Goal: Communication & Community: Answer question/provide support

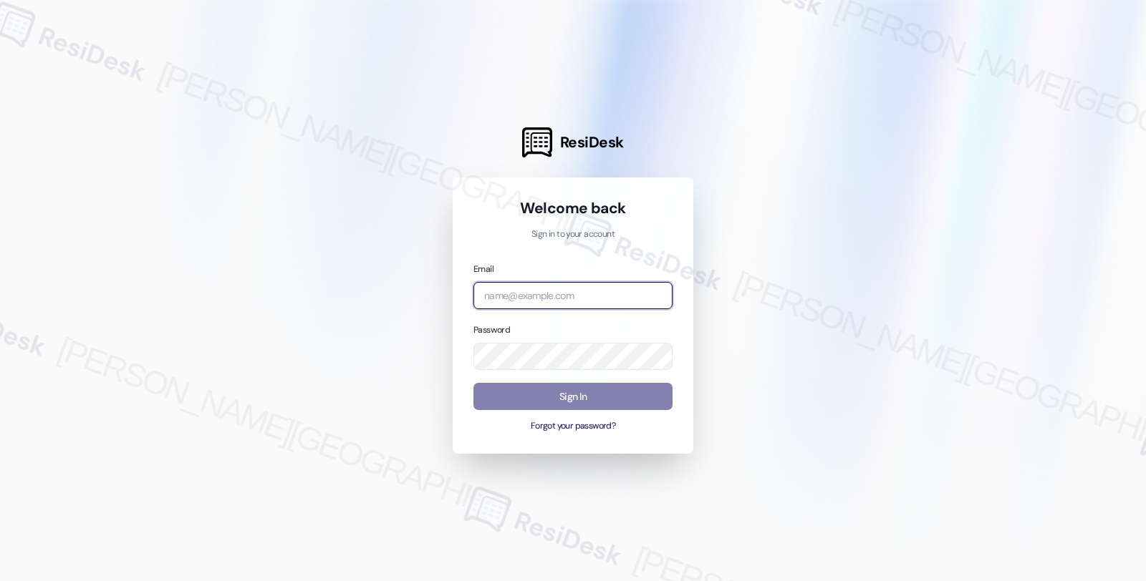
click at [528, 298] on input "email" at bounding box center [572, 296] width 199 height 28
type input "automated-surveys-root_management-fides.[PERSON_NAME]@root_[DOMAIN_NAME]"
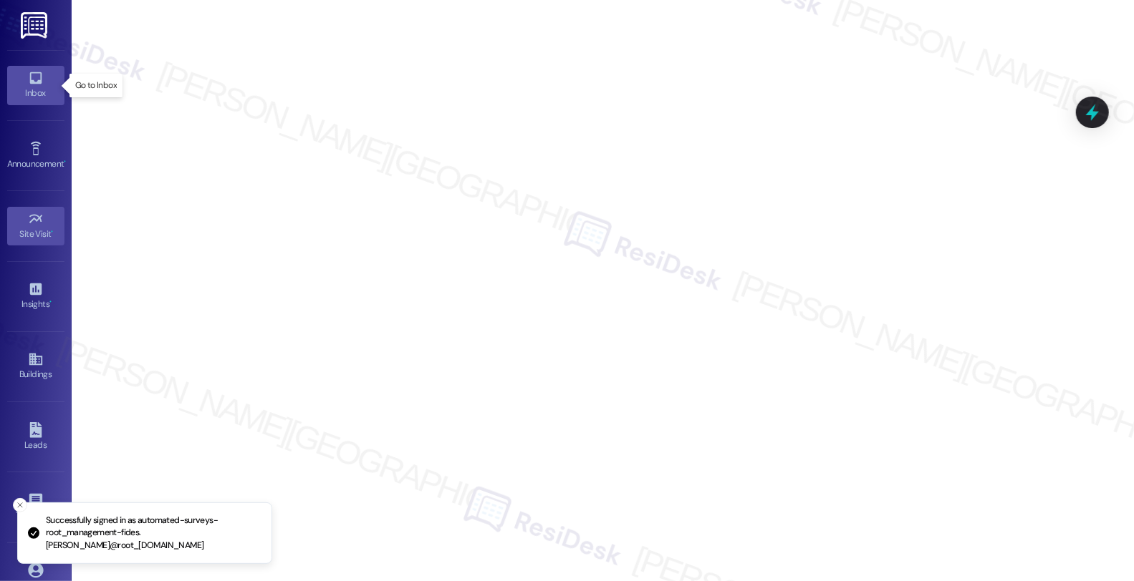
click at [24, 79] on link "Inbox" at bounding box center [35, 85] width 57 height 39
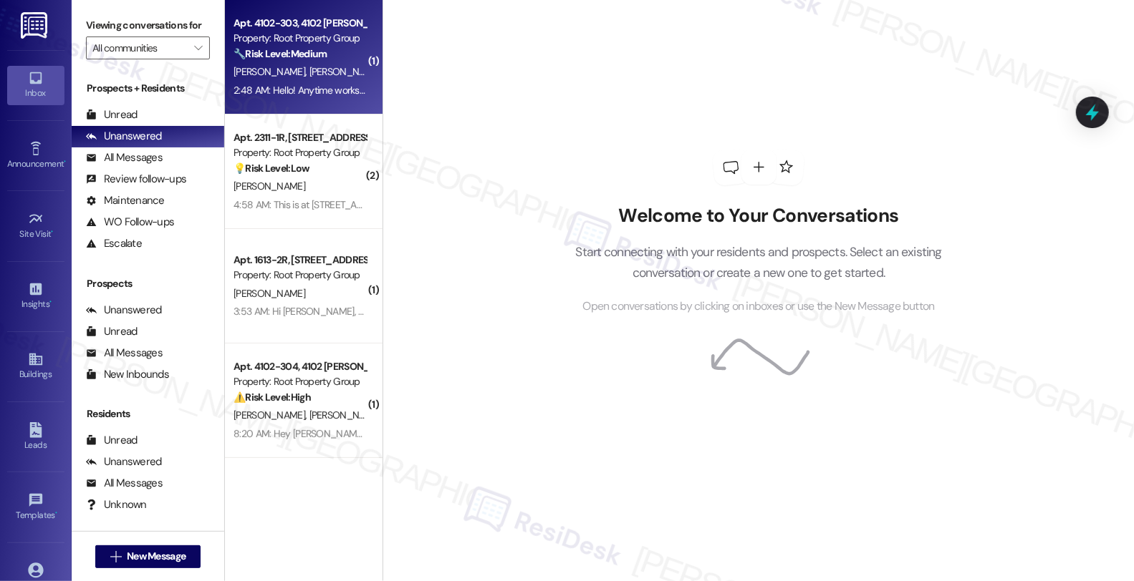
click at [324, 63] on div "[PERSON_NAME] [PERSON_NAME]" at bounding box center [299, 72] width 135 height 18
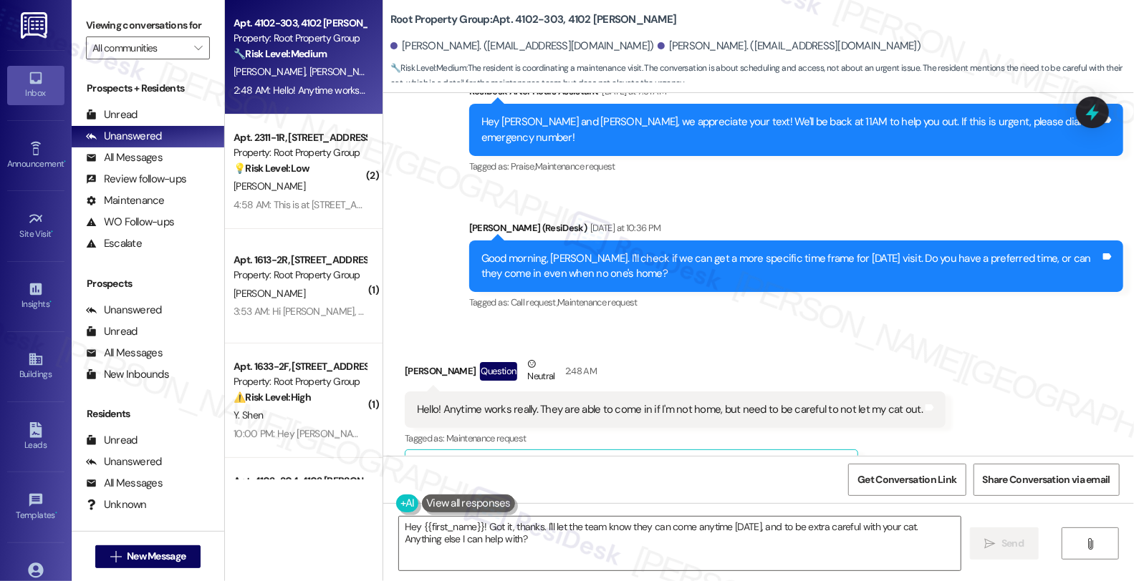
scroll to position [5300, 0]
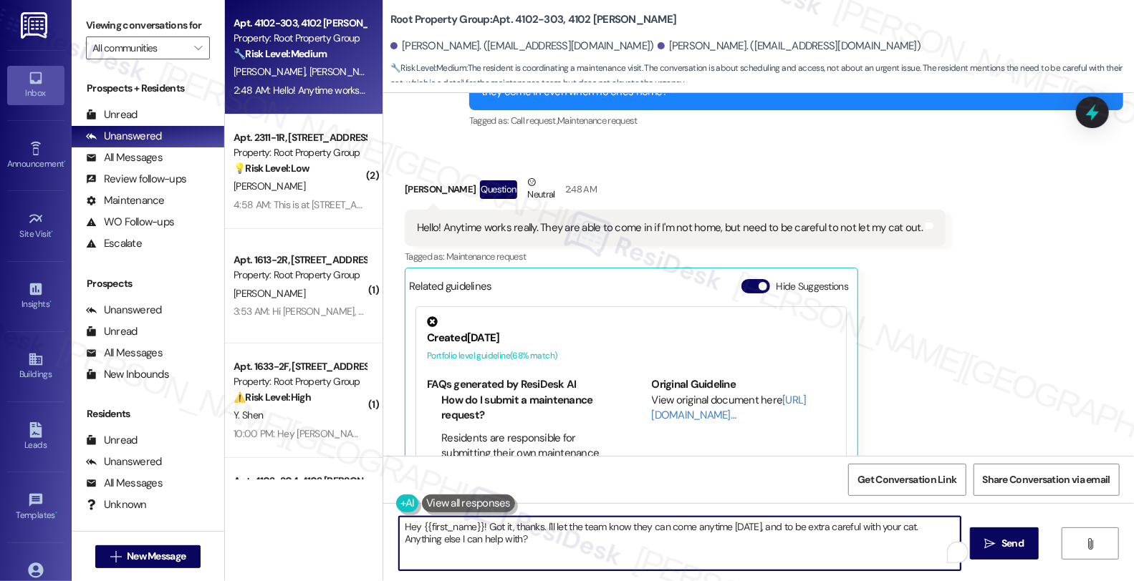
drag, startPoint x: 477, startPoint y: 525, endPoint x: 380, endPoint y: 525, distance: 96.7
click at [383, 525] on div "Hey {{first_name}}! Got it, thanks. I'll let the team know they can come anytim…" at bounding box center [758, 556] width 750 height 107
click at [947, 526] on textarea "Got it, thanks. I'll let the team know they can come anytime [DATE], and to be …" at bounding box center [677, 544] width 561 height 54
type textarea "Got it, thanks. I'll let the team know they can come anytime [DATE], and to be …"
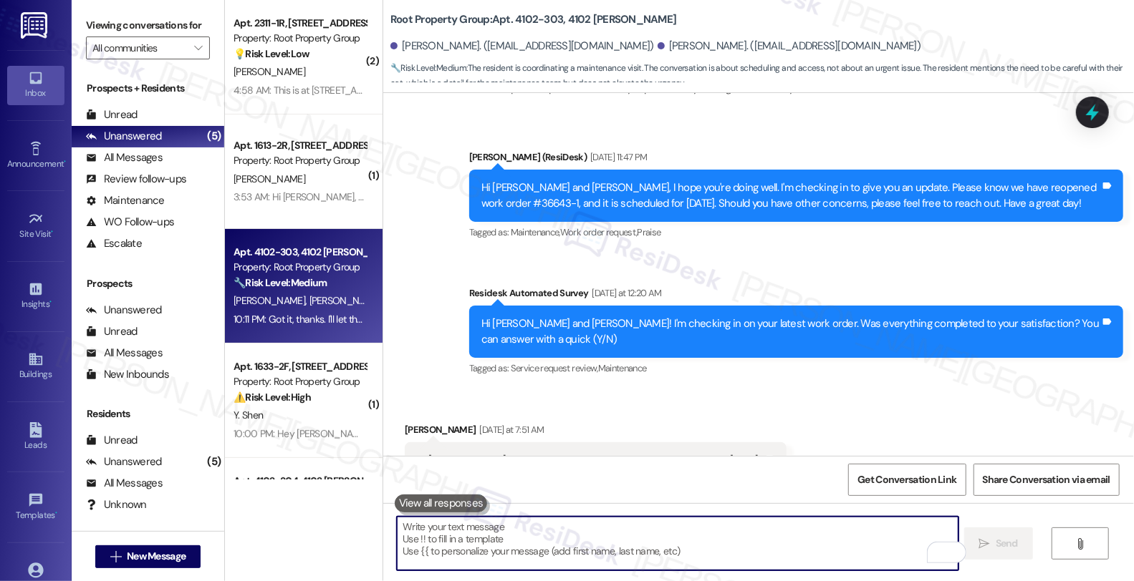
scroll to position [4743, 0]
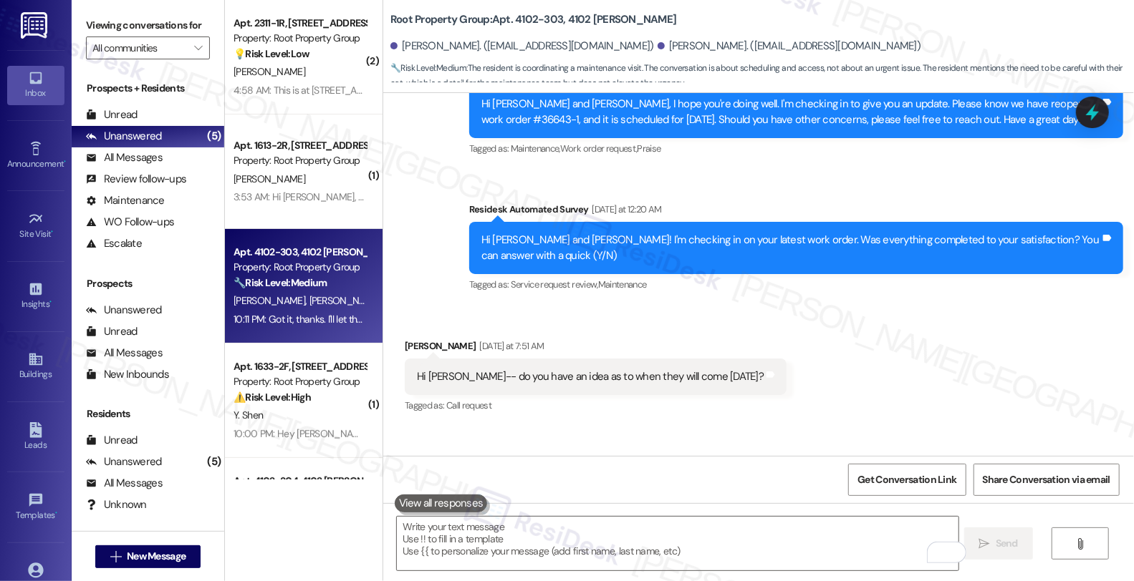
click at [936, 349] on div "Received via SMS [PERSON_NAME] [DATE] at 7:51 AM Hi [PERSON_NAME]-- do you have…" at bounding box center [758, 366] width 750 height 121
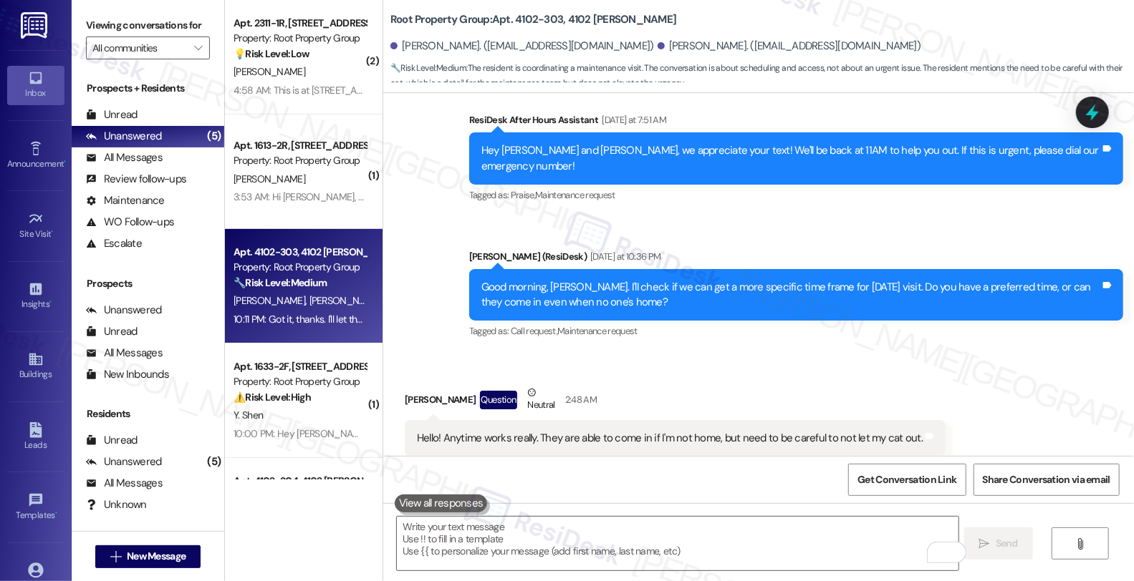
scroll to position [5300, 0]
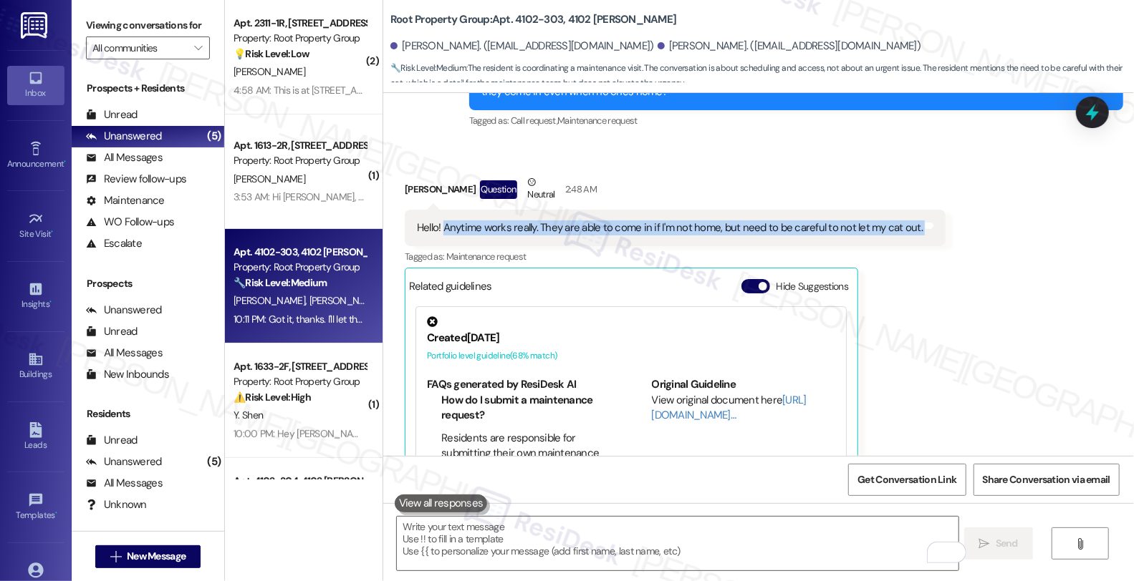
drag, startPoint x: 433, startPoint y: 133, endPoint x: 932, endPoint y: 138, distance: 498.4
click at [932, 164] on div "Received via SMS [PERSON_NAME] Question Neutral 2:48 AM Hello! Anytime works re…" at bounding box center [675, 356] width 562 height 384
copy div "Anytime works really. They are able to come in if I'm not home, but need to be …"
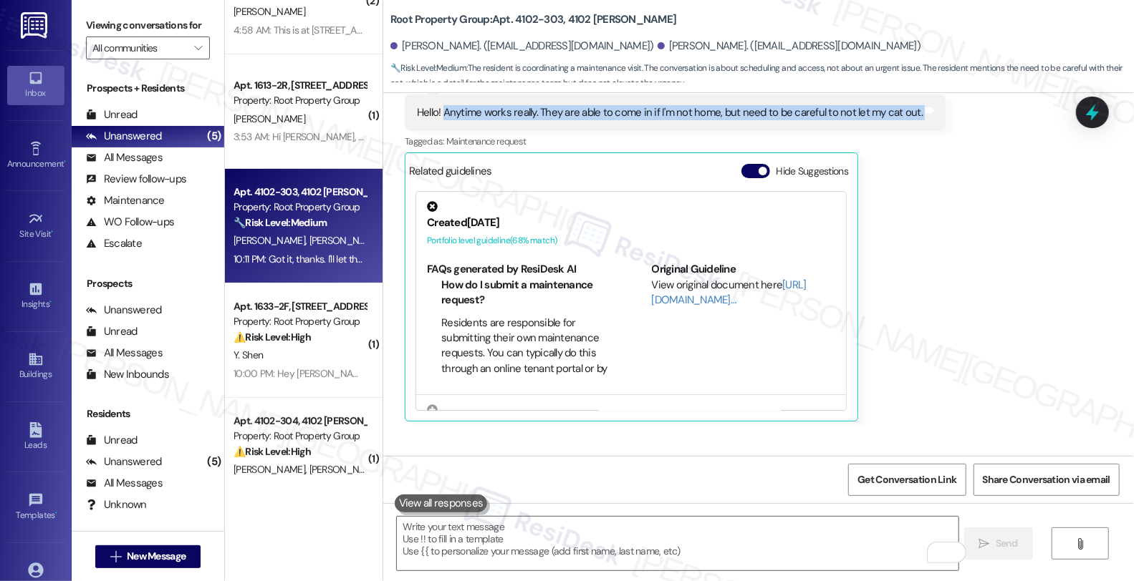
scroll to position [93, 0]
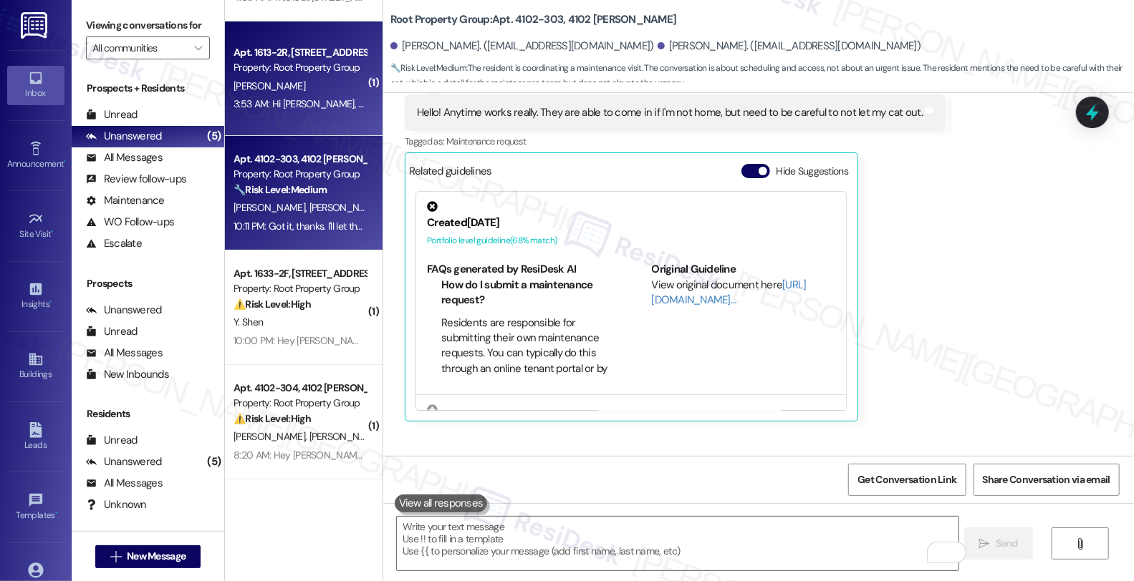
click at [310, 100] on div "3:53 AM: Hi [PERSON_NAME], my names [PERSON_NAME] and I'm a resident at [STREET…" at bounding box center [867, 103] width 1269 height 13
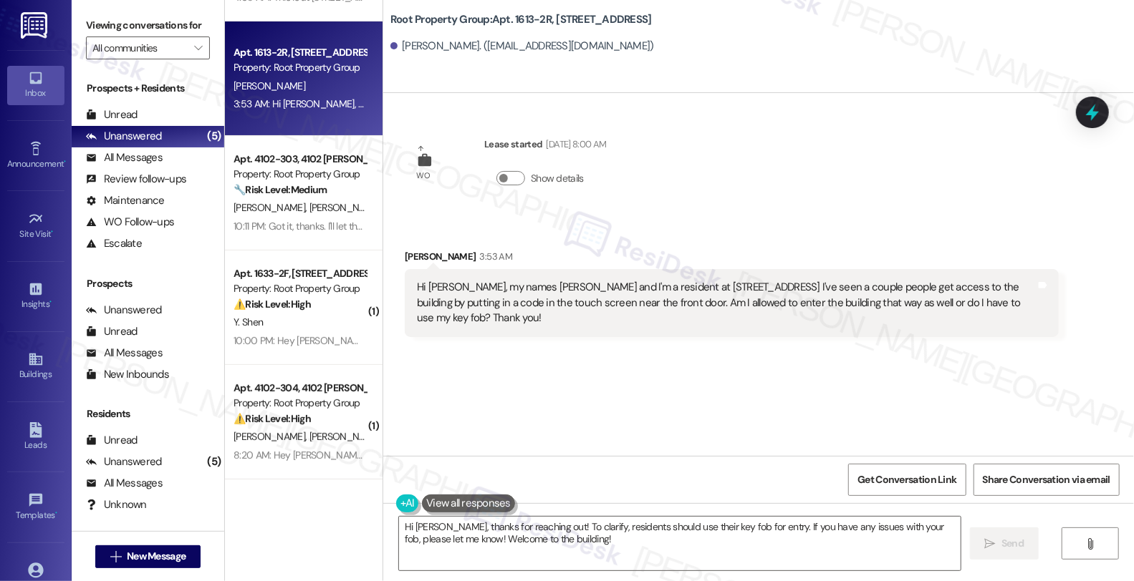
click at [997, 364] on div "WO Lease started [DATE] 8:00 AM Show details Received via SMS [PERSON_NAME] 3:5…" at bounding box center [758, 274] width 750 height 363
click at [528, 526] on textarea "Hi [PERSON_NAME], thanks for reaching out! To clarify, residents should use the…" at bounding box center [679, 544] width 561 height 54
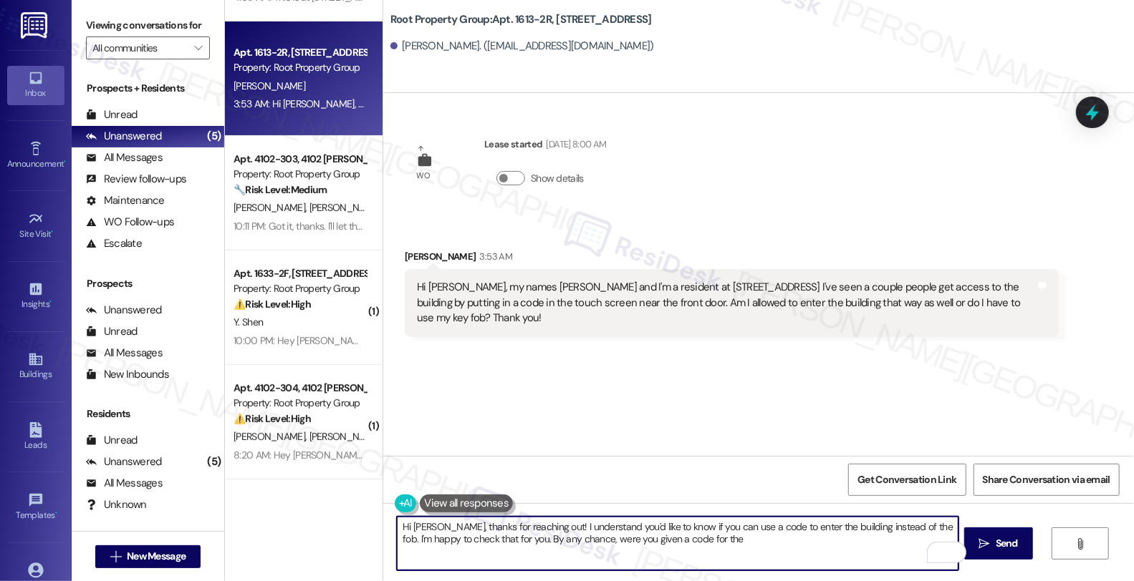
click at [684, 546] on textarea "Hi [PERSON_NAME], thanks for reaching out! I understand you'd like to know if y…" at bounding box center [677, 544] width 561 height 54
type textarea "Hi [PERSON_NAME], thanks for reaching out! I understand you'd like to know if y…"
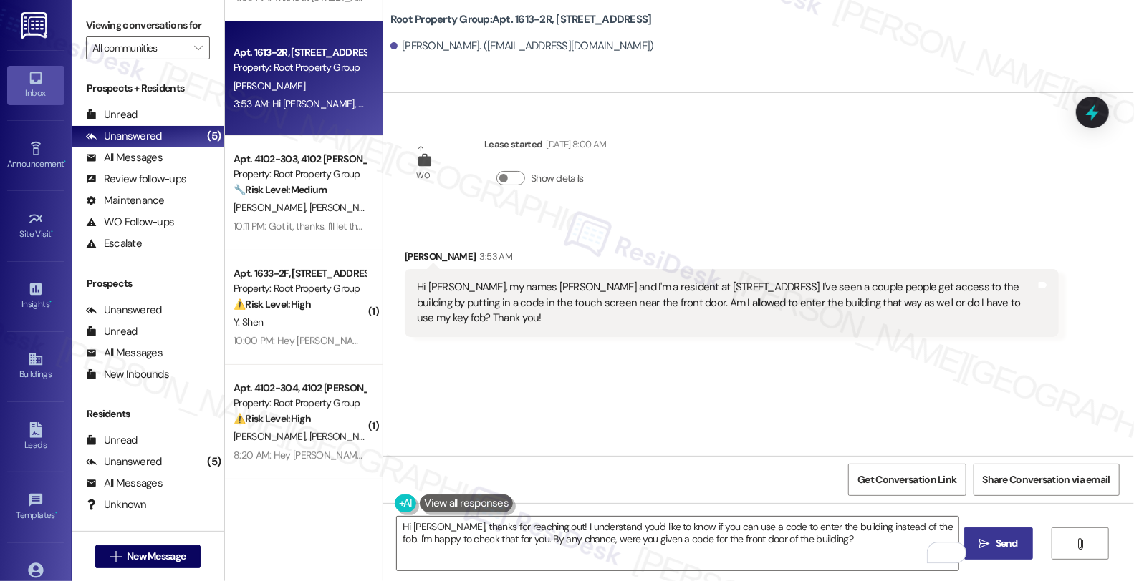
click at [1018, 549] on span "Send" at bounding box center [1006, 543] width 22 height 15
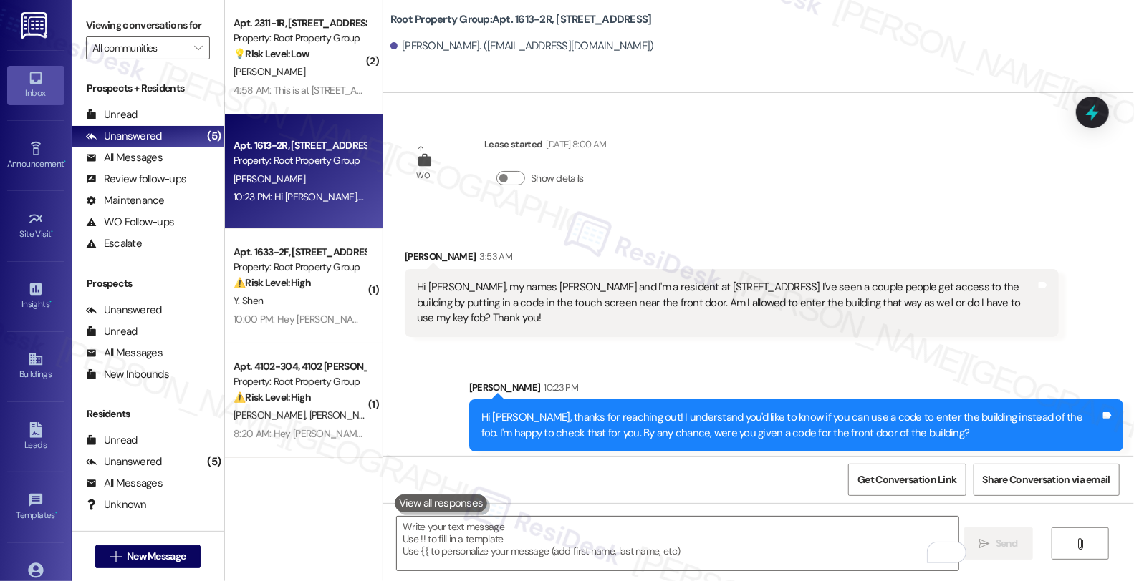
scroll to position [0, 0]
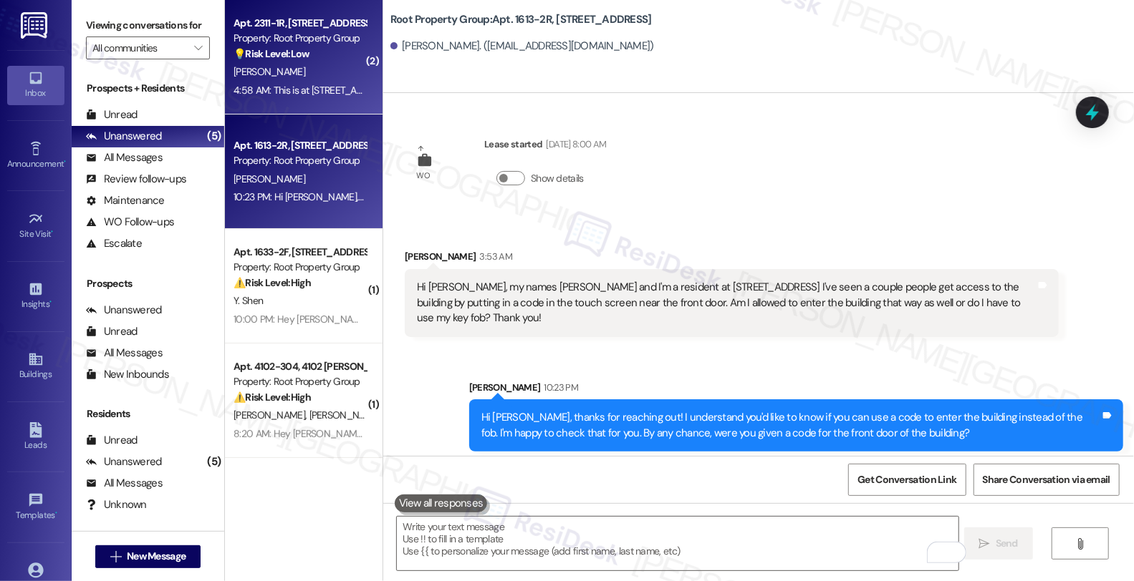
click at [320, 66] on div "[PERSON_NAME]" at bounding box center [299, 72] width 135 height 18
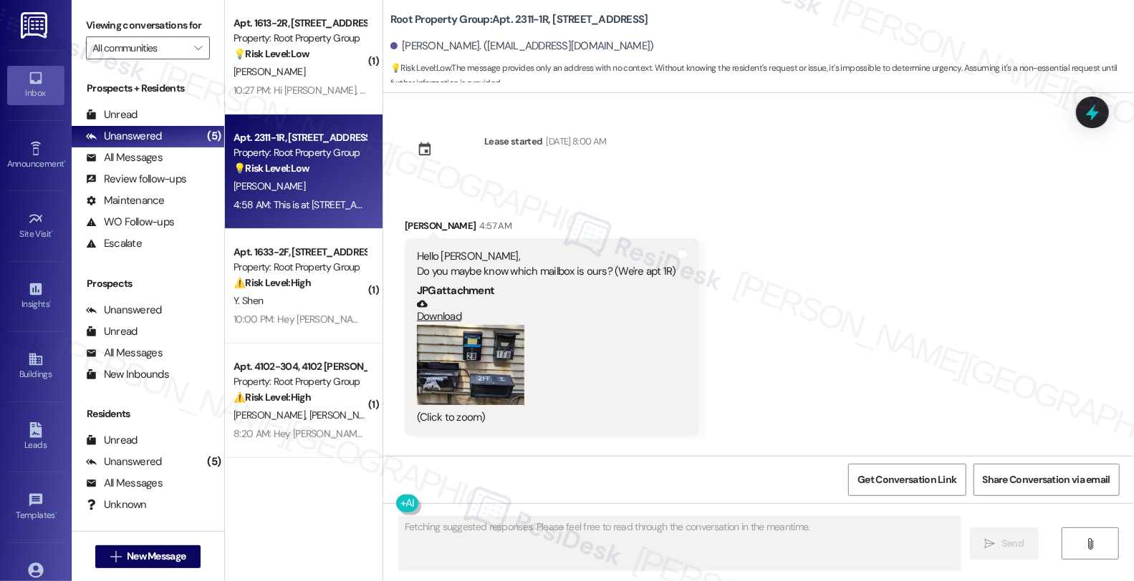
scroll to position [73, 0]
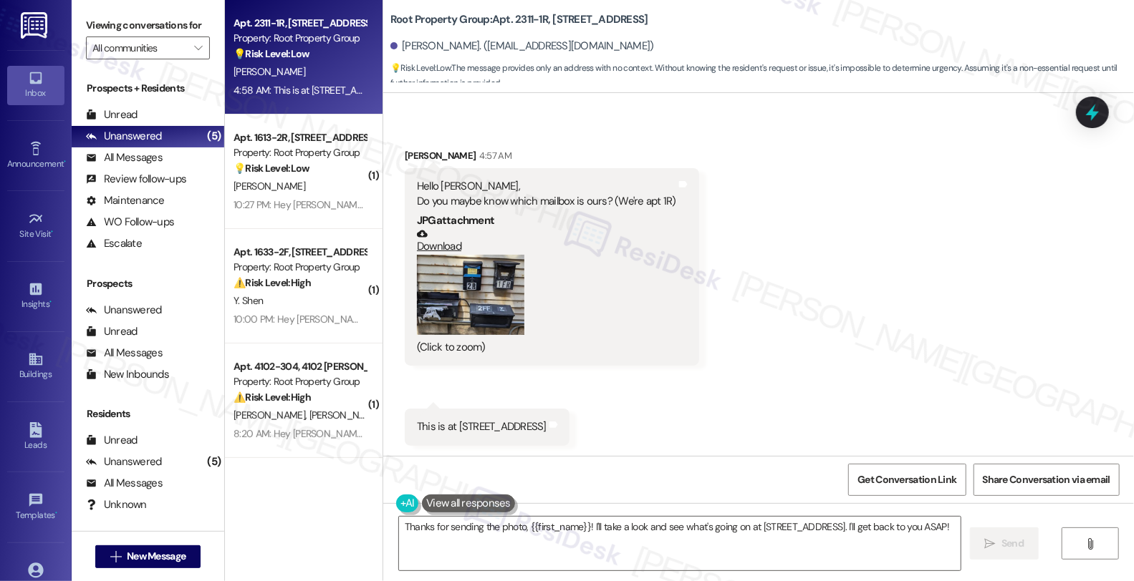
click at [473, 295] on button "Zoom image" at bounding box center [470, 295] width 107 height 81
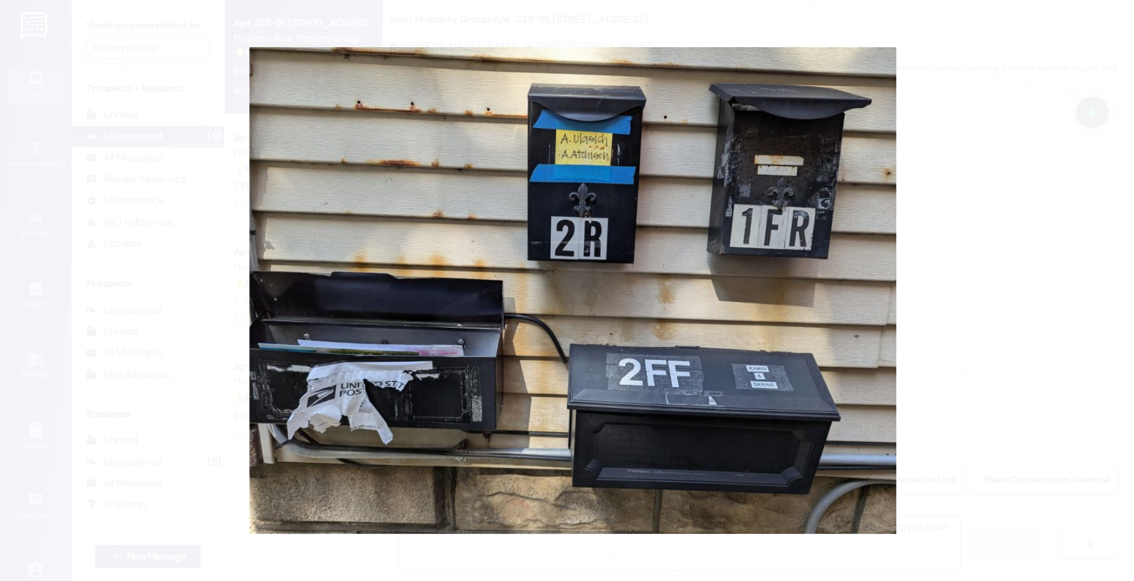
click at [955, 237] on button "Unzoom image" at bounding box center [567, 290] width 1134 height 581
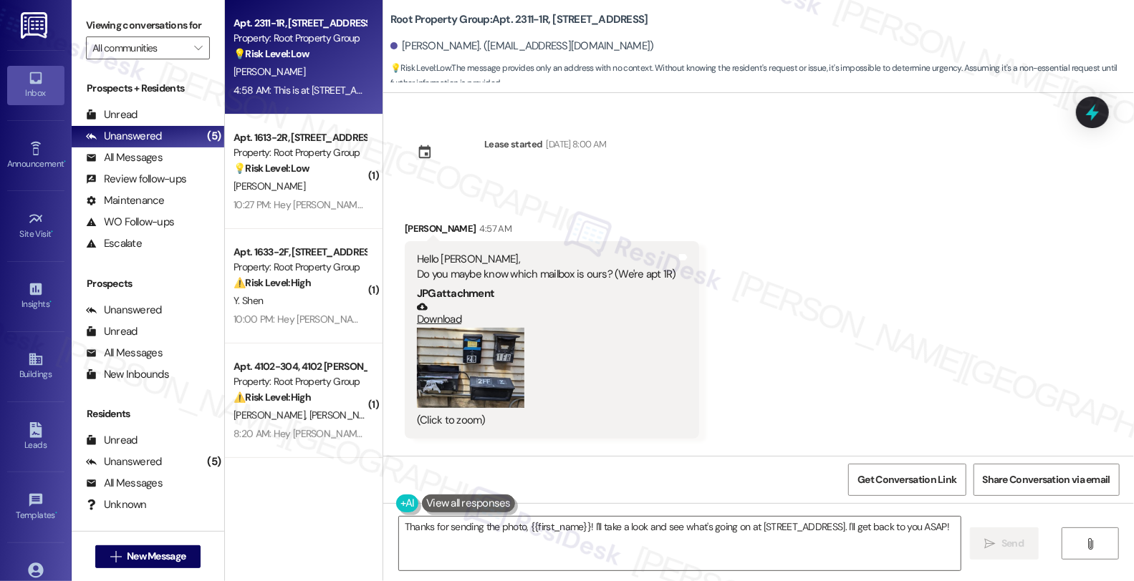
scroll to position [0, 0]
click at [406, 226] on div "[PERSON_NAME] 4:57 AM" at bounding box center [552, 231] width 294 height 20
copy div "Mateusz"
click at [399, 521] on textarea "Thanks for sending the photo, {{first_name}}! I'll take a look and see what's g…" at bounding box center [679, 544] width 561 height 54
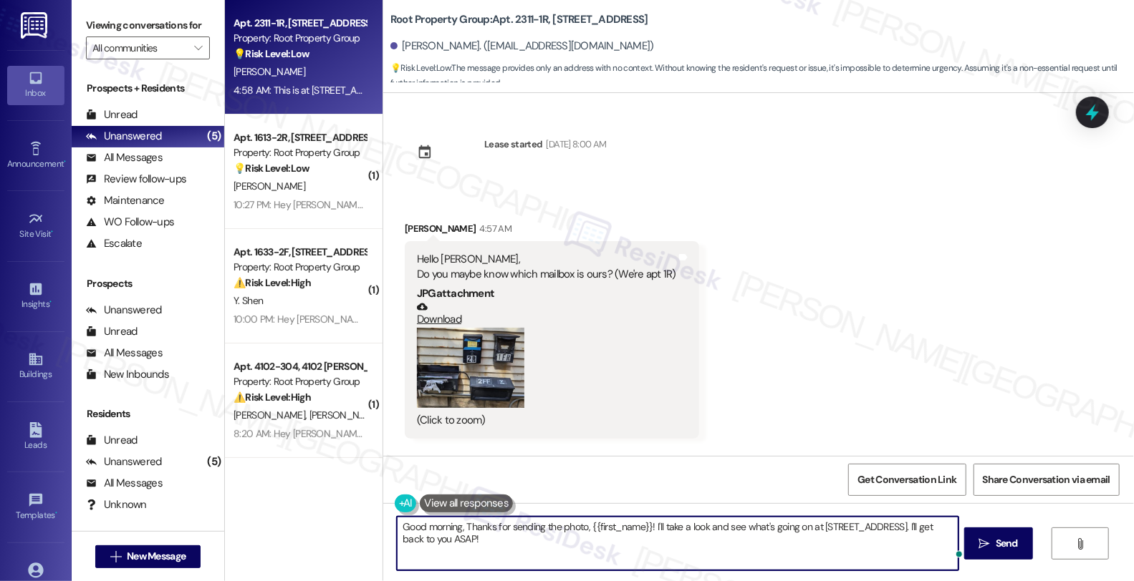
paste textarea "Mateusz"
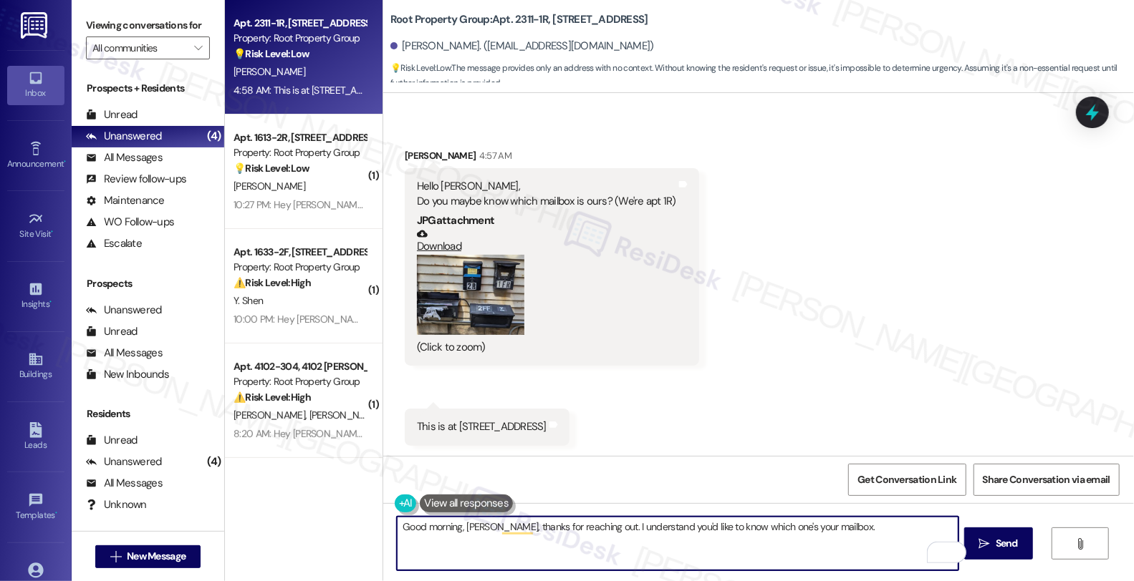
scroll to position [1, 0]
click at [831, 528] on textarea "Good morning, [PERSON_NAME], thanks for reaching out. I understand you'd like t…" at bounding box center [677, 544] width 561 height 54
type textarea "Good morning, [PERSON_NAME], thanks for reaching out. I understand you'd like t…"
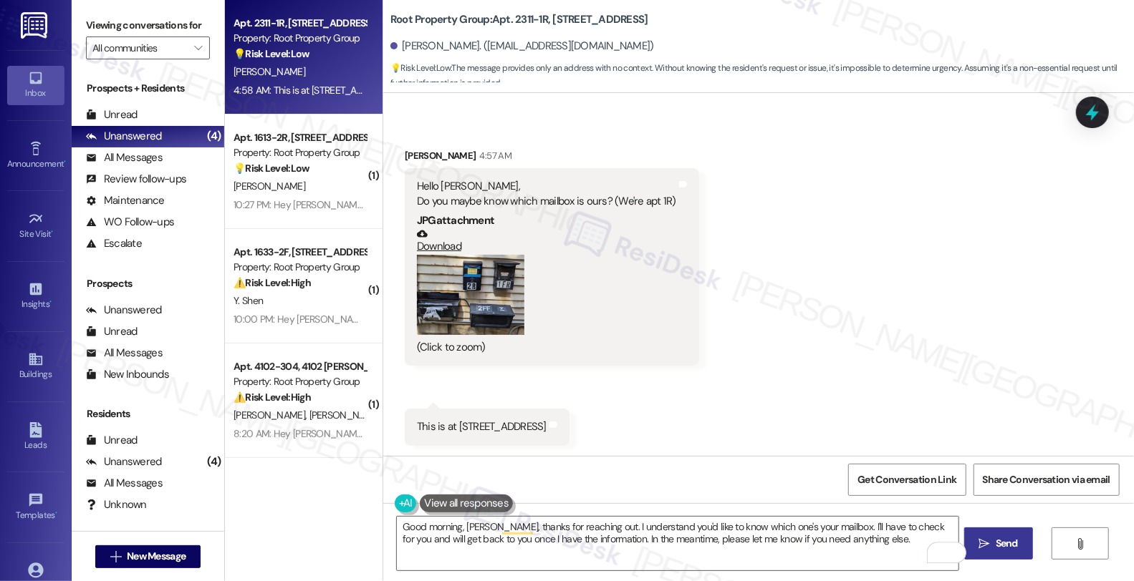
click at [1001, 542] on span "Send" at bounding box center [1006, 543] width 28 height 15
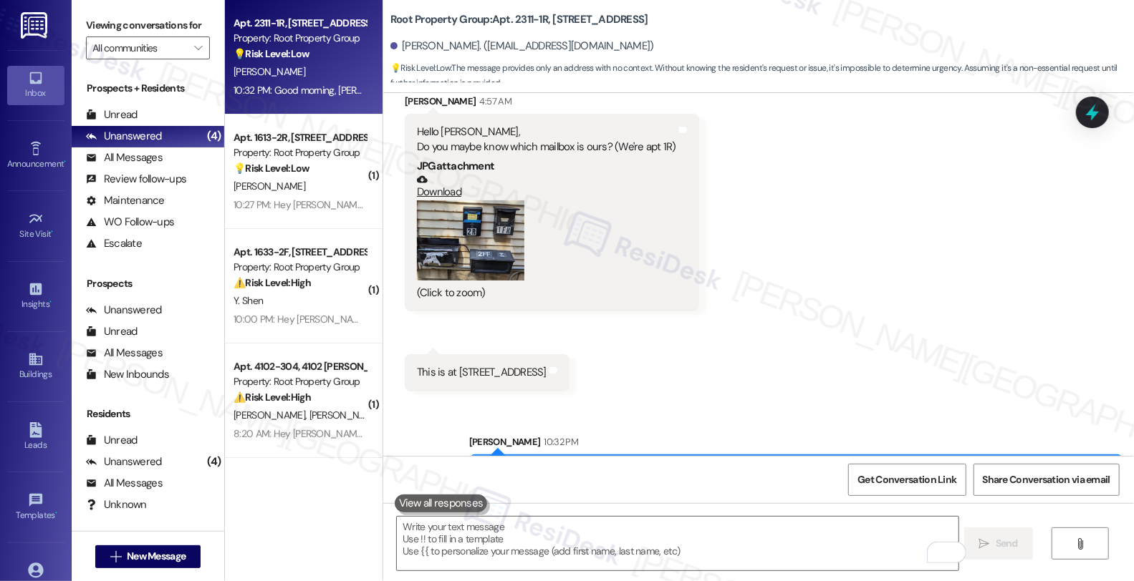
scroll to position [188, 0]
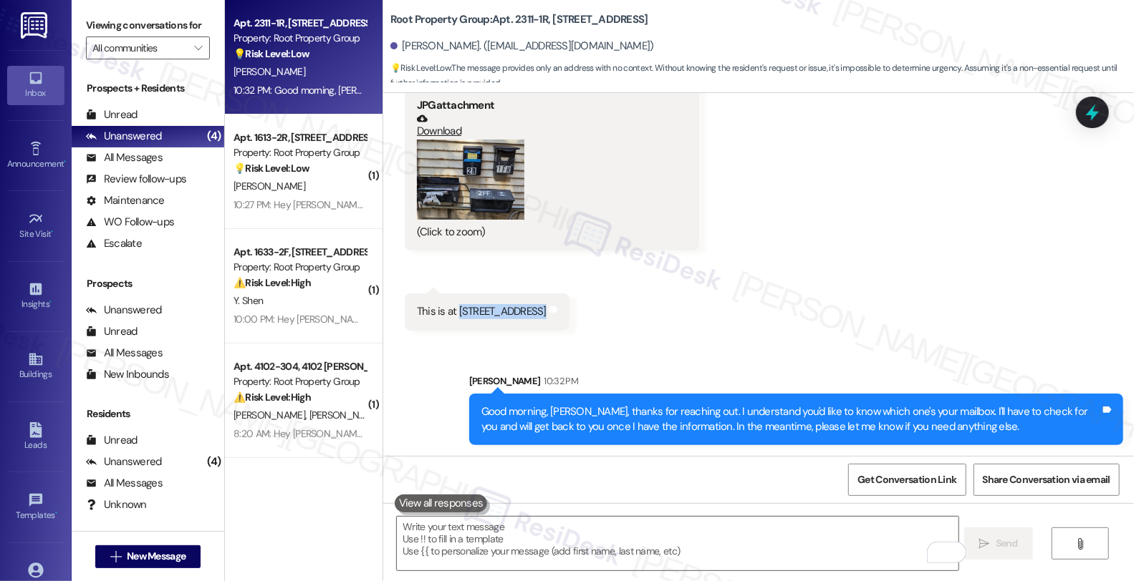
drag, startPoint x: 448, startPoint y: 309, endPoint x: 523, endPoint y: 308, distance: 75.9
click at [523, 308] on div "This is at [STREET_ADDRESS]" at bounding box center [482, 311] width 130 height 15
copy div "[STREET_ADDRESS]"
click at [1091, 107] on icon at bounding box center [1091, 113] width 17 height 22
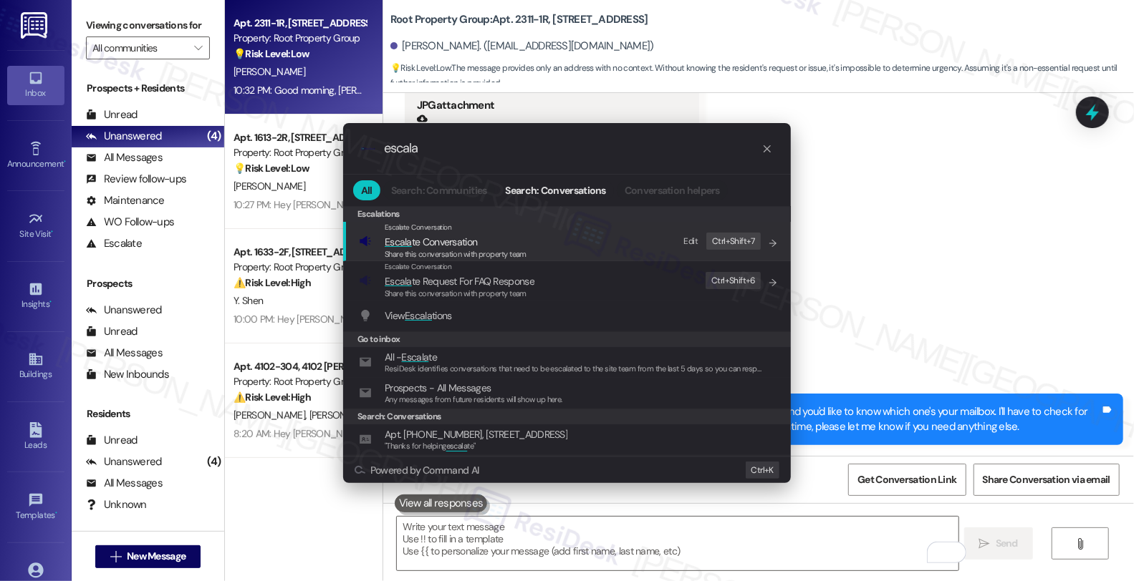
type input "escala"
click at [451, 251] on span "Share this conversation with property team" at bounding box center [456, 254] width 142 height 10
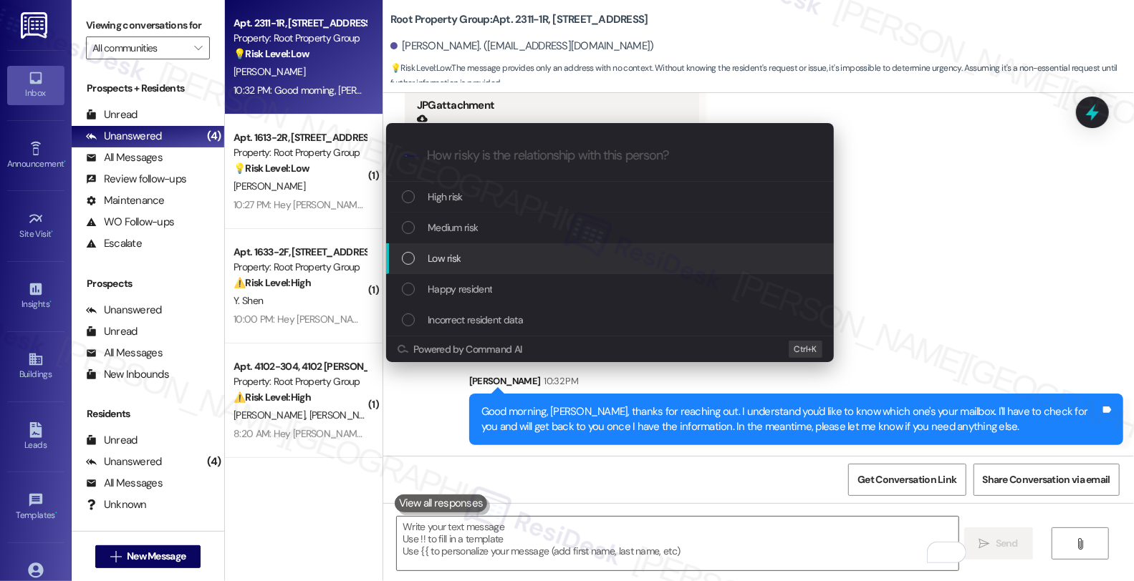
click at [453, 256] on span "Low risk" at bounding box center [443, 259] width 33 height 16
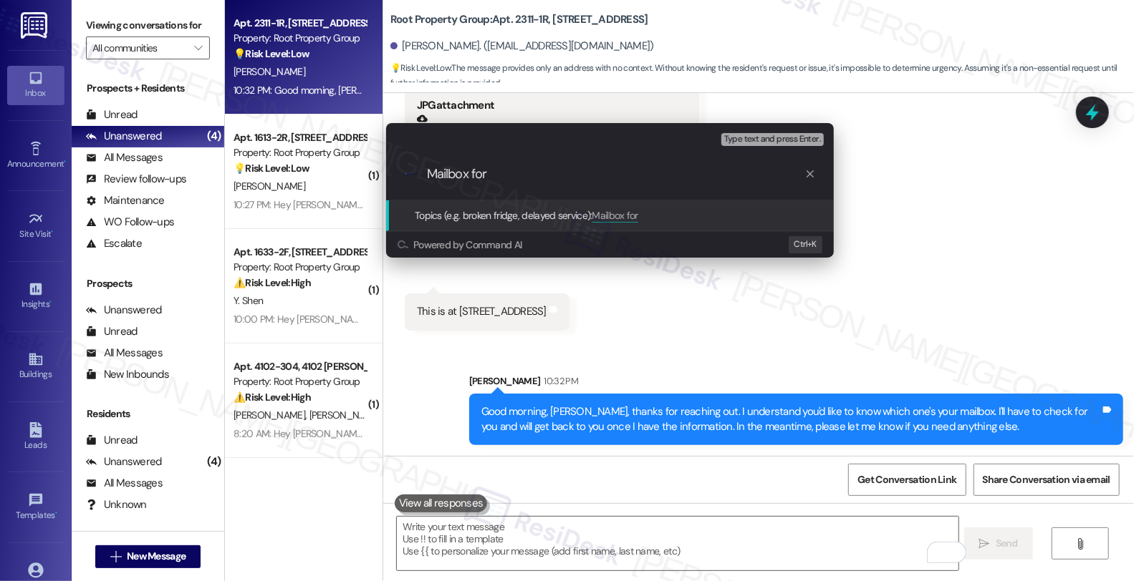
paste input "[STREET_ADDRESS]"
drag, startPoint x: 617, startPoint y: 180, endPoint x: 420, endPoint y: 187, distance: 197.7
click at [420, 187] on div ".cls-1{fill:#0a055f;}.cls-2{fill:#0cc4c4;} resideskLogoBlueOrange Mailbox for […" at bounding box center [610, 174] width 448 height 51
click at [682, 281] on div "Escalate Conversation Low risk Topics (e.g. broken fridge, delayed service) Any…" at bounding box center [567, 290] width 1134 height 581
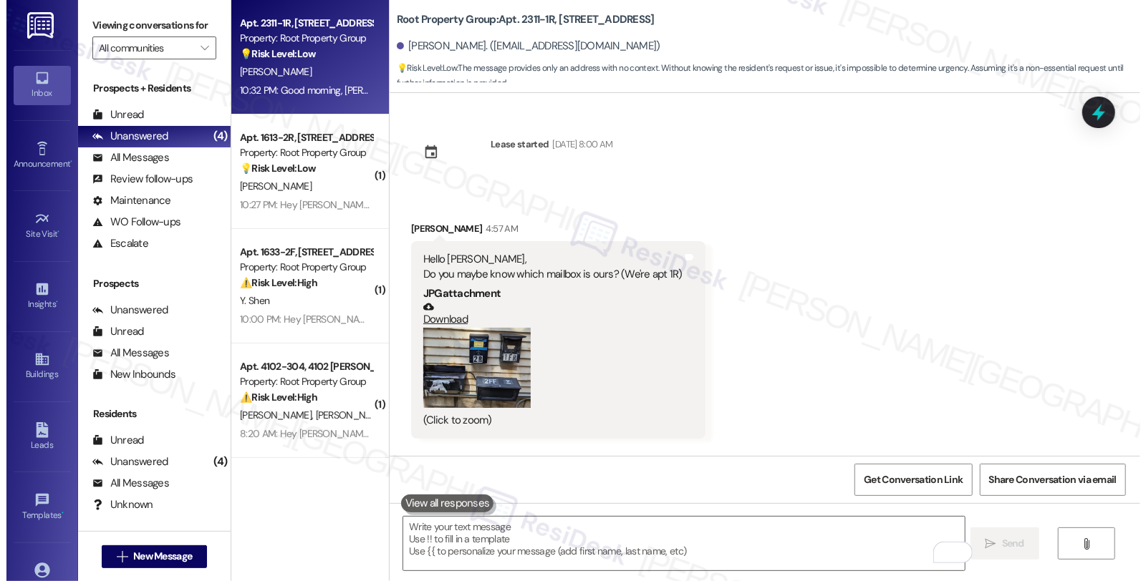
scroll to position [0, 0]
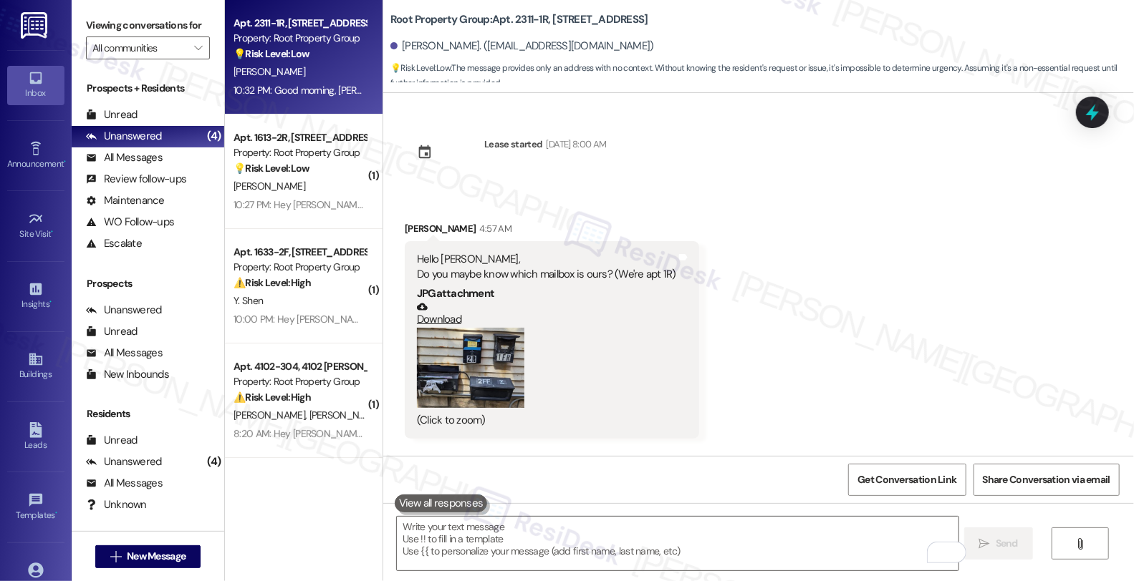
drag, startPoint x: 482, startPoint y: 16, endPoint x: 667, endPoint y: 19, distance: 185.5
click at [667, 19] on div "Root Property Group: Apt. 2311-1R, [STREET_ADDRESS] [PERSON_NAME]. ([EMAIL_ADDR…" at bounding box center [761, 43] width 743 height 79
copy b "Apt. 2311-1R, [STREET_ADDRESS]"
click at [1093, 110] on icon at bounding box center [1092, 112] width 24 height 24
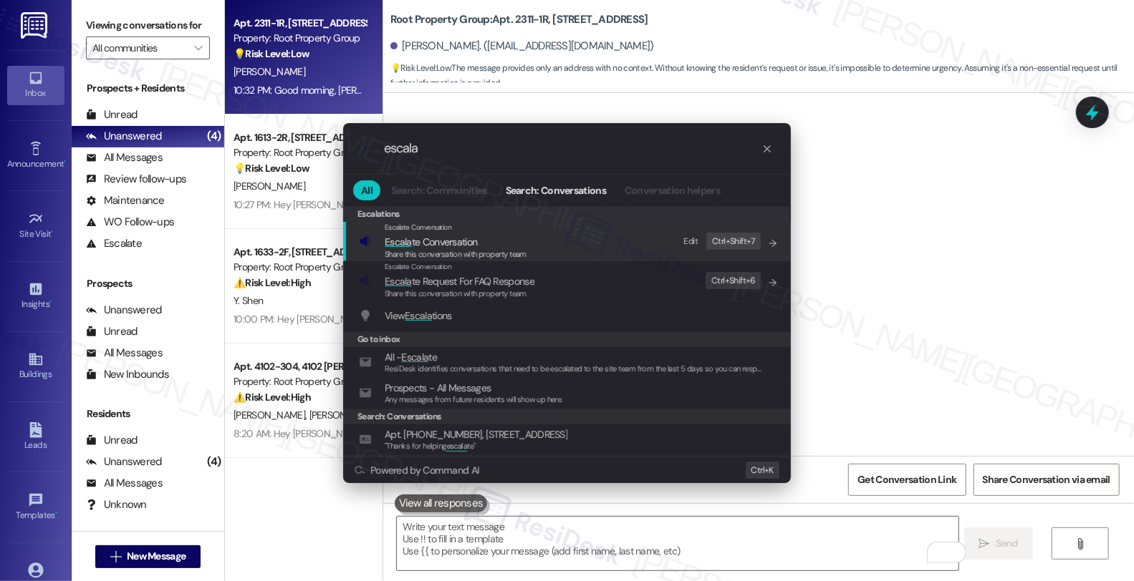
type input "escala"
click at [473, 247] on span "Escala te Conversation" at bounding box center [431, 242] width 92 height 13
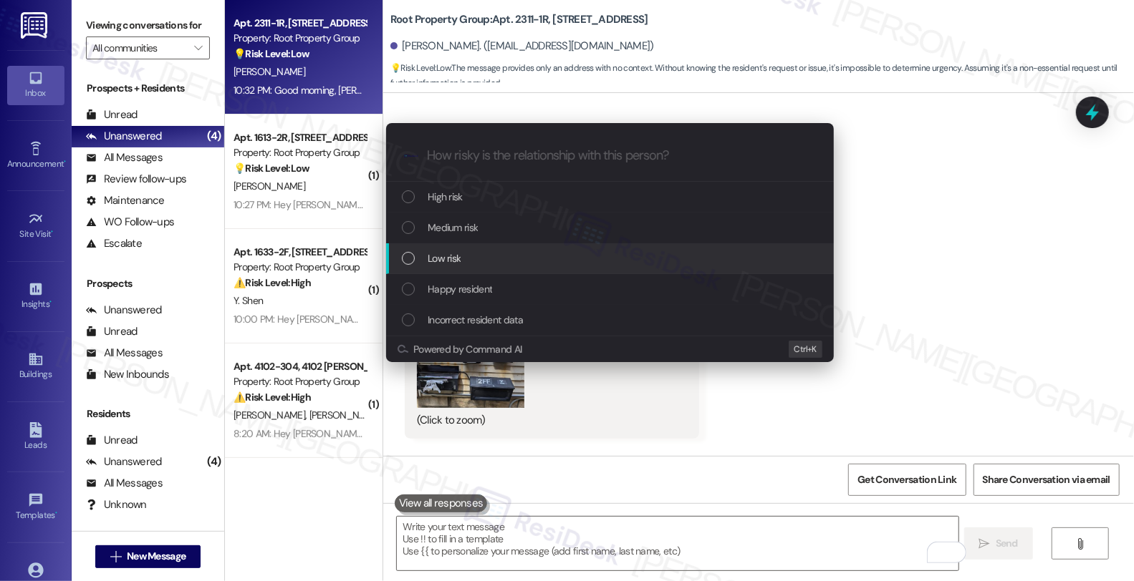
click at [471, 254] on div "Low risk" at bounding box center [611, 259] width 419 height 16
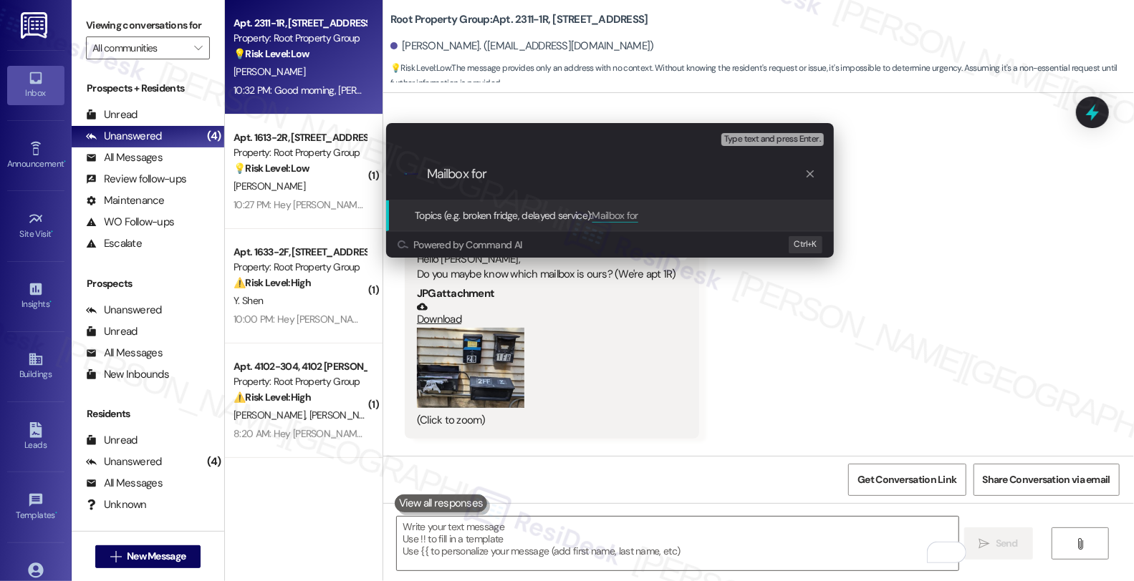
paste input "Apt. 2311-1R, [STREET_ADDRESS]"
type input "Mailbox for Apt. 2311-1R, [STREET_ADDRESS]"
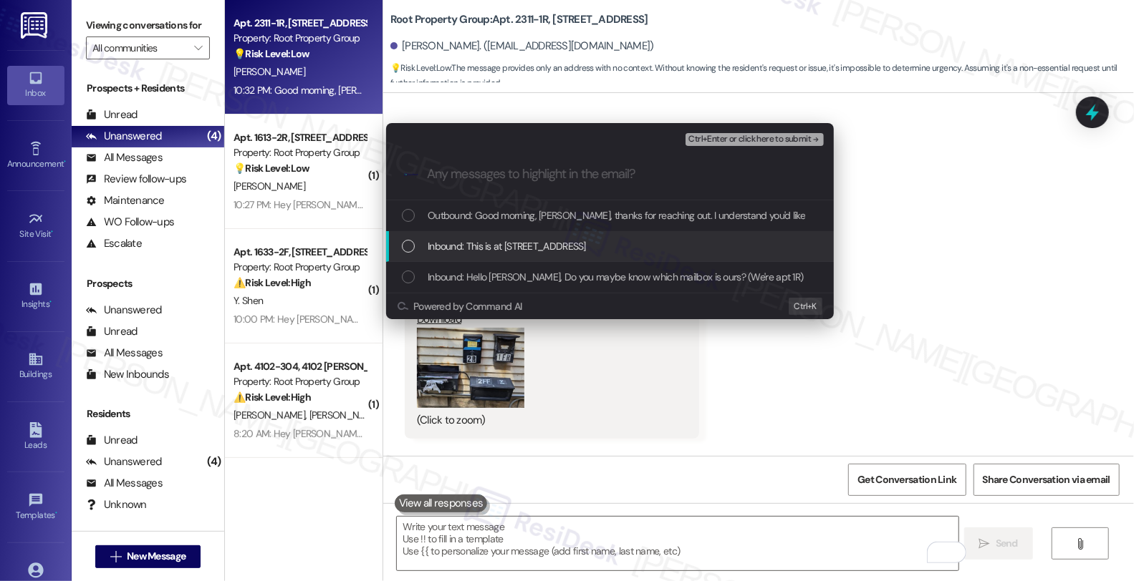
click at [528, 242] on span "Inbound: This is at [STREET_ADDRESS]" at bounding box center [506, 246] width 158 height 16
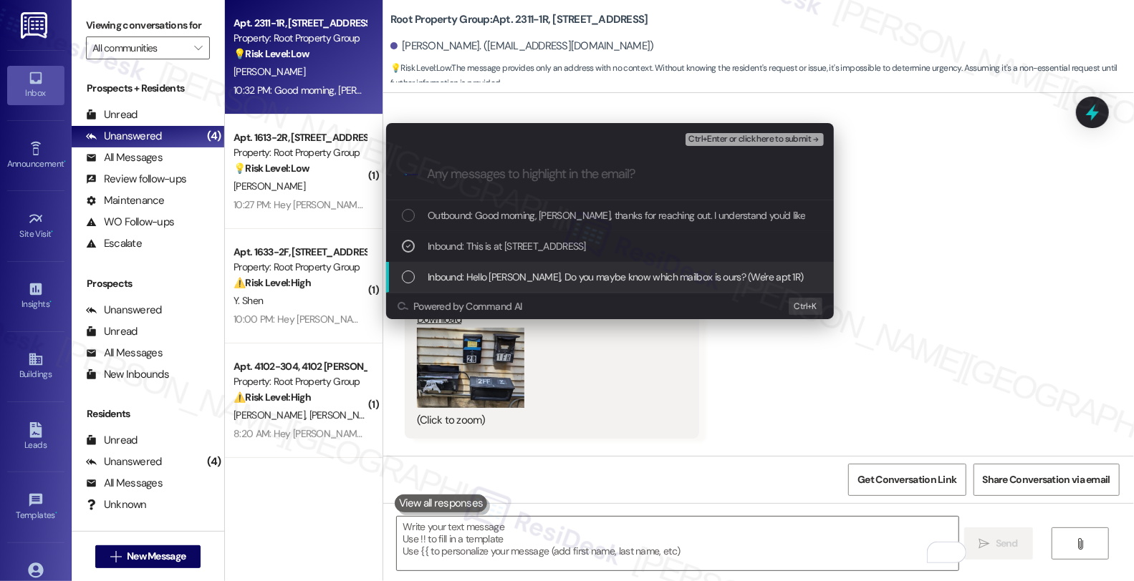
click at [526, 271] on span "Inbound: Hello [PERSON_NAME], Do you maybe know which mailbox is ours? (We're a…" at bounding box center [615, 277] width 376 height 16
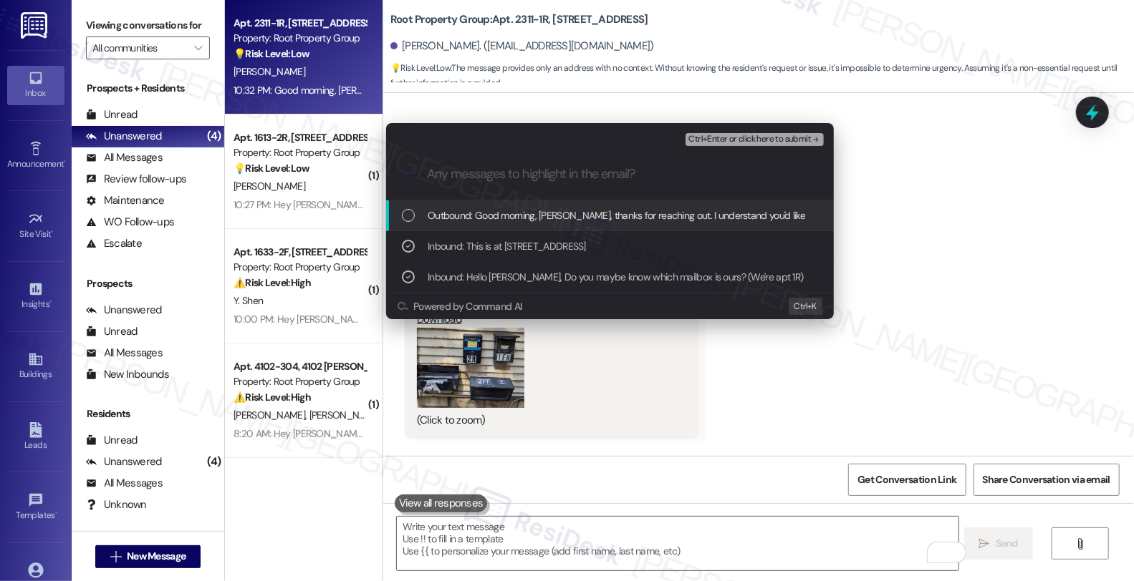
click at [786, 137] on span "Ctrl+Enter or click here to submit" at bounding box center [749, 140] width 122 height 10
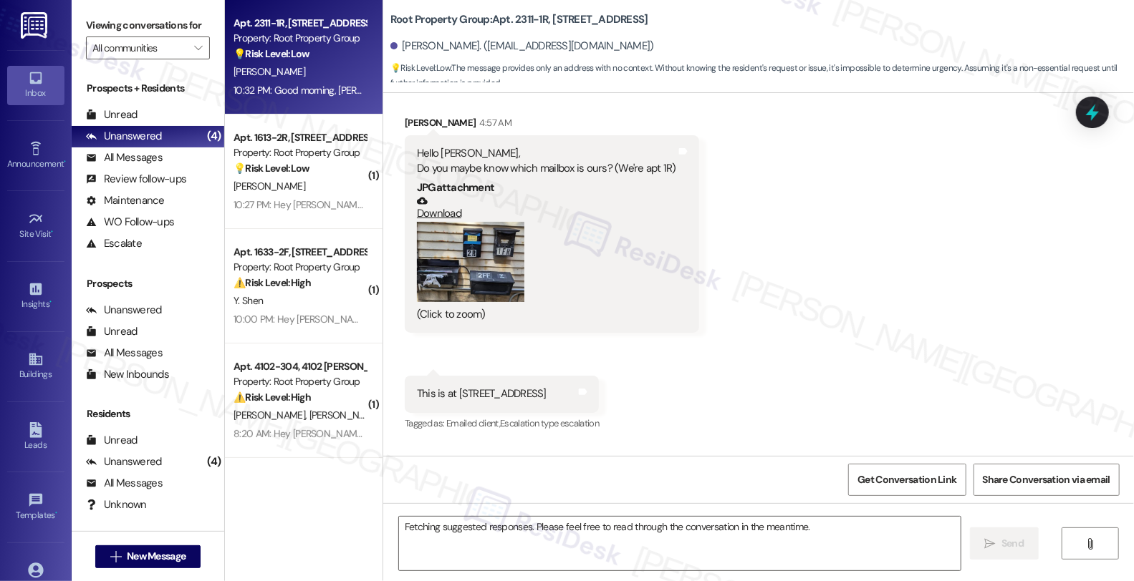
scroll to position [94, 0]
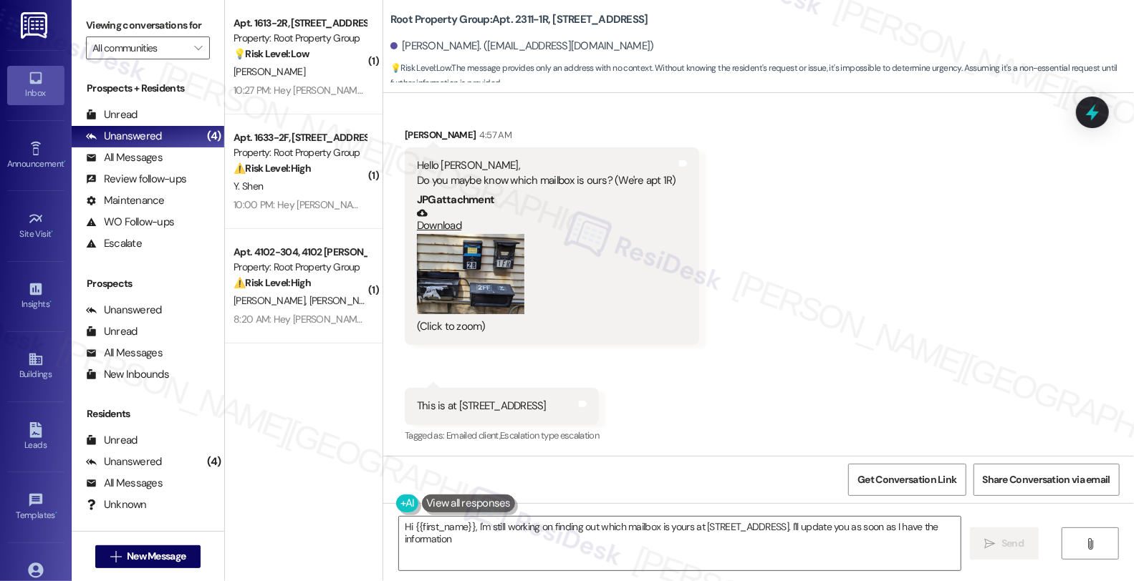
type textarea "Hi {{first_name}}, I'm still working on finding out which mailbox is yours at […"
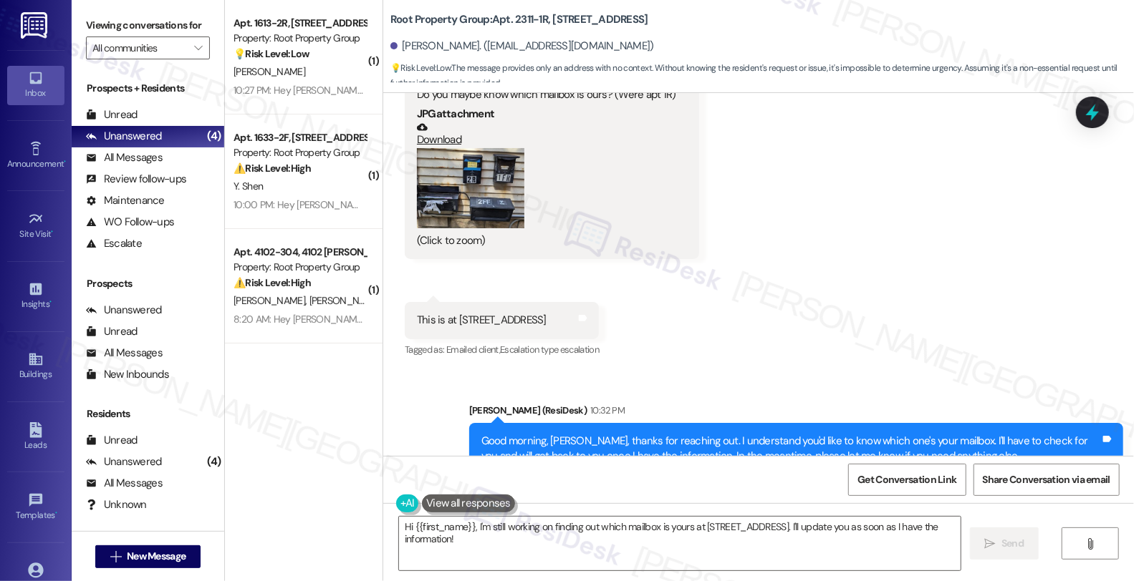
scroll to position [231, 0]
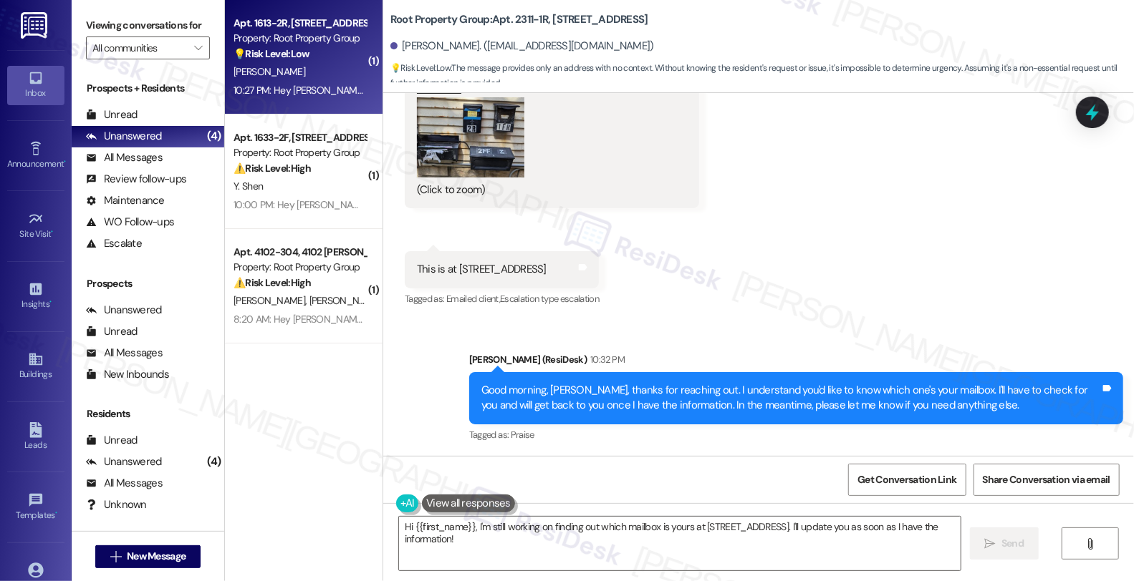
click at [361, 57] on div "Apt. 1613-2R, [STREET_ADDRESS] Property: Root Property Group 💡 Risk Level: Low …" at bounding box center [304, 57] width 158 height 115
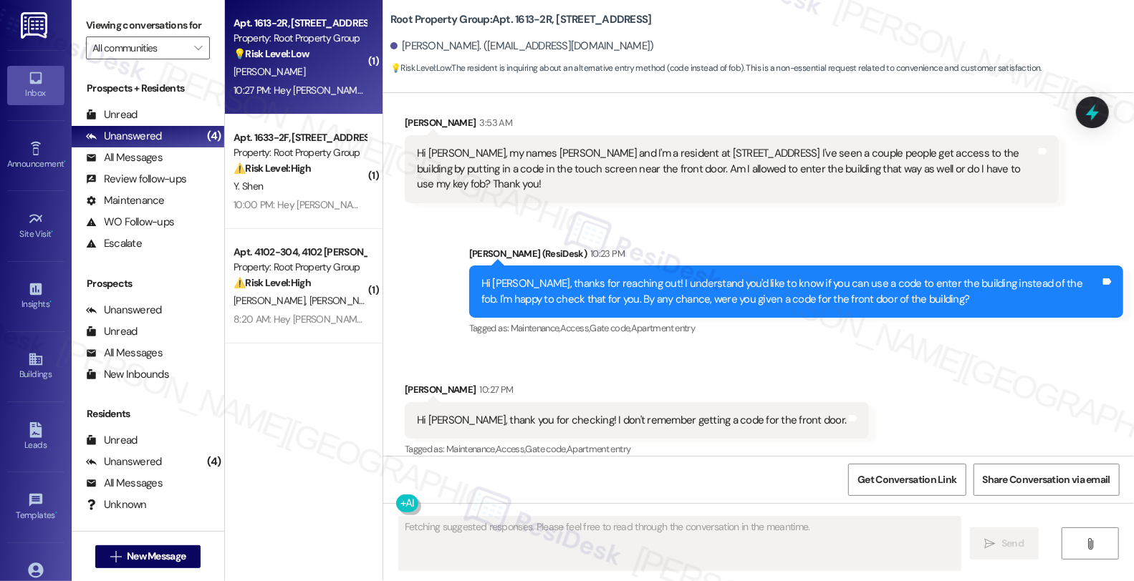
scroll to position [132, 0]
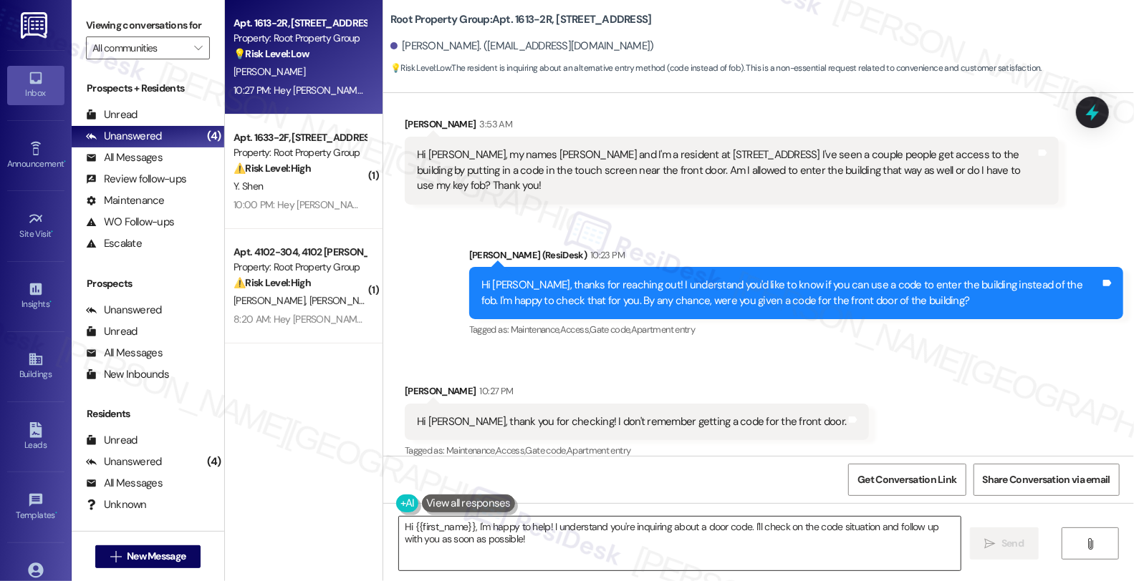
click at [399, 526] on textarea "Hi {{first_name}}, I'm happy to help! I understand you're inquiring about a doo…" at bounding box center [679, 544] width 561 height 54
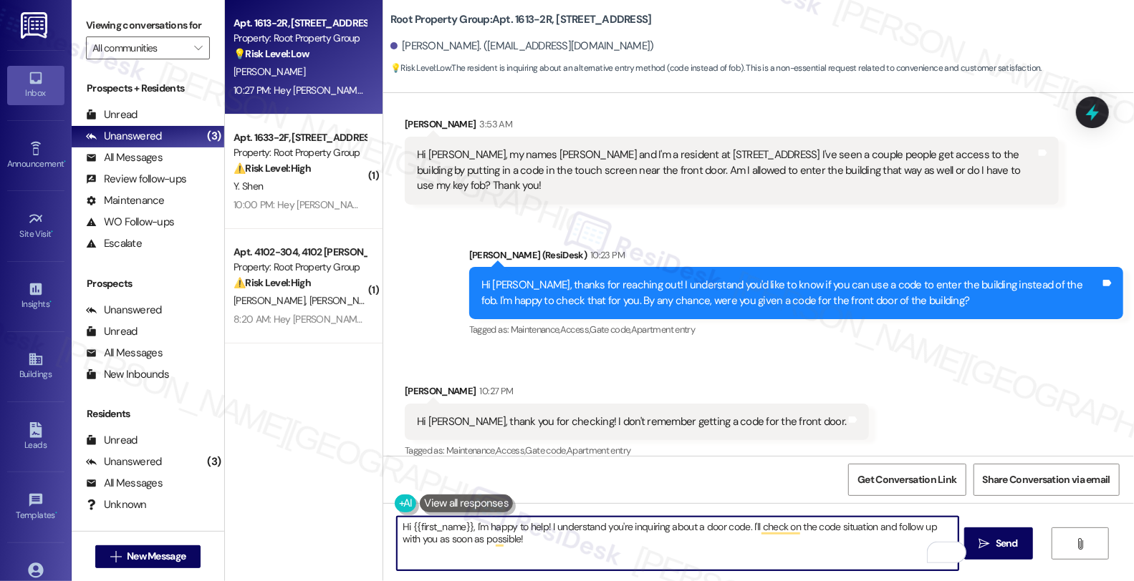
click at [727, 538] on textarea "Hi {{first_name}}, I'm happy to help! I understand you're inquiring about a doo…" at bounding box center [677, 544] width 561 height 54
click at [397, 523] on textarea "Hi {{first_name}}, I'm happy to help! I understand you're inquiring about a doo…" at bounding box center [677, 544] width 561 height 54
click at [418, 523] on textarea "I see. I'll check" at bounding box center [677, 544] width 561 height 54
drag, startPoint x: 474, startPoint y: 528, endPoint x: 639, endPoint y: 528, distance: 165.4
click at [639, 528] on textarea "I see. Let me check that for you and wuill" at bounding box center [677, 544] width 561 height 54
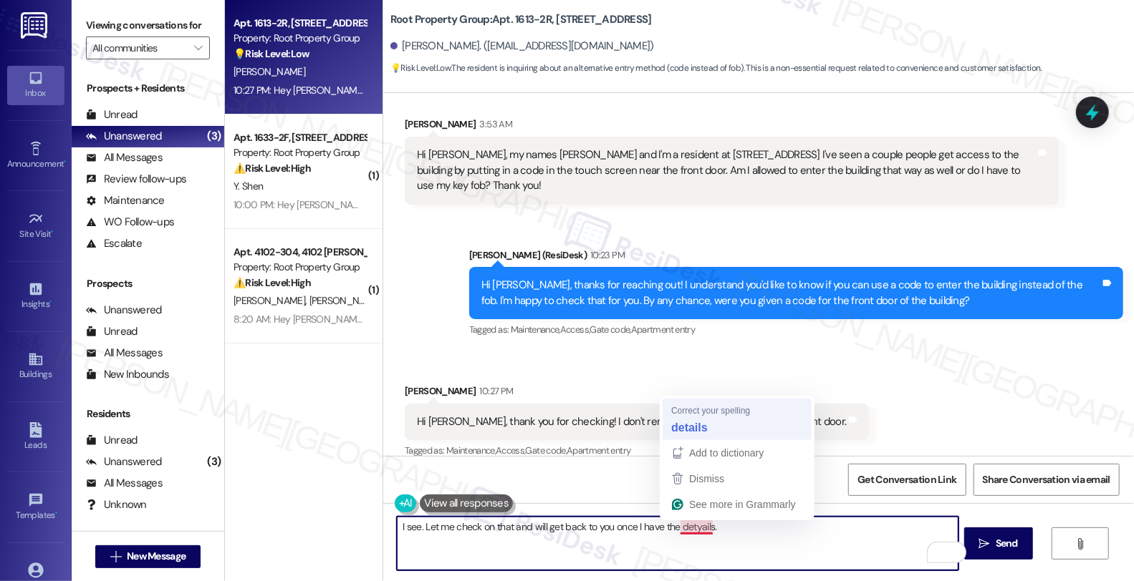
type textarea "I see. Let me check on that and will get back to you once I have the details."
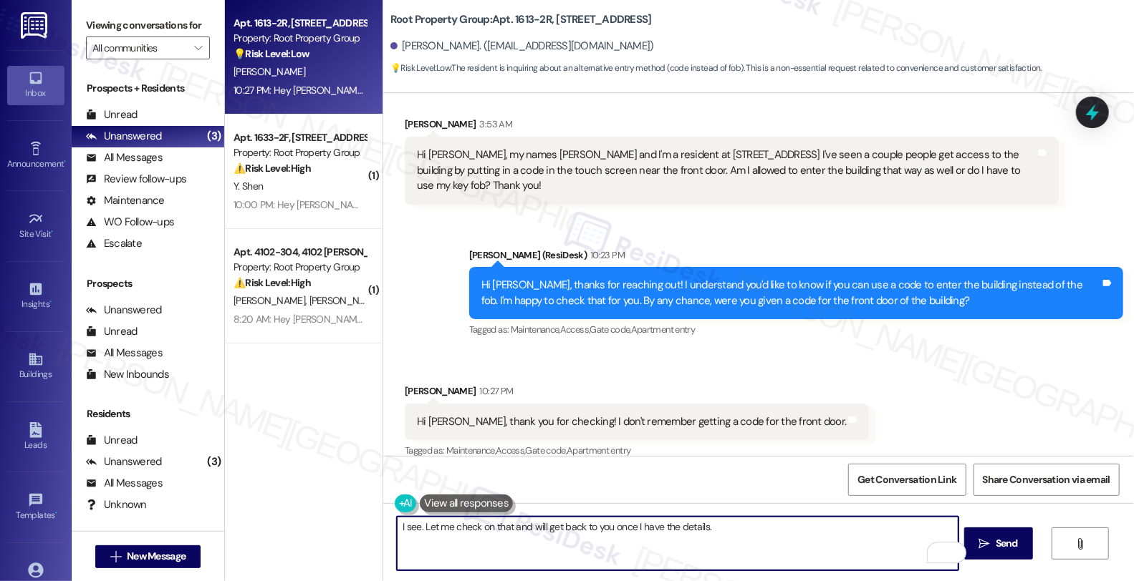
click at [712, 525] on textarea "I see. Let me check on that and will get back to you once I have the details." at bounding box center [677, 544] width 561 height 54
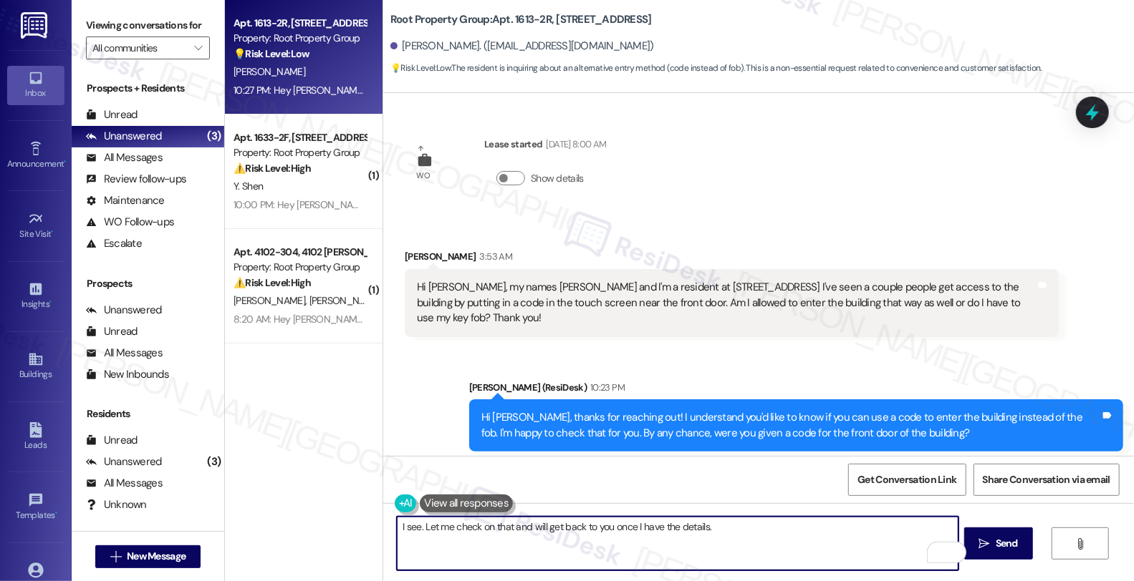
scroll to position [132, 0]
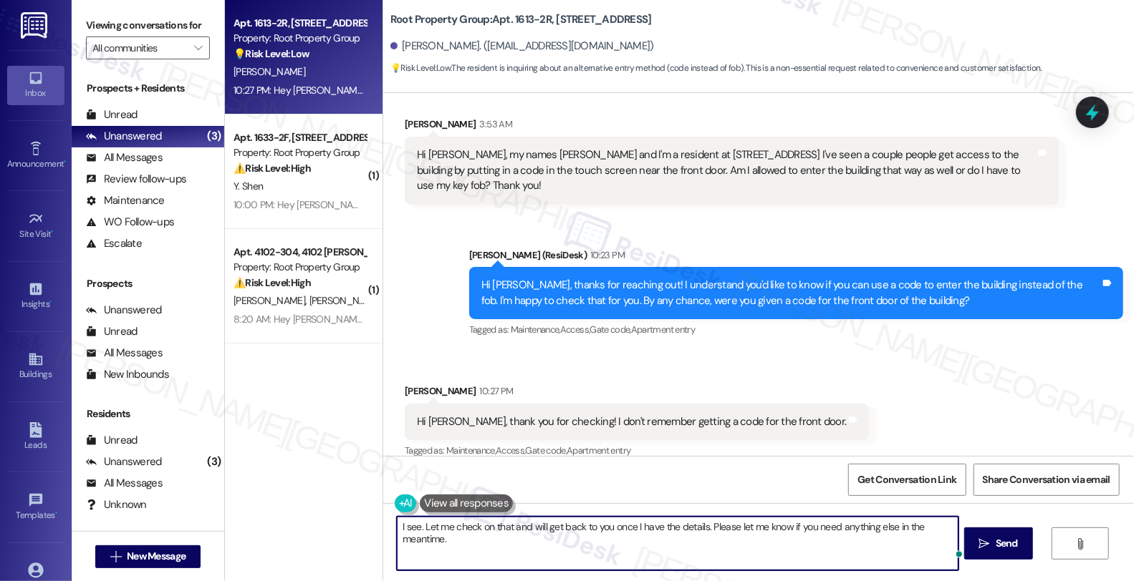
type textarea "I see. Let me check on that and will get back to you once I have the details. P…"
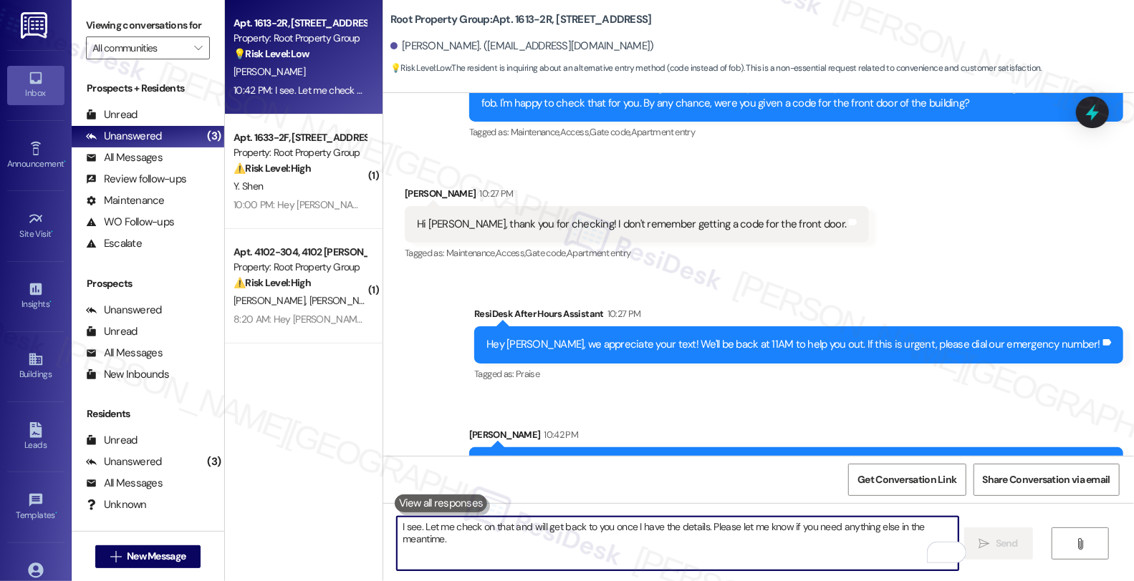
scroll to position [354, 0]
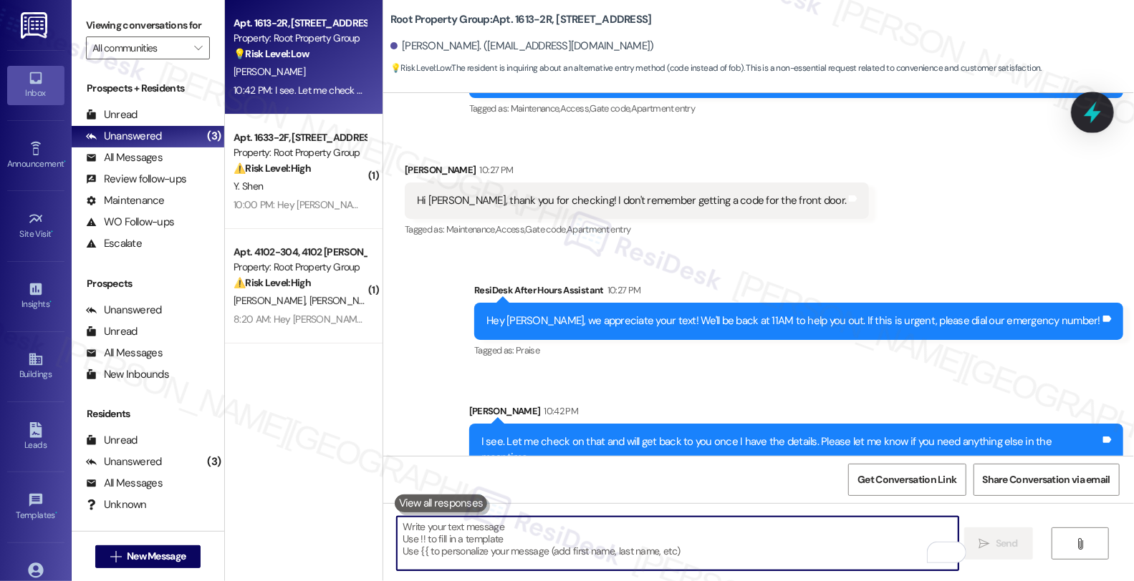
click at [1087, 115] on icon at bounding box center [1091, 113] width 17 height 22
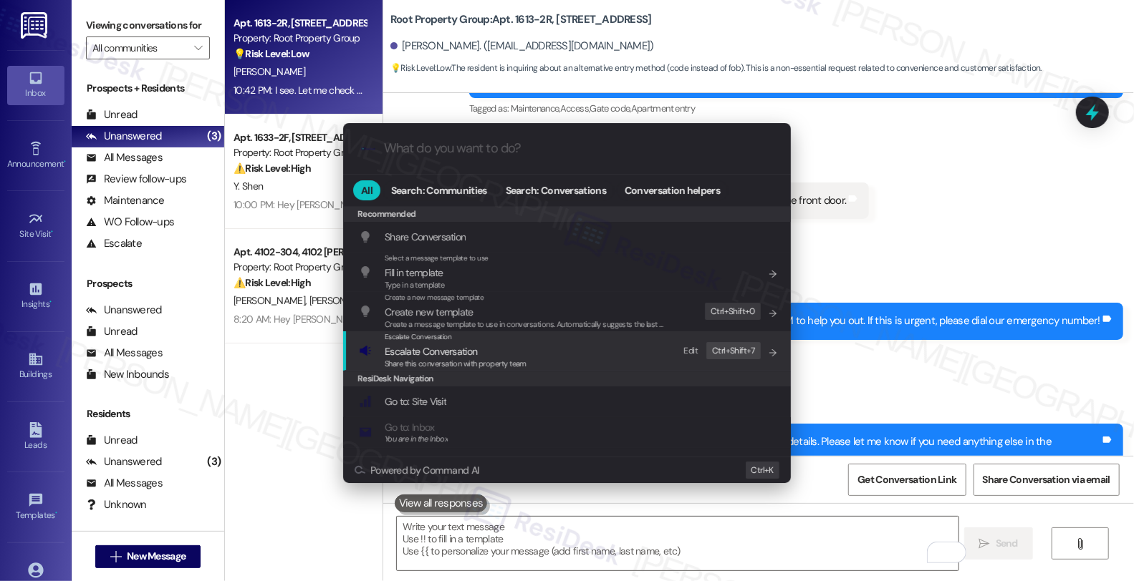
click at [419, 348] on span "Escalate Conversation" at bounding box center [431, 351] width 92 height 13
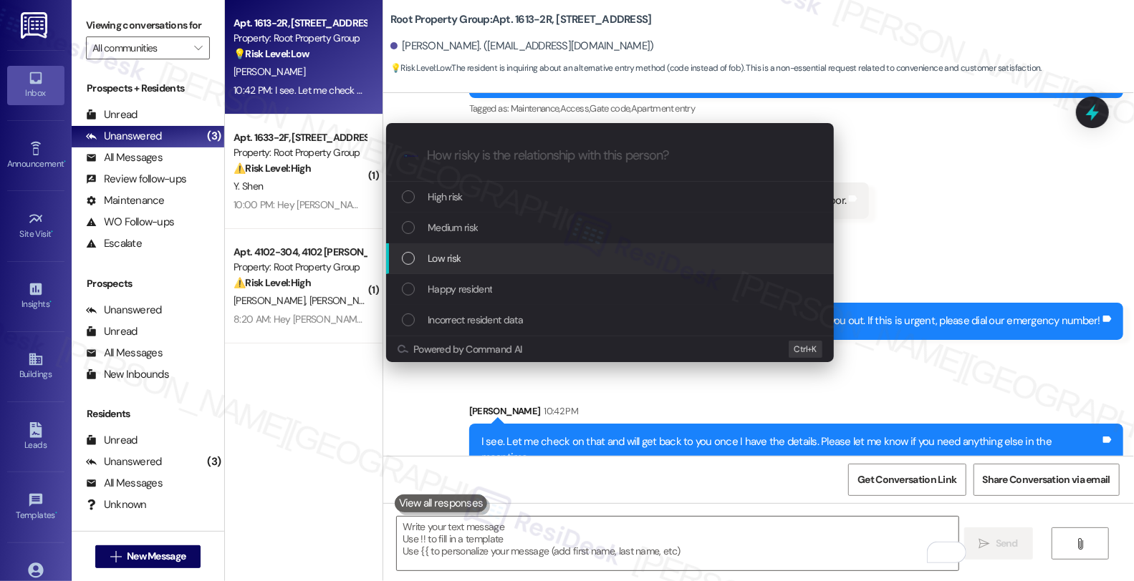
click at [448, 264] on span "Low risk" at bounding box center [443, 259] width 33 height 16
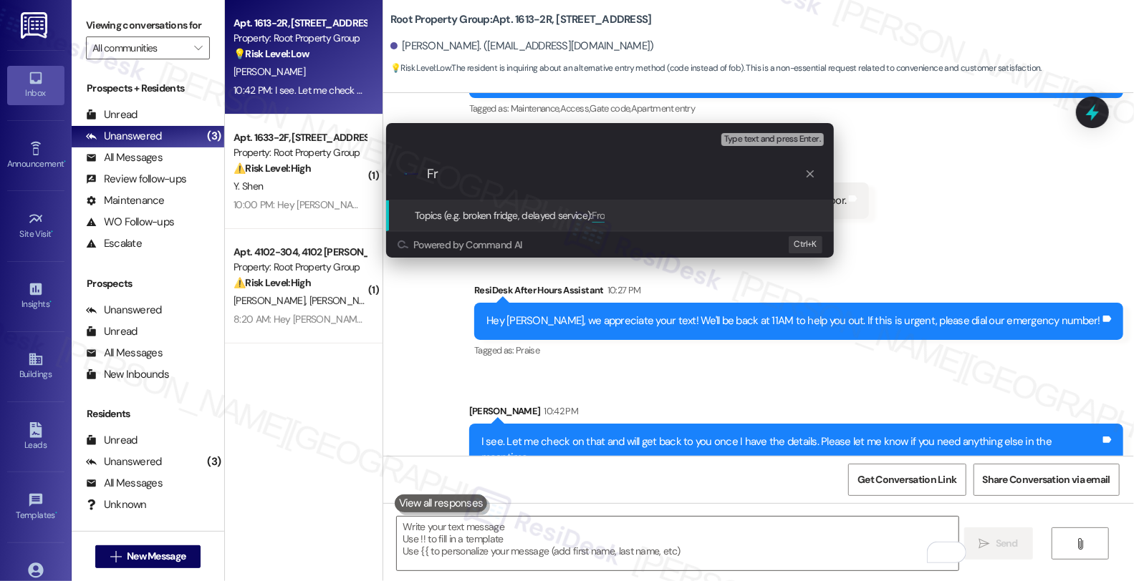
type input "F"
type input "Building's front door code"
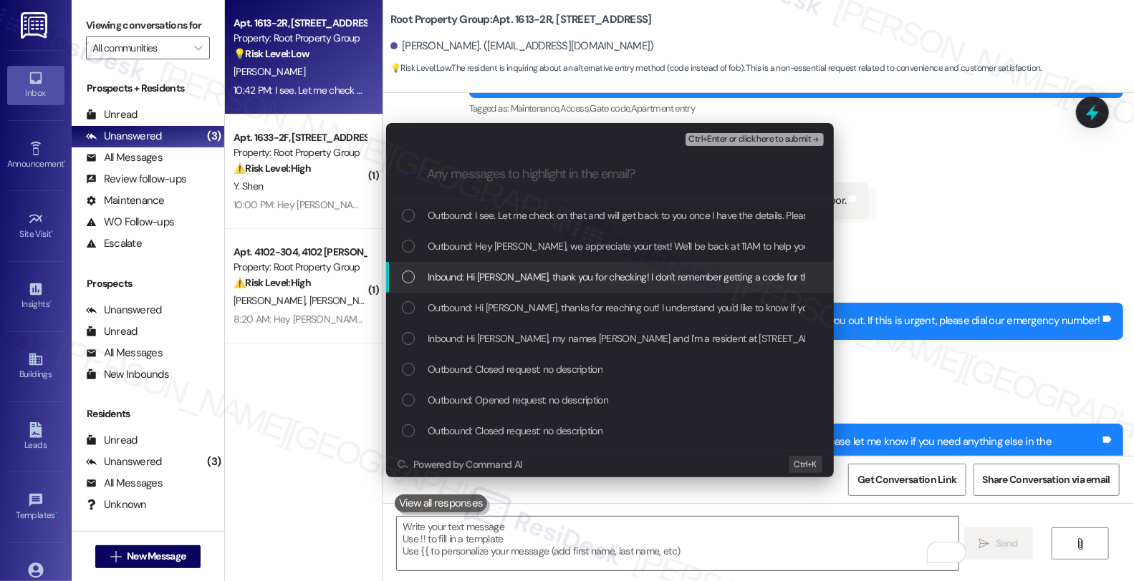
click at [448, 268] on div "Inbound: Hi Sarah, thank you for checking! I don't remember getting a code for …" at bounding box center [610, 277] width 448 height 31
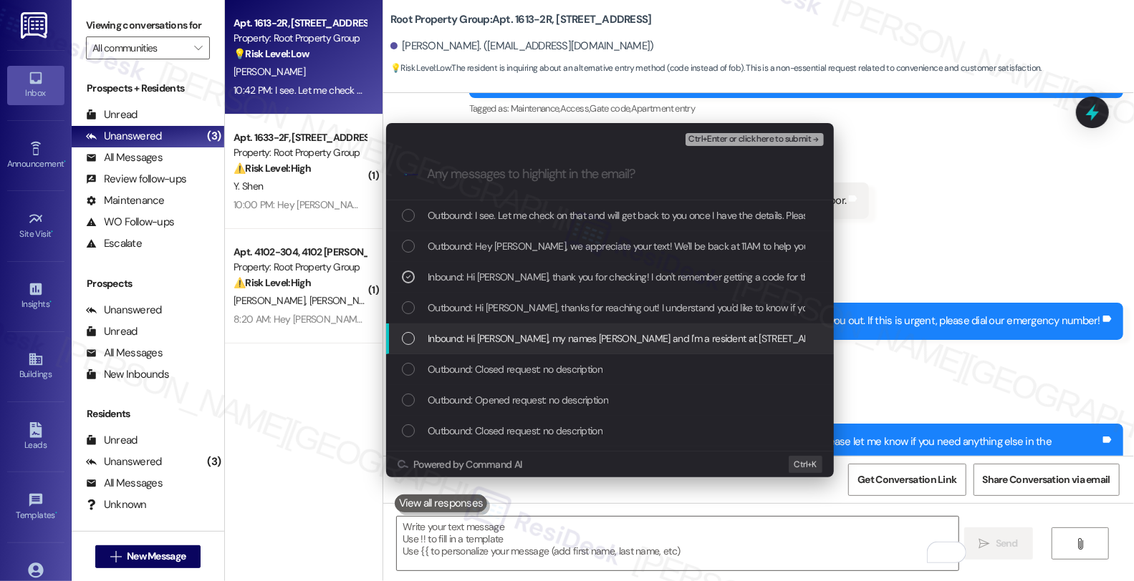
click at [456, 342] on span "Inbound: Hi Sarah, my names Cory Gray and I'm a resident at 1613 W Belmont Ave.…" at bounding box center [1061, 339] width 1269 height 16
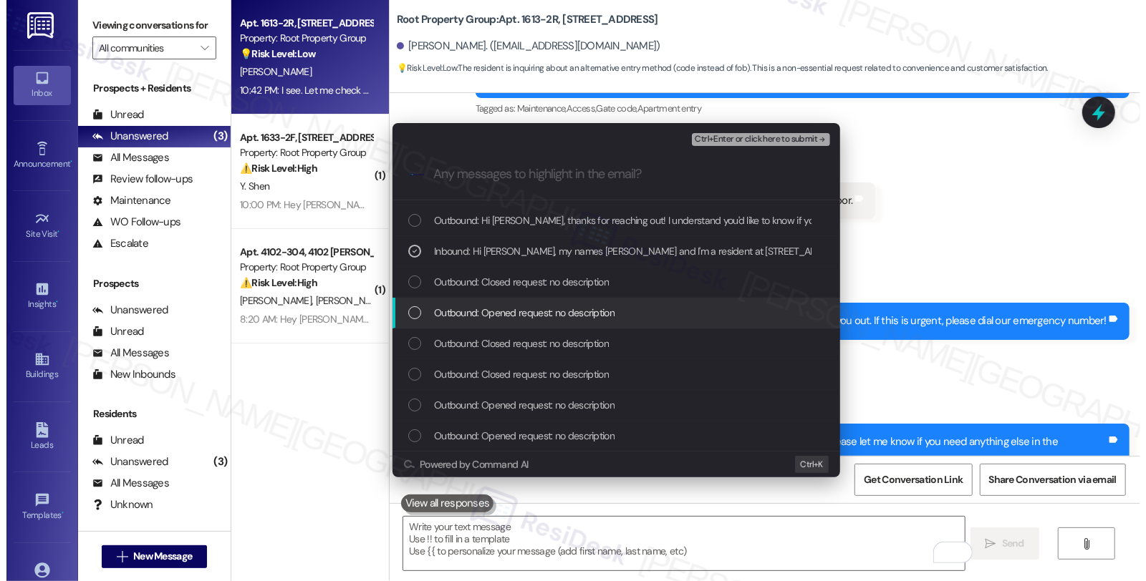
scroll to position [88, 0]
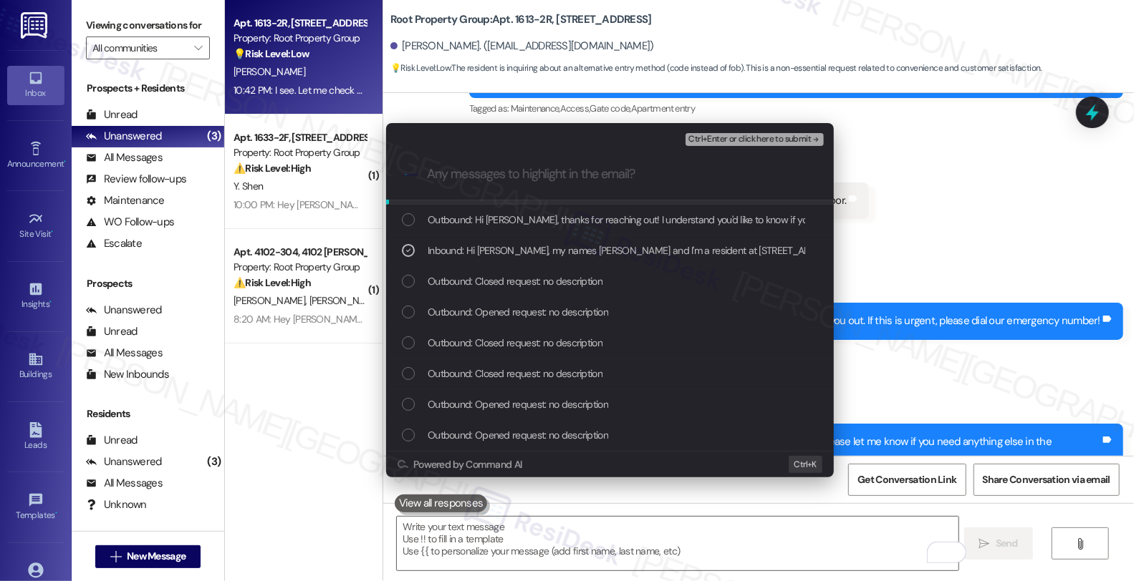
click at [734, 139] on span "Ctrl+Enter or click here to submit" at bounding box center [749, 140] width 122 height 10
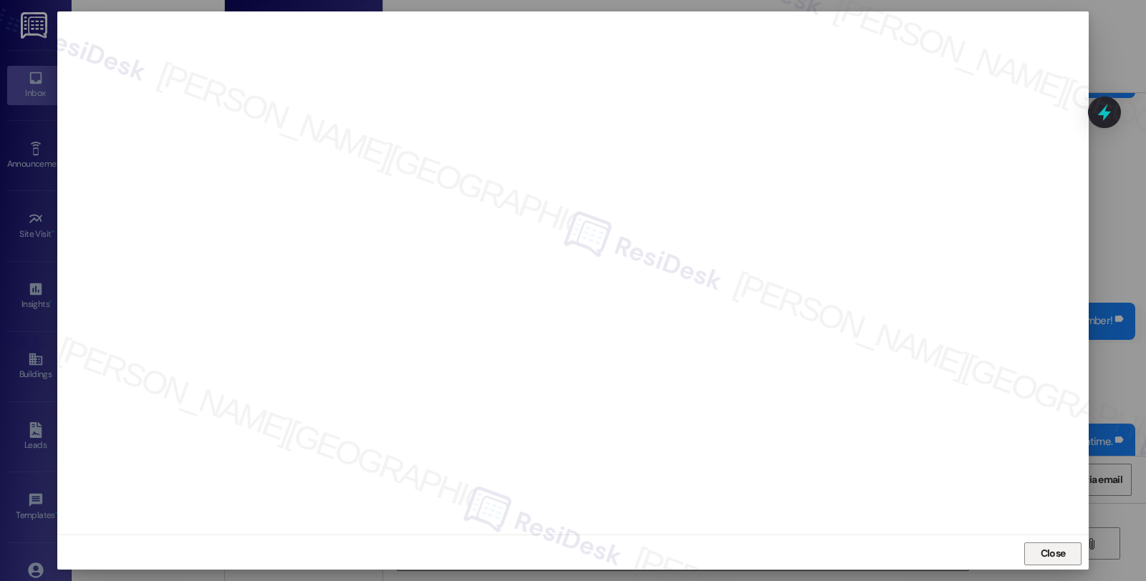
click at [1051, 546] on span "Close" at bounding box center [1053, 553] width 31 height 21
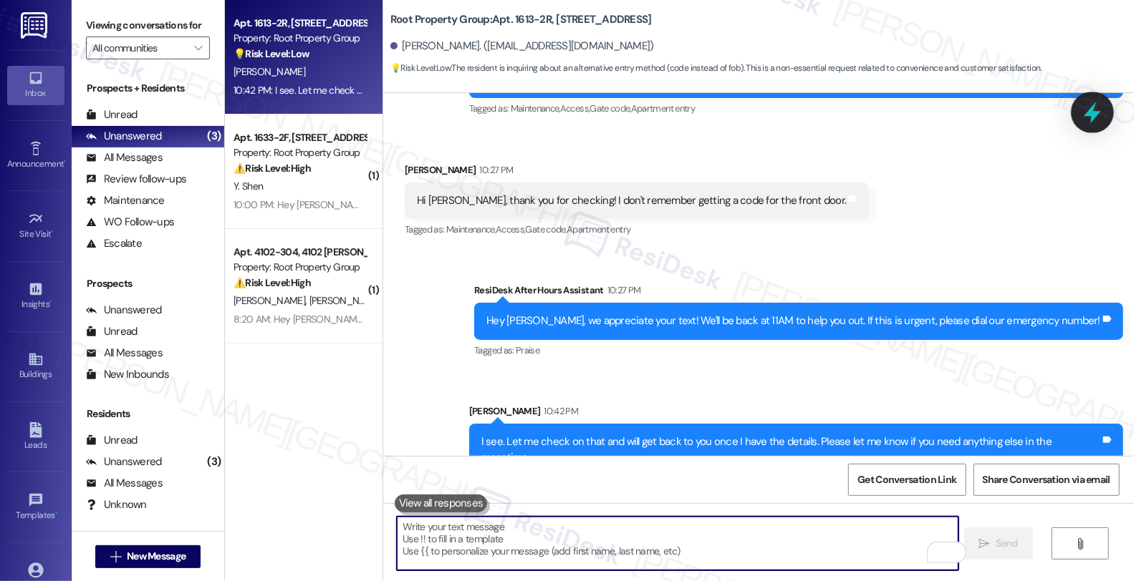
click at [1091, 117] on icon at bounding box center [1091, 113] width 17 height 22
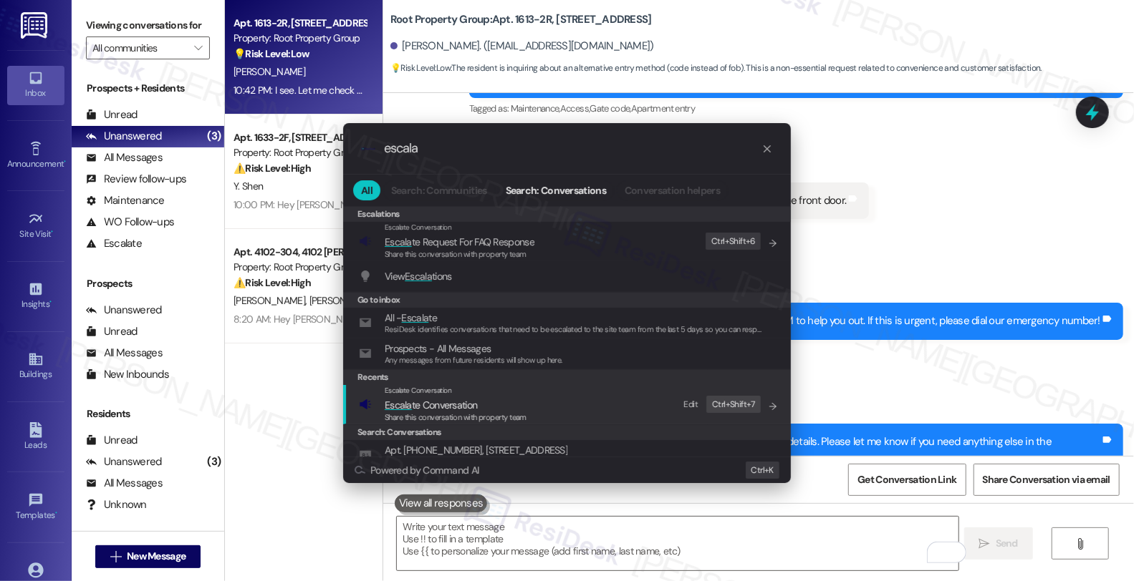
type input "escala"
click at [431, 405] on span "Escala te Conversation" at bounding box center [431, 405] width 92 height 13
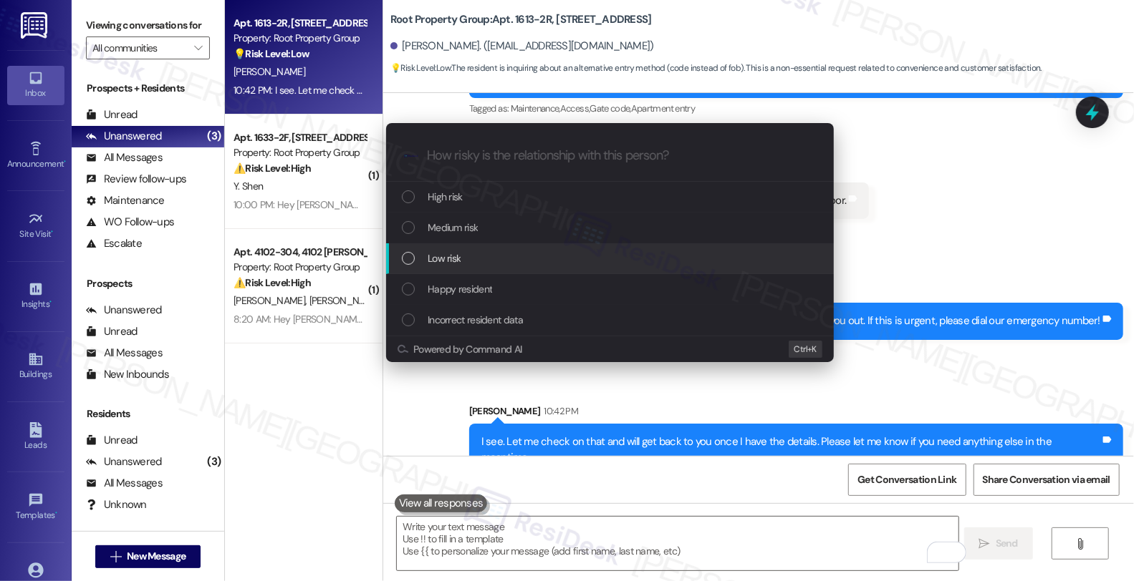
click at [445, 251] on span "Low risk" at bounding box center [443, 259] width 33 height 16
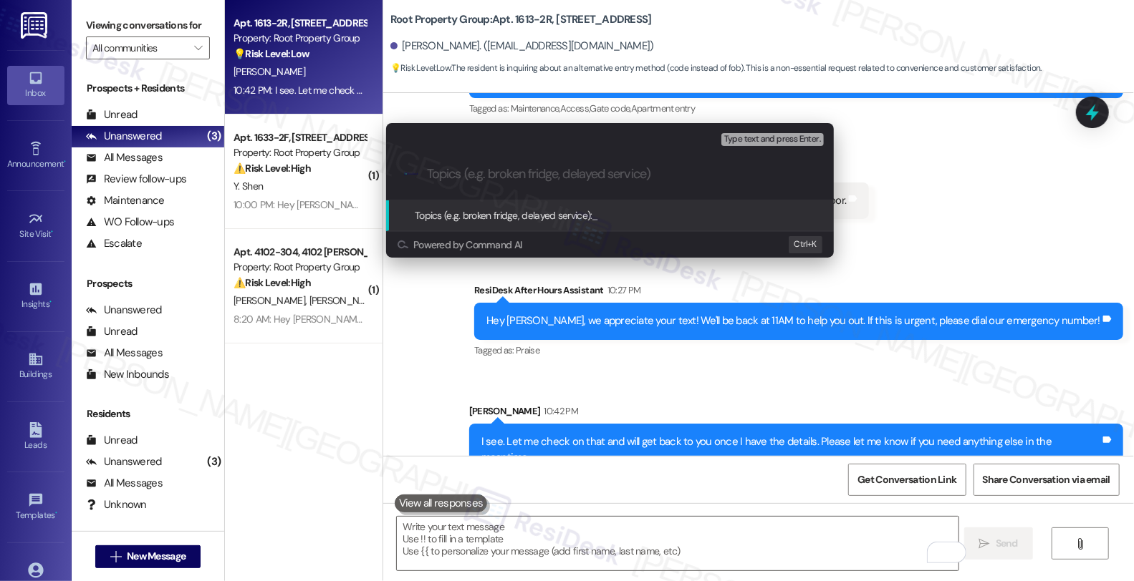
paste input "Building's front door code"
type input "Building's front door code"
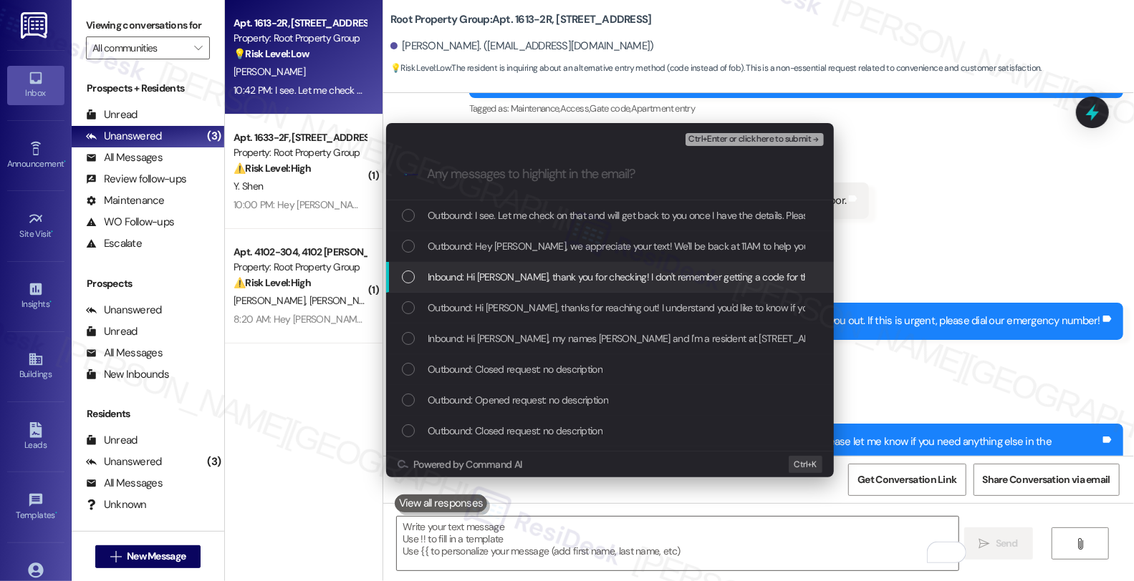
click at [546, 271] on span "Inbound: Hi Sarah, thank you for checking! I don't remember getting a code for …" at bounding box center [642, 277] width 431 height 16
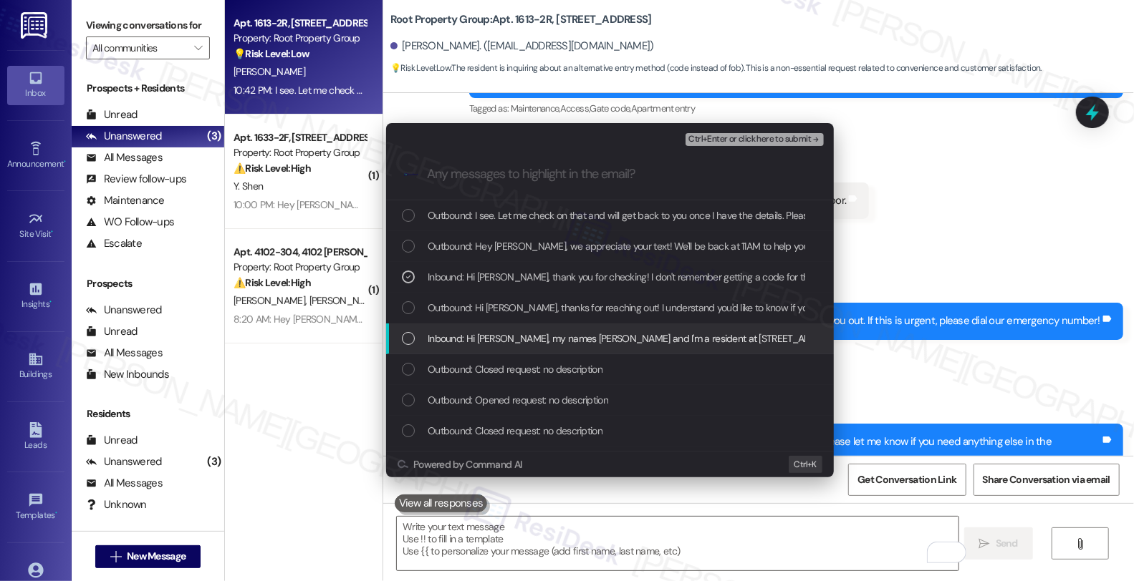
click at [537, 344] on span "Inbound: Hi Sarah, my names Cory Gray and I'm a resident at 1613 W Belmont Ave.…" at bounding box center [1061, 339] width 1269 height 16
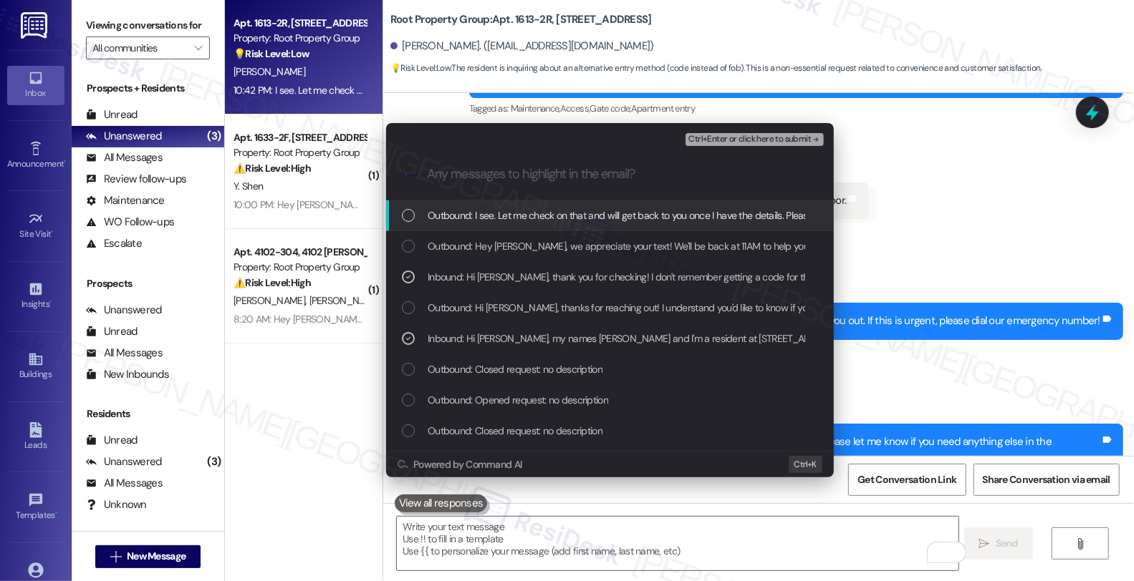
click at [731, 140] on span "Ctrl+Enter or click here to submit" at bounding box center [749, 140] width 122 height 10
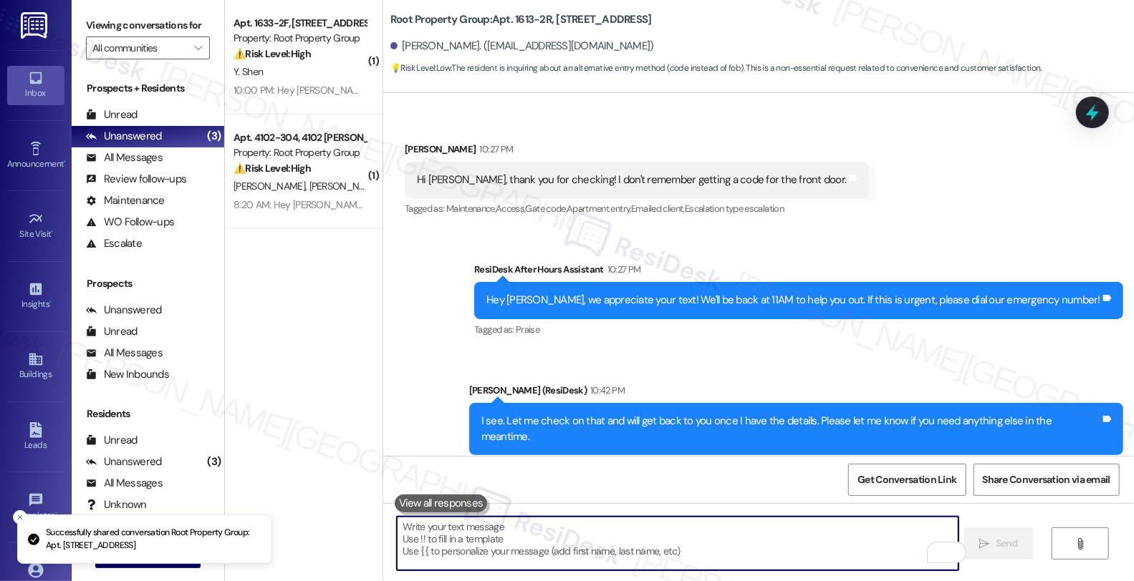
scroll to position [1, 0]
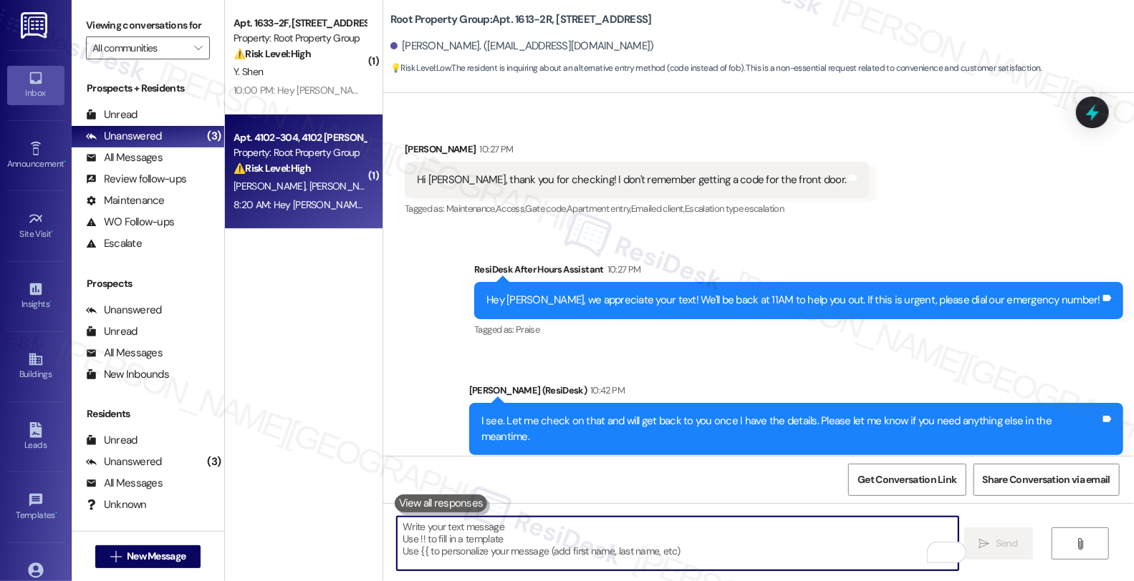
click at [309, 160] on div "Property: Root Property Group" at bounding box center [299, 152] width 132 height 15
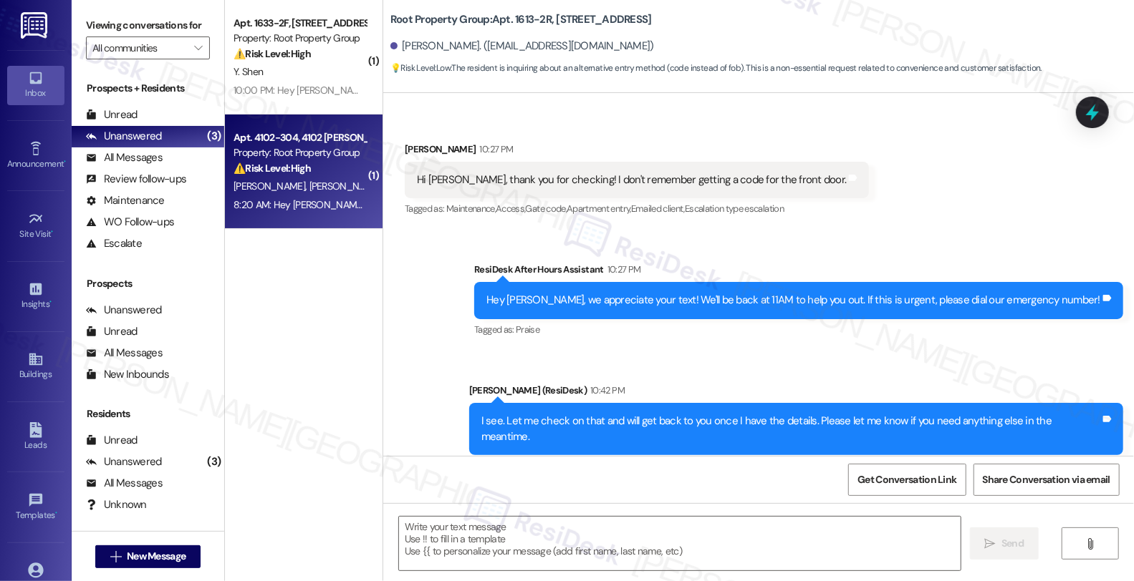
type textarea "Fetching suggested responses. Please feel free to read through the conversation…"
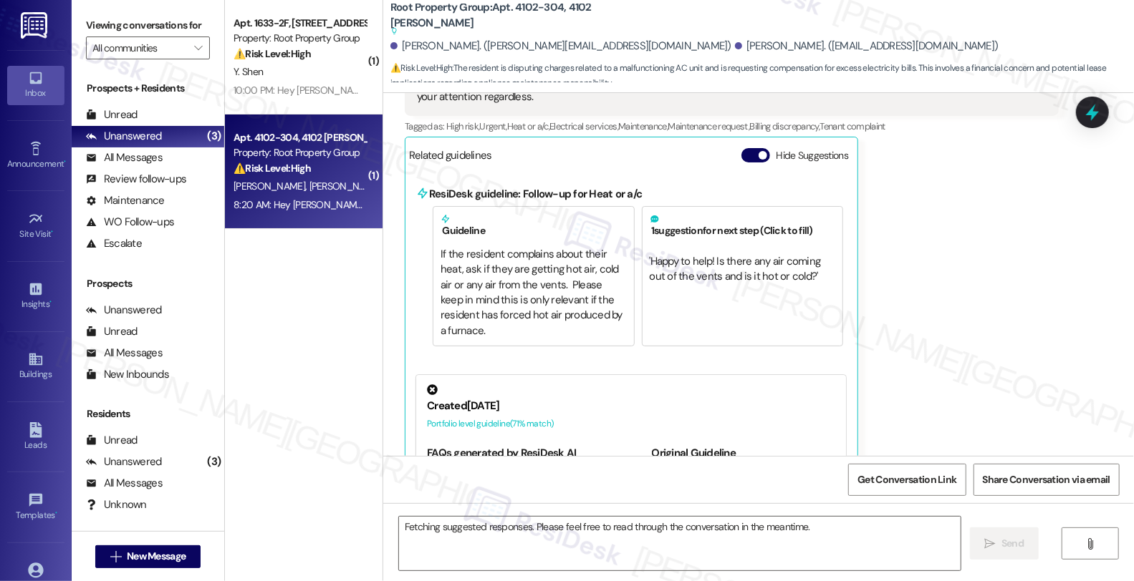
scroll to position [2134, 0]
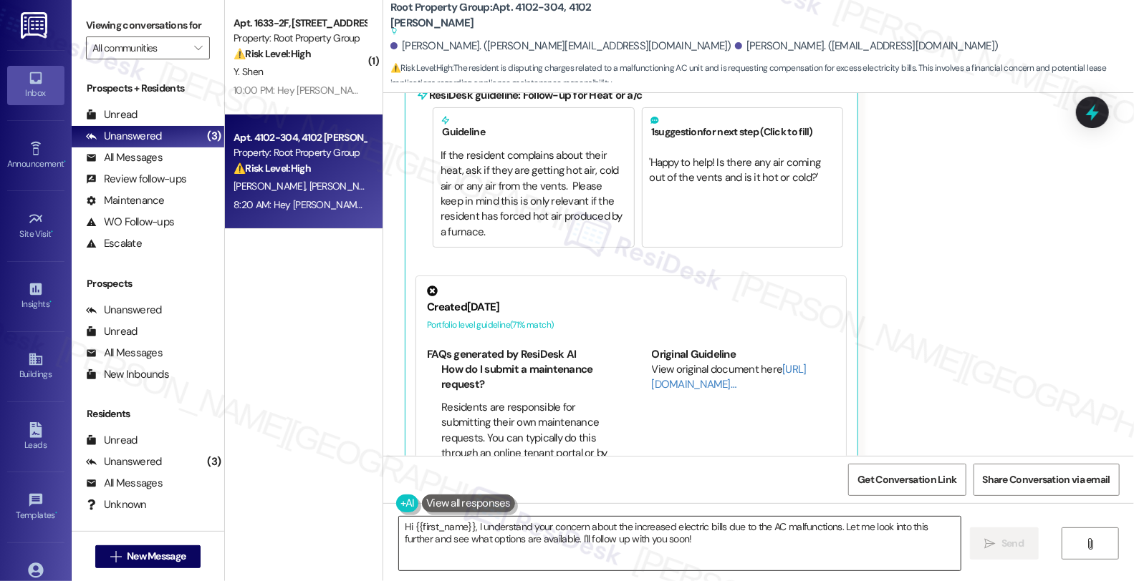
click at [604, 532] on textarea "Hi {{first_name}}, I understand your concern about the increased electric bills…" at bounding box center [679, 544] width 561 height 54
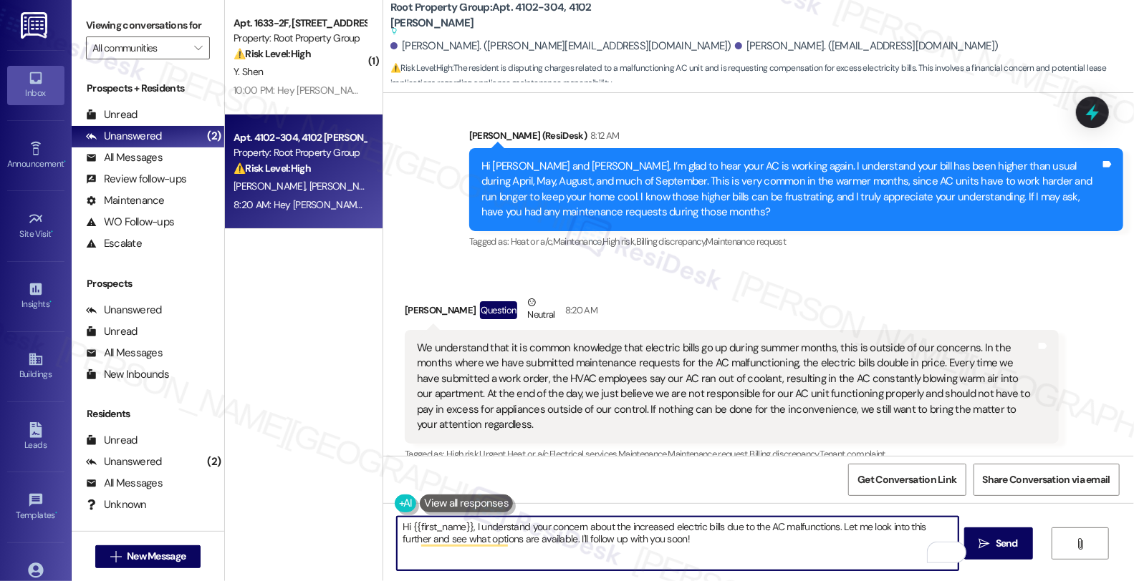
scroll to position [1698, 0]
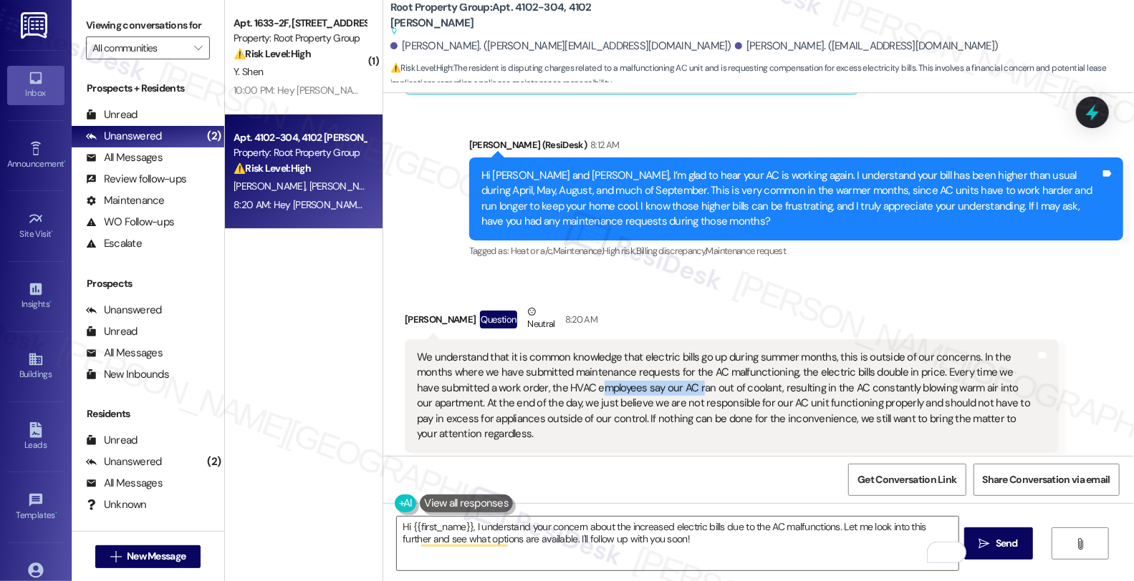
drag, startPoint x: 539, startPoint y: 355, endPoint x: 611, endPoint y: 355, distance: 71.6
click at [611, 355] on div "We understand that it is common knowledge that electric bills go up during summ…" at bounding box center [726, 396] width 619 height 92
click at [855, 361] on div "We understand that it is common knowledge that electric bills go up during summ…" at bounding box center [726, 396] width 619 height 92
drag, startPoint x: 452, startPoint y: 367, endPoint x: 584, endPoint y: 369, distance: 131.8
click at [584, 369] on div "We understand that it is common knowledge that electric bills go up during summ…" at bounding box center [726, 396] width 619 height 92
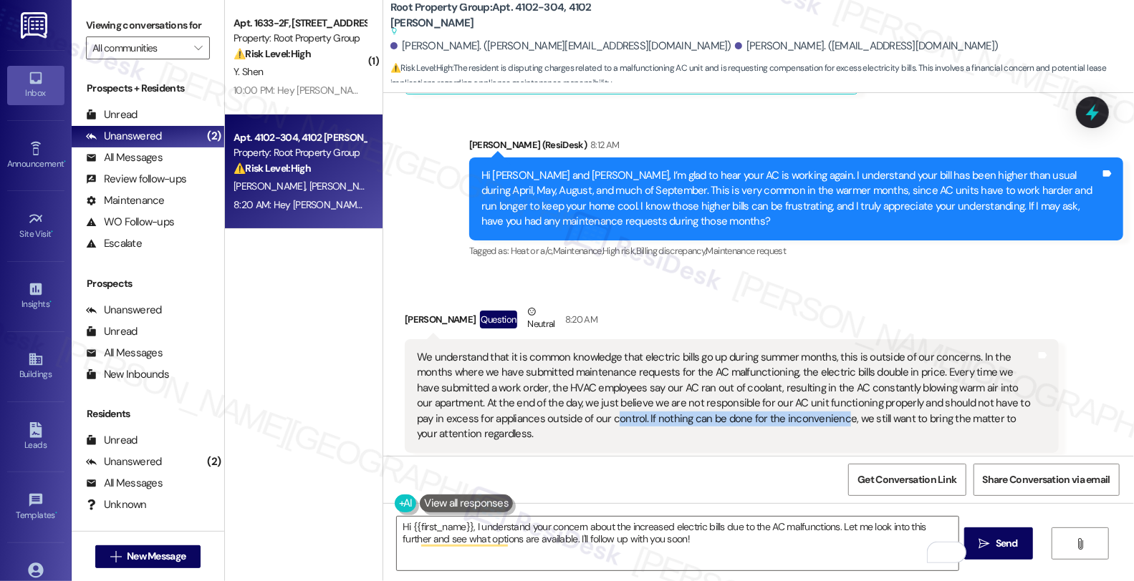
drag, startPoint x: 476, startPoint y: 382, endPoint x: 702, endPoint y: 382, distance: 226.3
click at [702, 382] on div "We understand that it is common knowledge that electric bills go up during summ…" at bounding box center [726, 396] width 619 height 92
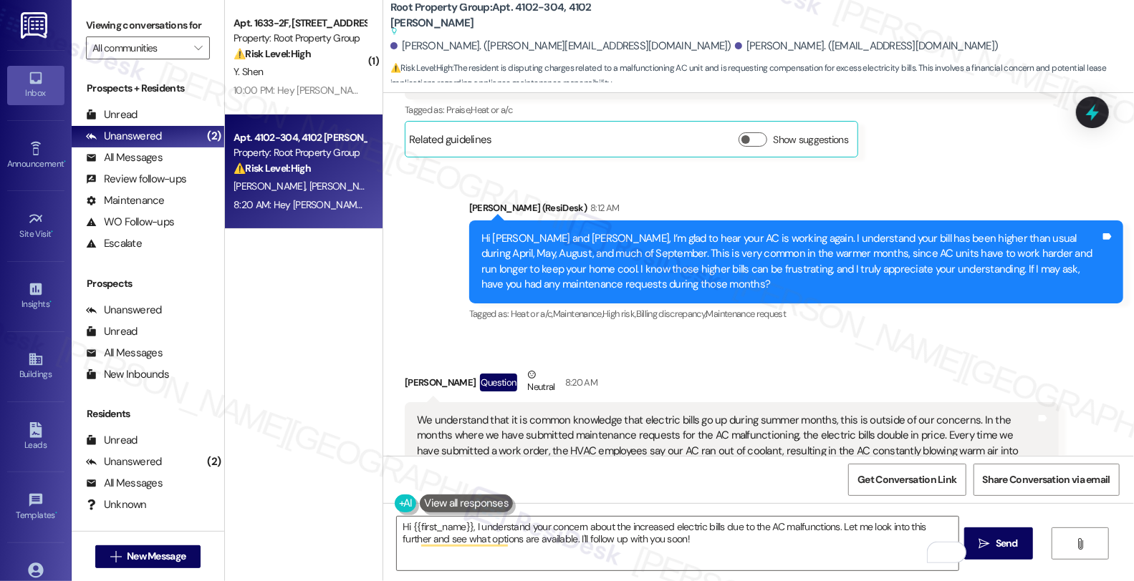
scroll to position [1618, 0]
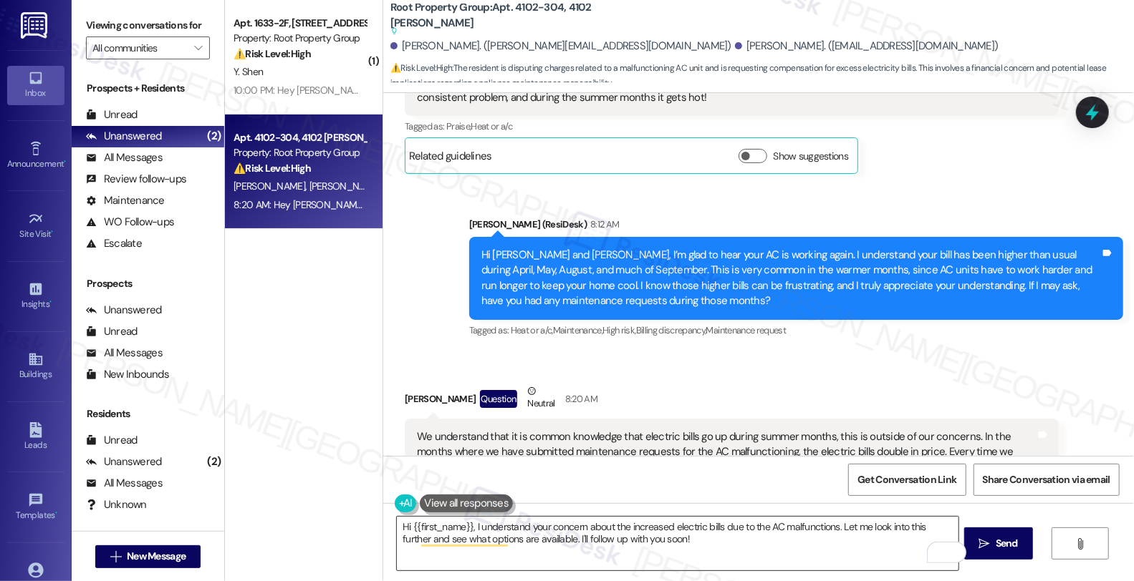
click at [397, 531] on textarea "Hi {{first_name}}, I understand your concern about the increased electric bills…" at bounding box center [677, 544] width 561 height 54
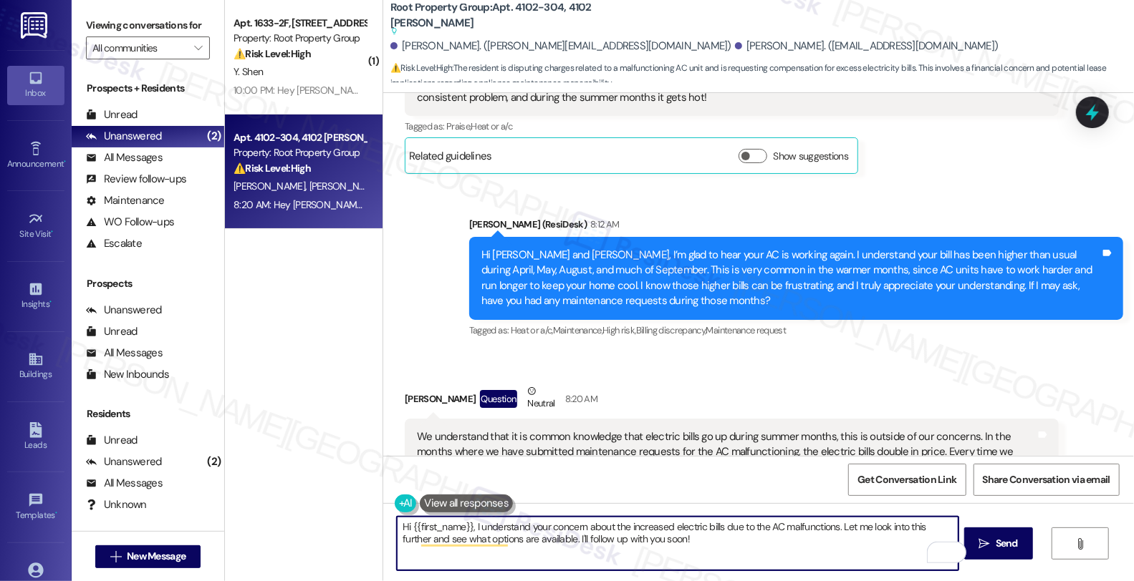
click at [397, 531] on textarea "Hi {{first_name}}, I understand your concern about the increased electric bills…" at bounding box center [677, 544] width 561 height 54
click at [411, 530] on textarea "Gopodi {{first_name}}, I understand your concern about the increased electric b…" at bounding box center [677, 544] width 561 height 54
click at [511, 523] on textarea "Good morning, I understand your concern about the increased electric bills due …" at bounding box center [677, 544] width 561 height 54
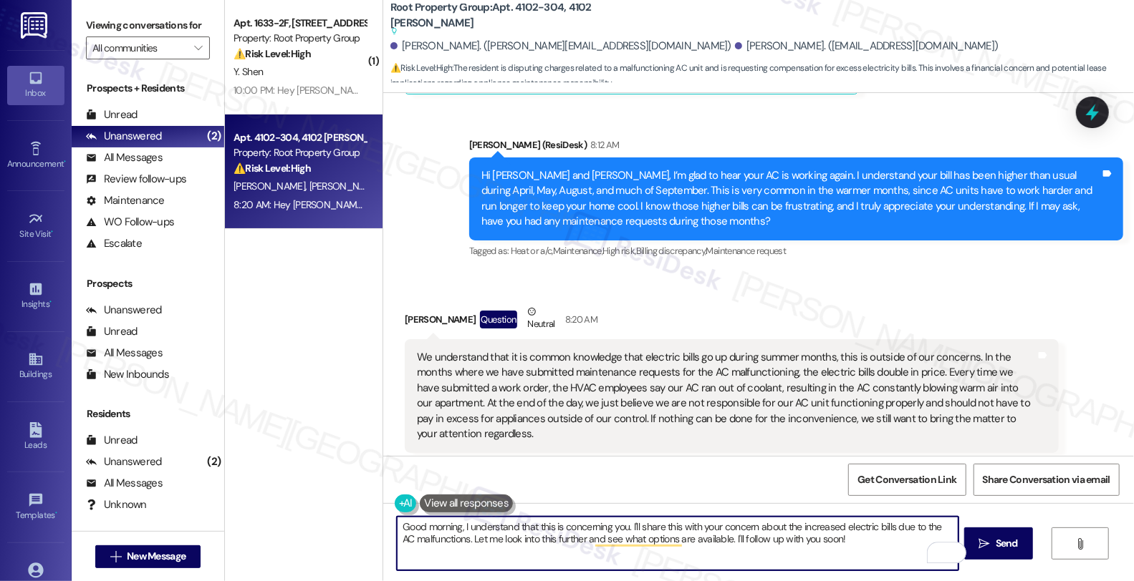
click at [697, 525] on textarea "Good morning, I understand that this is concerning you. I'll share this with yo…" at bounding box center [677, 544] width 561 height 54
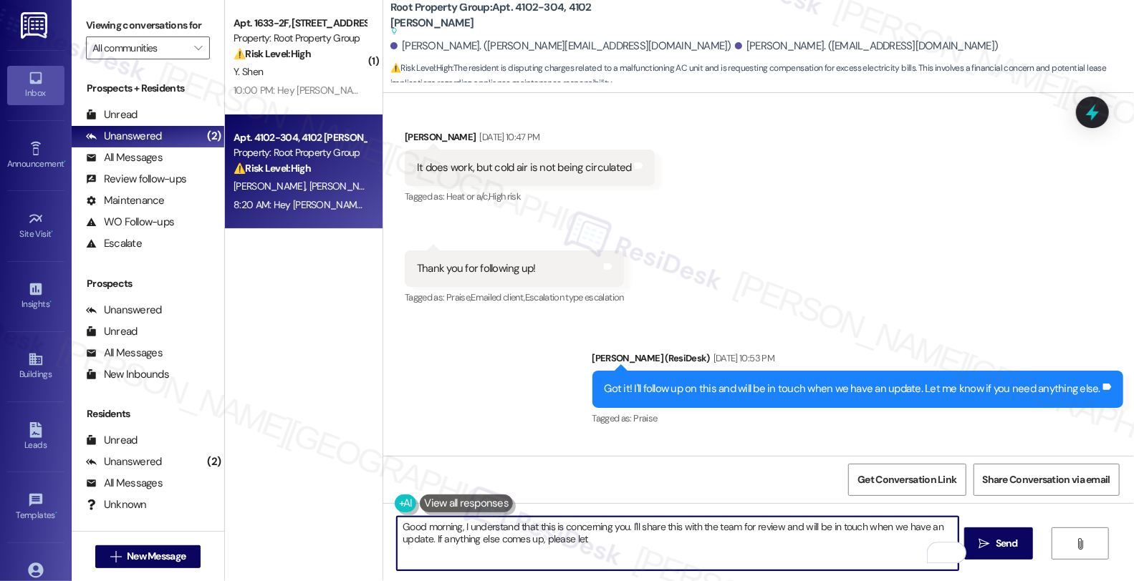
scroll to position [584, 0]
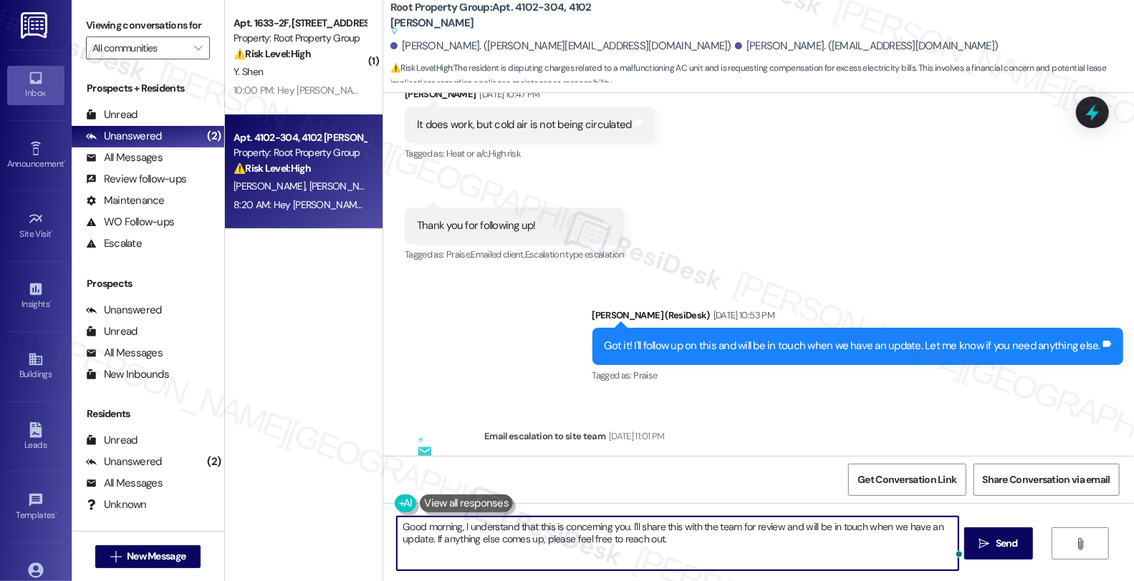
type textarea "Good morning, I understand that this is concerning you. I'll share this with th…"
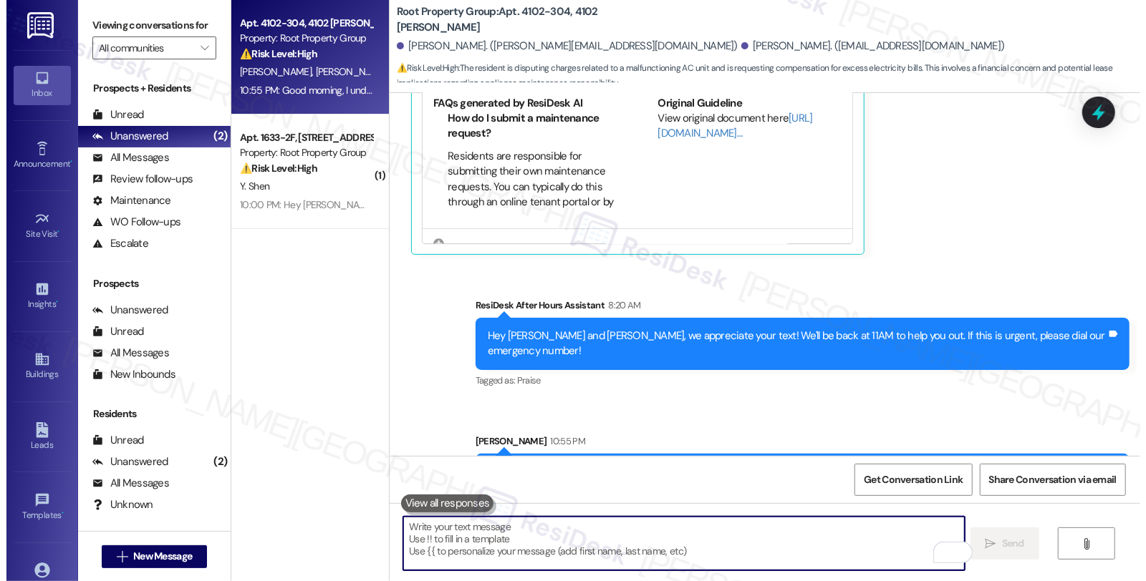
scroll to position [1, 0]
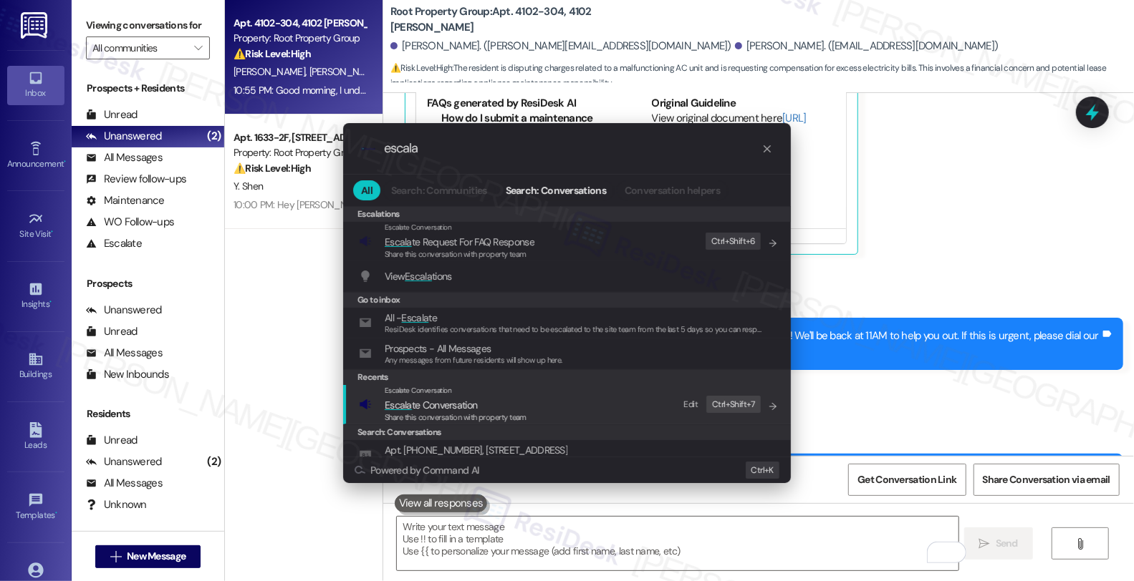
type input "escala"
click at [473, 412] on span "Share this conversation with property team" at bounding box center [456, 417] width 142 height 10
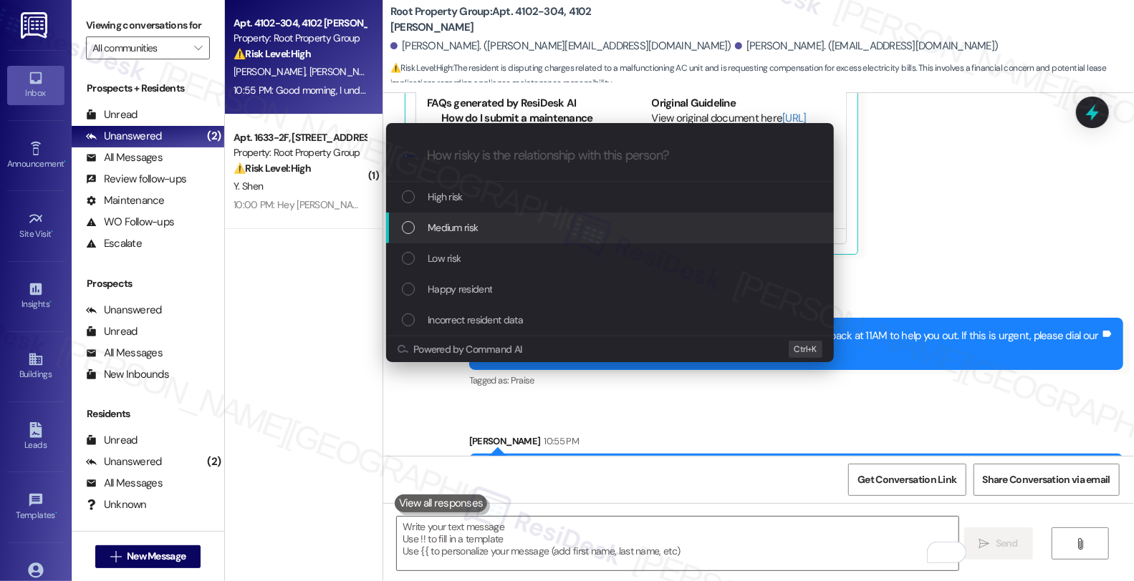
click at [498, 228] on div "Medium risk" at bounding box center [611, 228] width 419 height 16
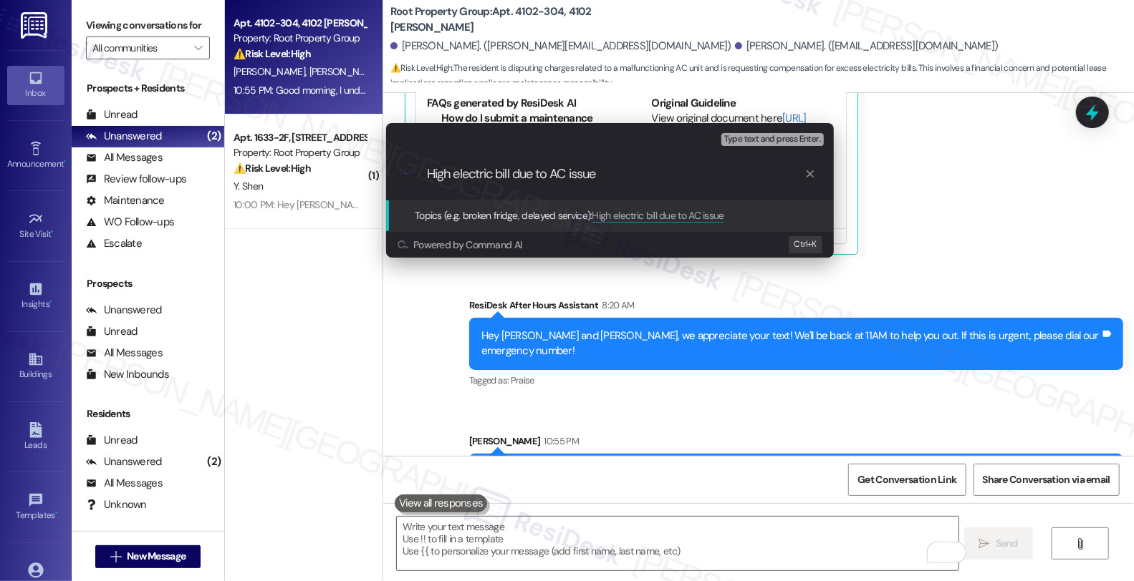
type input "High electric bill due to AC issues"
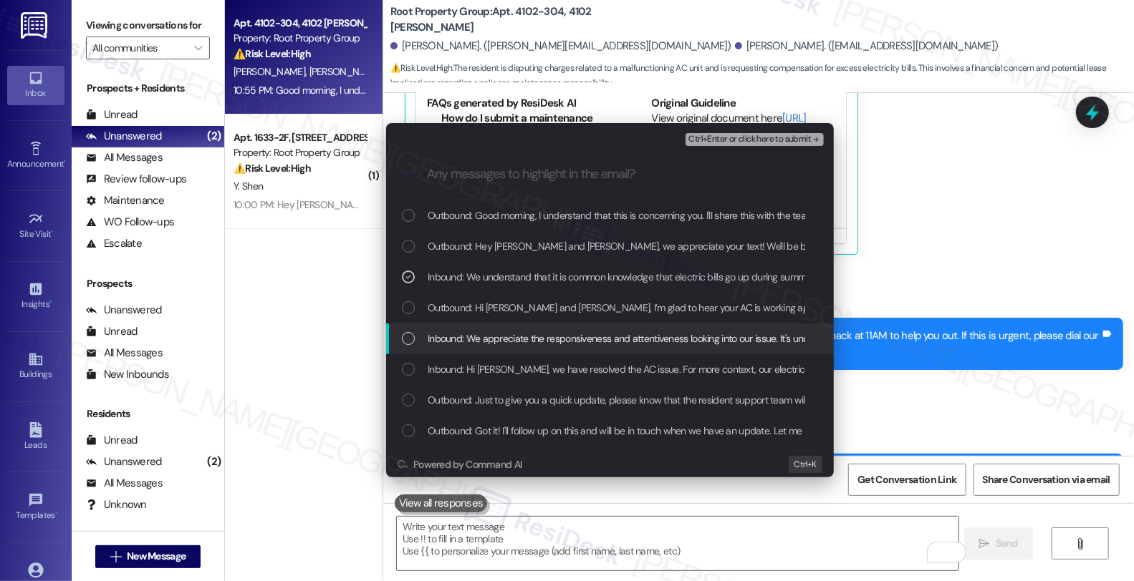
click at [518, 344] on span "Inbound: We appreciate the responsiveness and attentiveness looking into our is…" at bounding box center [851, 339] width 848 height 16
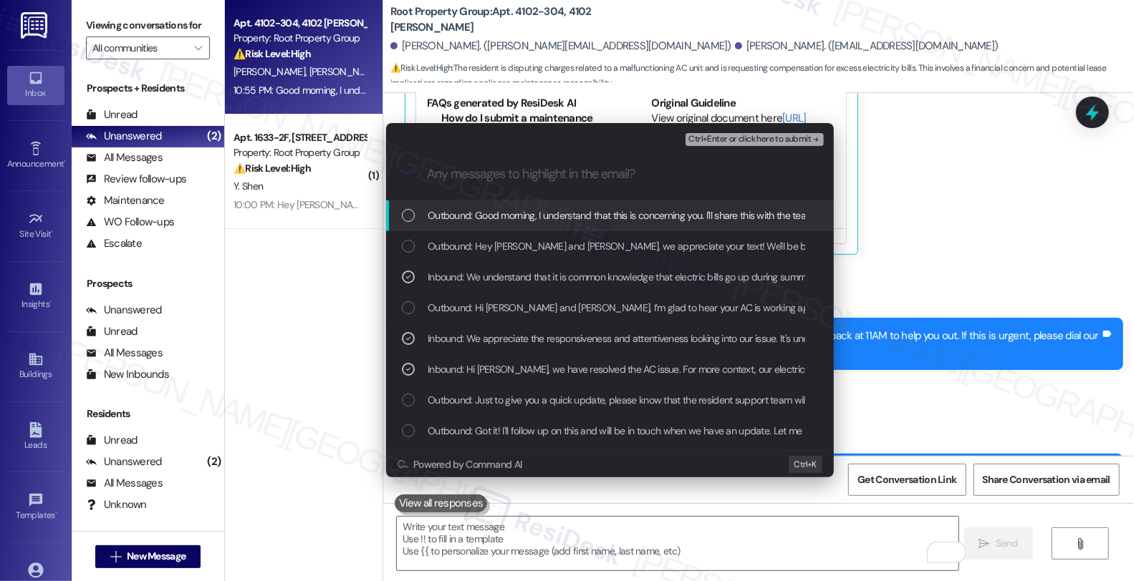
click at [731, 136] on span "Ctrl+Enter or click here to submit" at bounding box center [749, 140] width 122 height 10
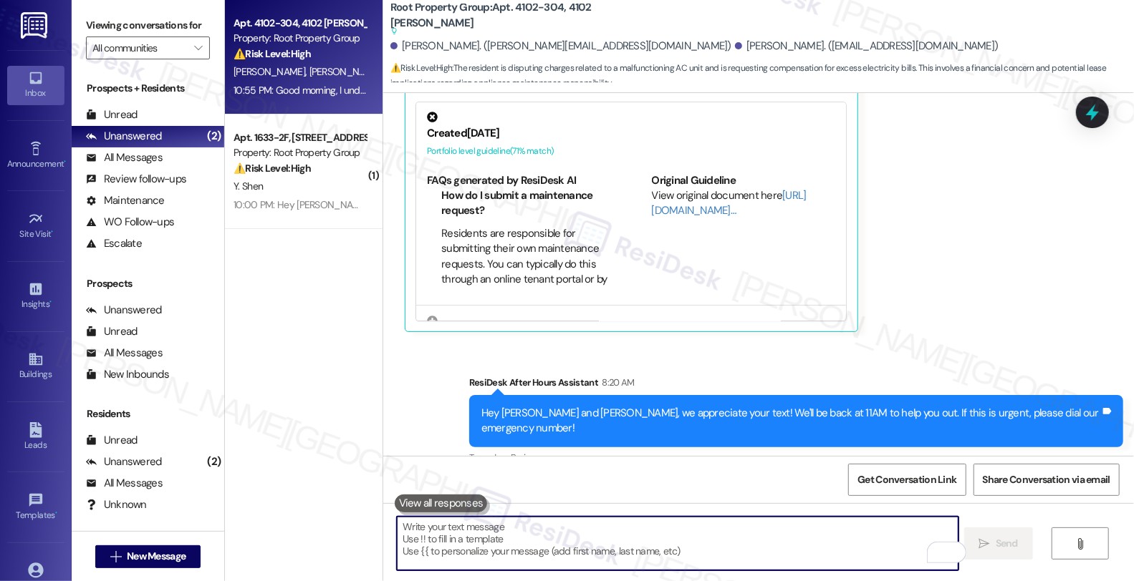
scroll to position [2407, 0]
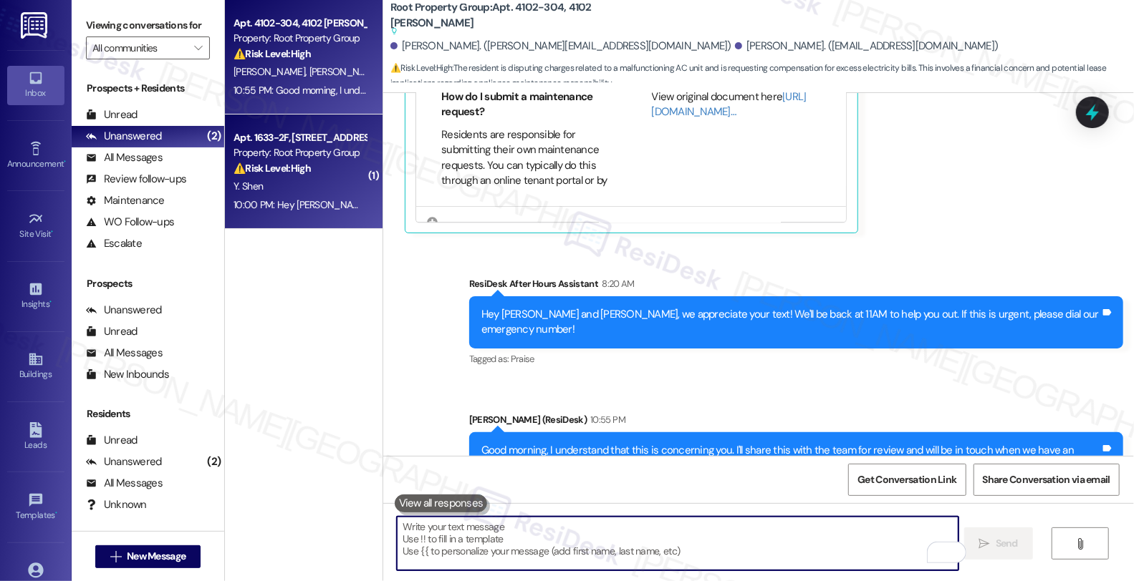
click at [299, 194] on div "Y. Shen" at bounding box center [299, 187] width 135 height 18
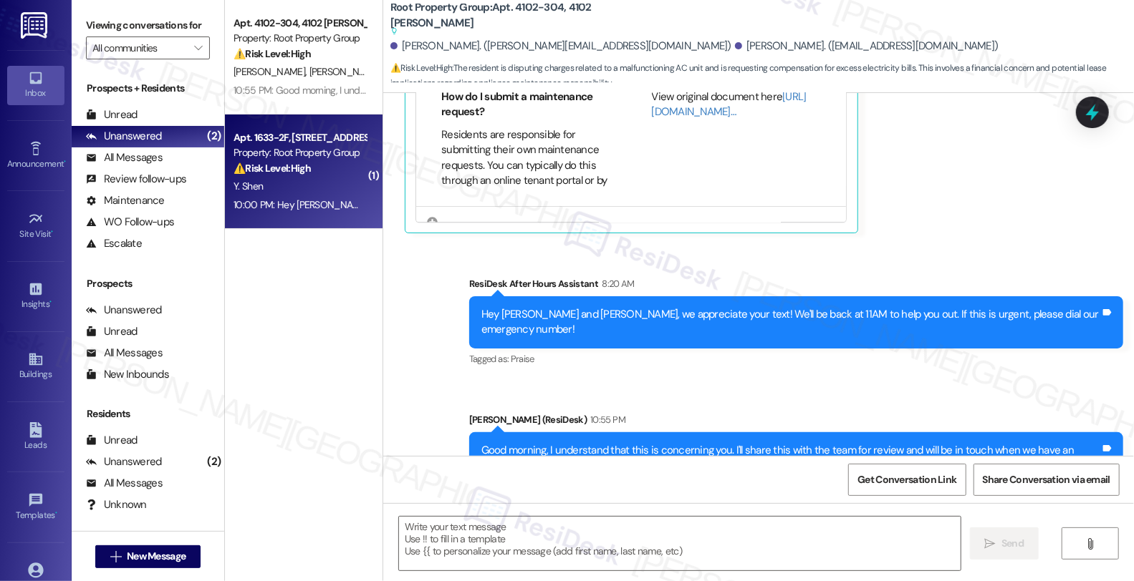
type textarea "Fetching suggested responses. Please feel free to read through the conversation…"
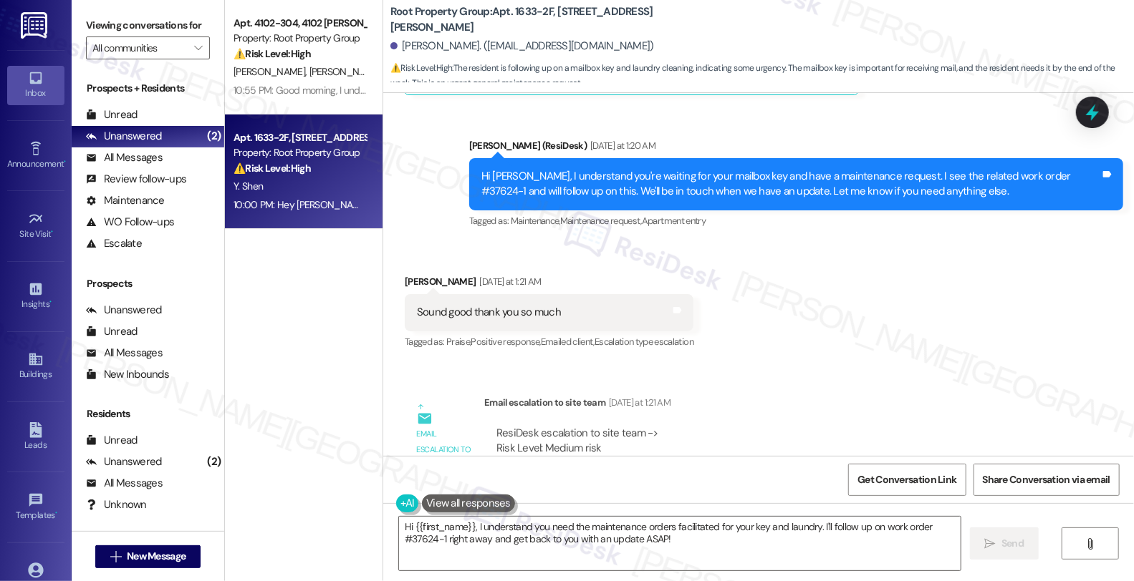
scroll to position [1208, 0]
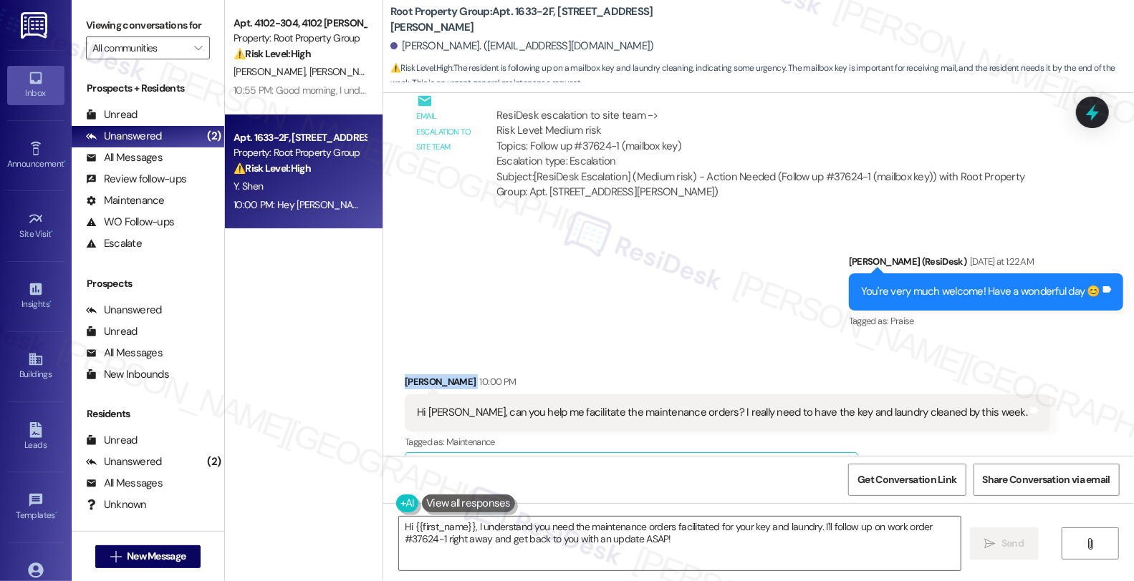
copy div "Yitong Shen"
drag, startPoint x: 395, startPoint y: 382, endPoint x: 445, endPoint y: 382, distance: 50.8
click at [445, 382] on div "Yitong Shen 10:00 PM" at bounding box center [727, 385] width 645 height 20
click at [692, 557] on textarea "Hi {{first_name}}, I understand you need the maintenance orders facilitated for…" at bounding box center [679, 544] width 561 height 54
drag, startPoint x: 390, startPoint y: 380, endPoint x: 445, endPoint y: 384, distance: 54.5
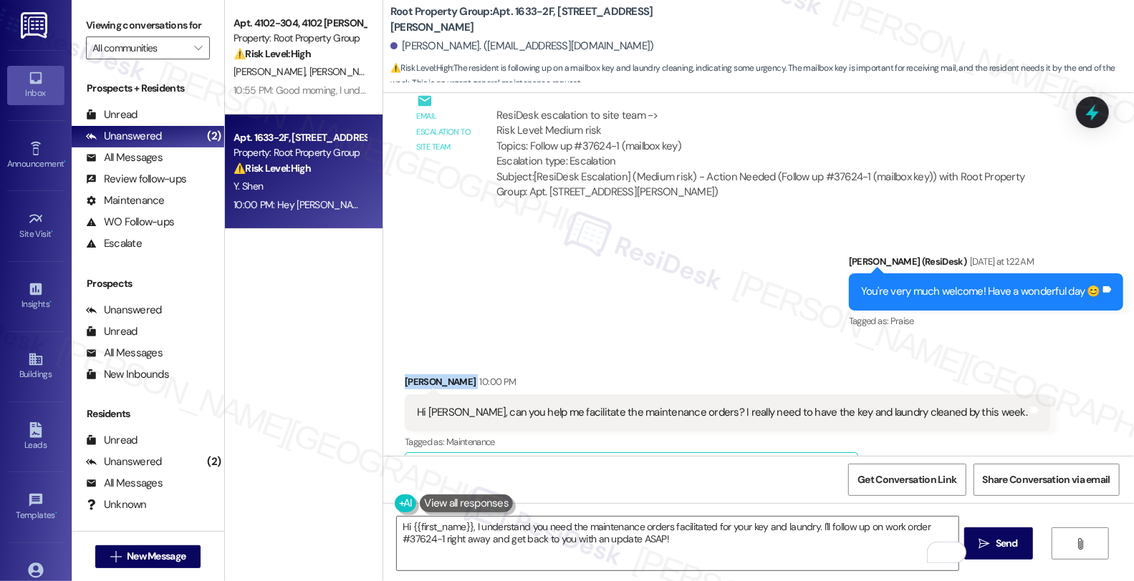
click at [445, 384] on div "Received via SMS Yitong Shen 10:00 PM Hi Sarah, can you help me facilitate the …" at bounding box center [727, 548] width 667 height 369
copy div "Yitong Shen"
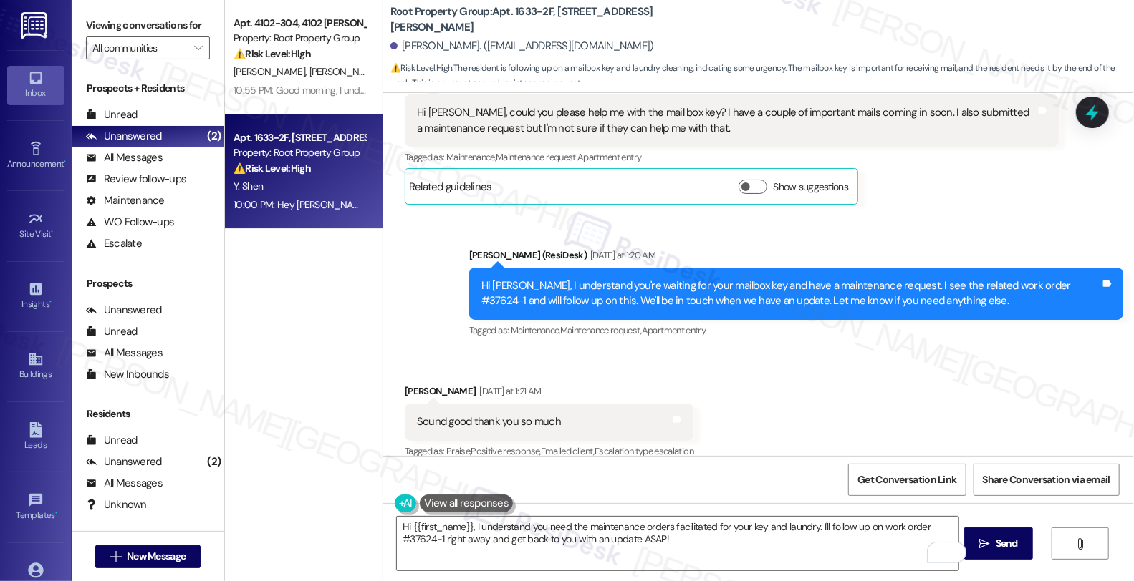
scroll to position [731, 0]
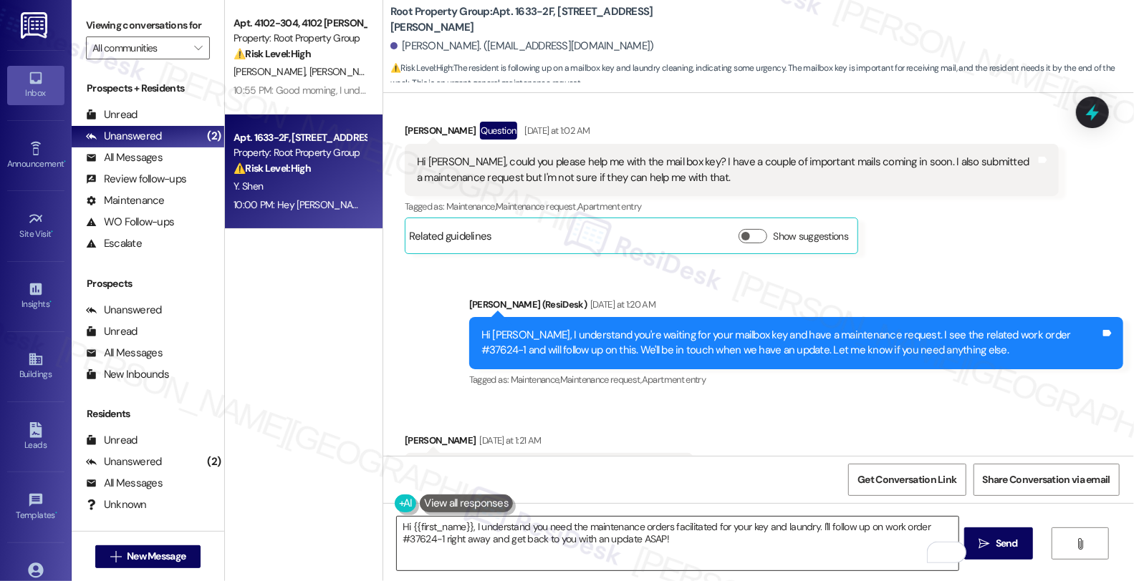
click at [397, 523] on textarea "Hi {{first_name}}, I understand you need the maintenance orders facilitated for…" at bounding box center [677, 544] width 561 height 54
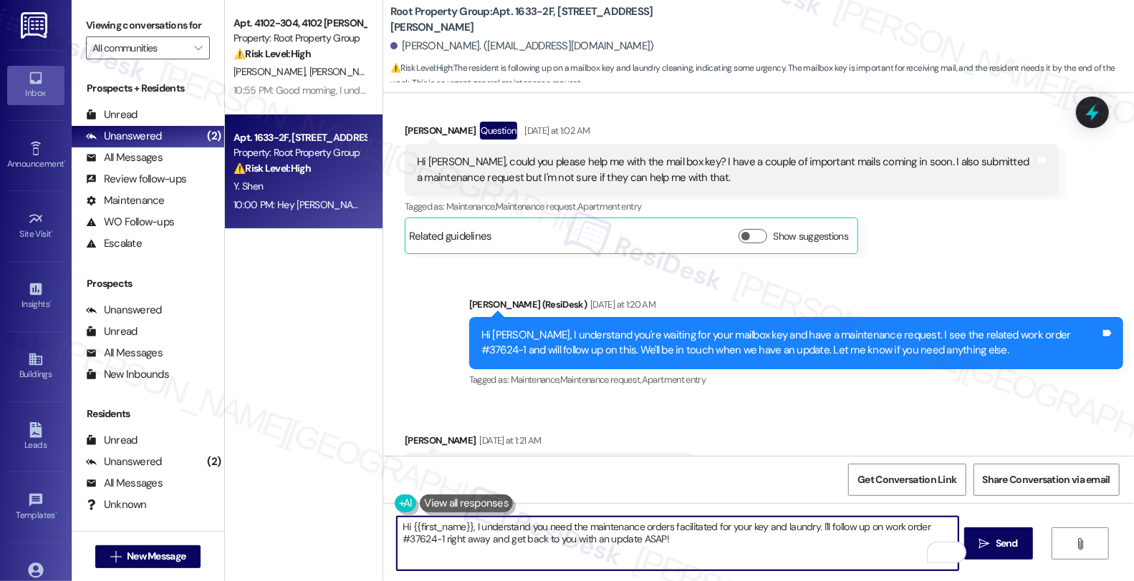
click at [397, 523] on textarea "Hi {{first_name}}, I understand you need the maintenance orders facilitated for…" at bounding box center [677, 544] width 561 height 54
click at [519, 526] on textarea "Good morning, {{first_name}}, I understand you need the maintenance orders faci…" at bounding box center [677, 544] width 561 height 54
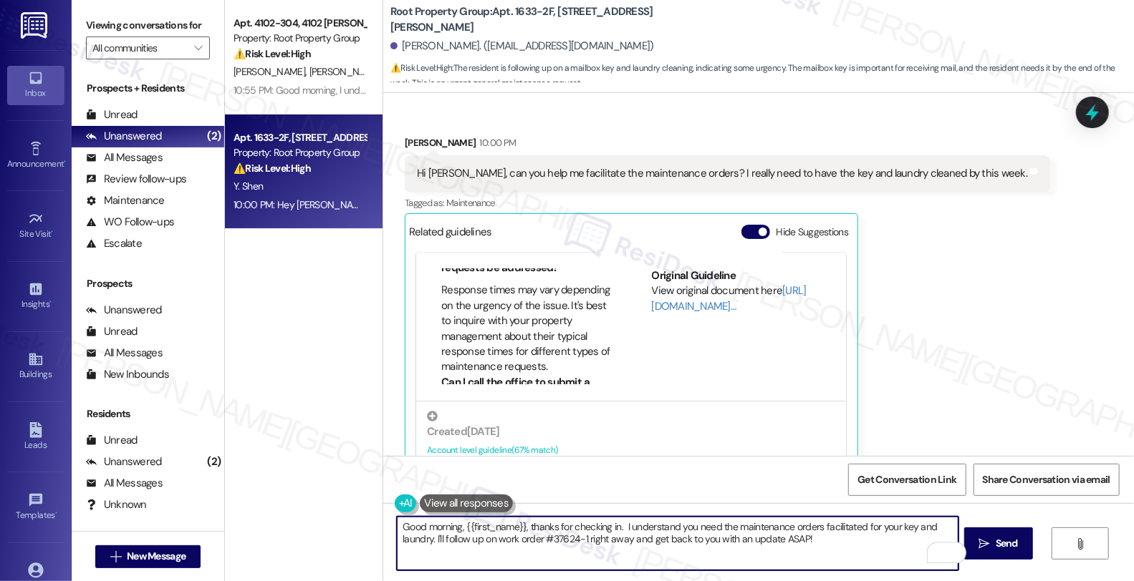
scroll to position [116, 0]
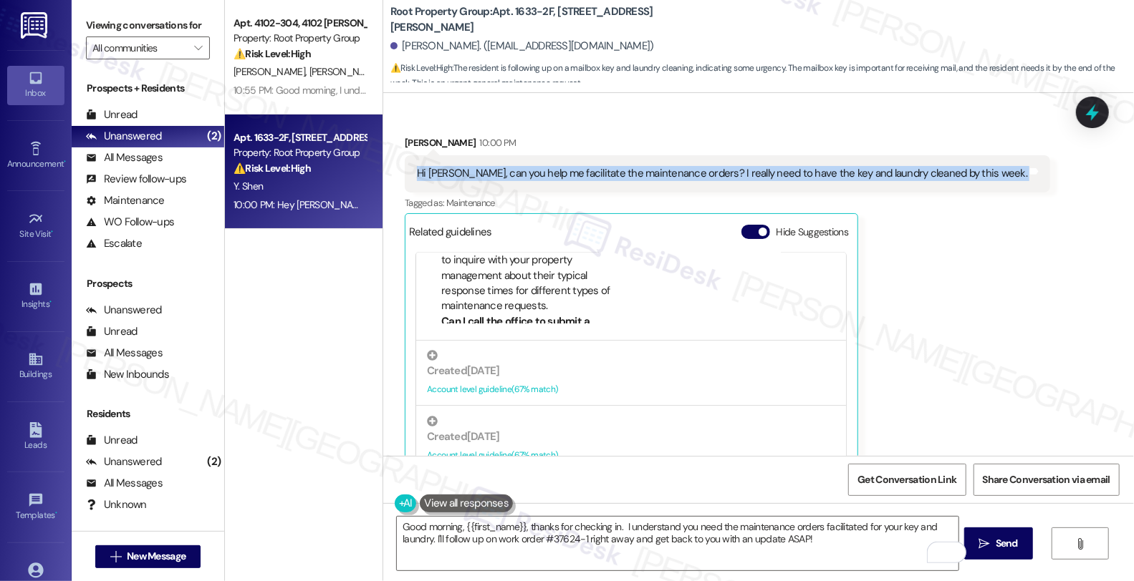
drag, startPoint x: 407, startPoint y: 176, endPoint x: 977, endPoint y: 176, distance: 570.0
click at [977, 176] on div "Received via SMS Yitong Shen 10:00 PM Hi Sarah, can you help me facilitate the …" at bounding box center [727, 309] width 667 height 369
copy div "Hi Sarah, can you help me facilitate the maintenance orders? I really need to h…"
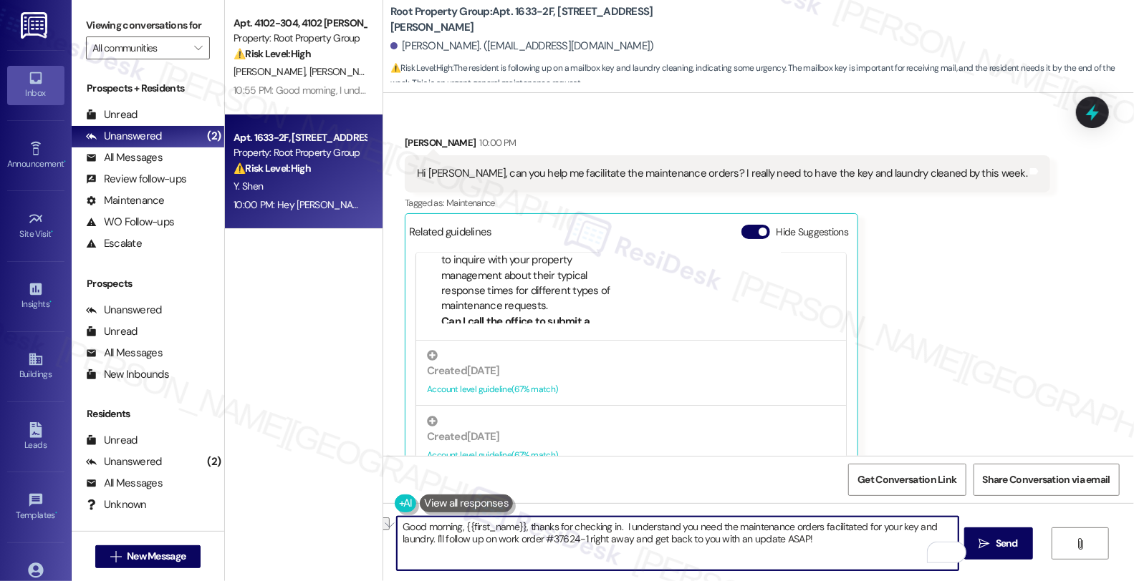
drag, startPoint x: 963, startPoint y: 525, endPoint x: 961, endPoint y: 541, distance: 16.6
click at [958, 541] on textarea "Good morning, {{first_name}}, thanks for checking in. I understand you need the…" at bounding box center [677, 544] width 561 height 54
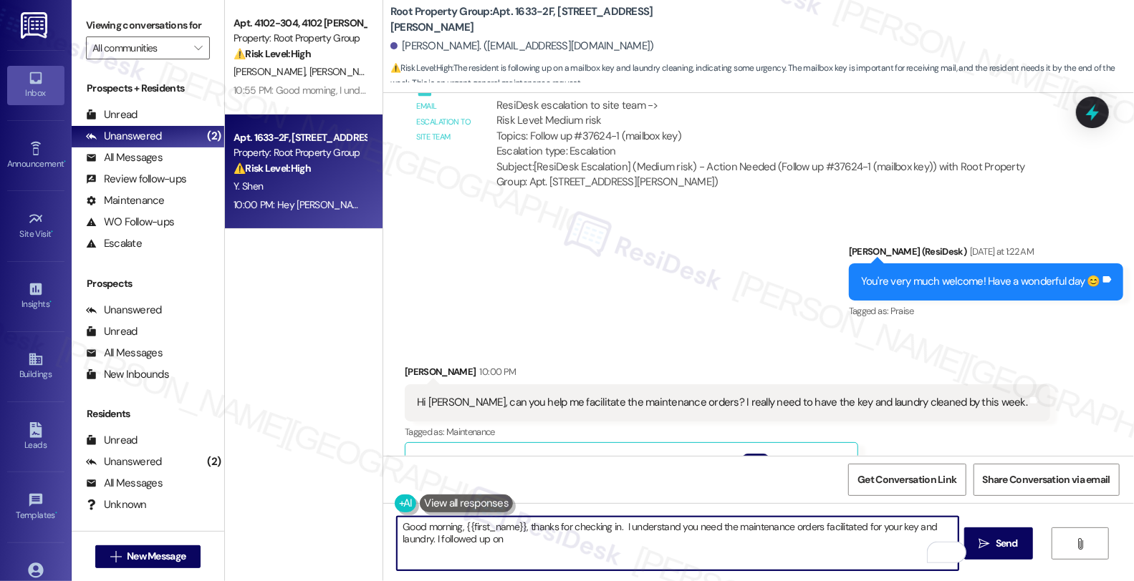
scroll to position [1129, 0]
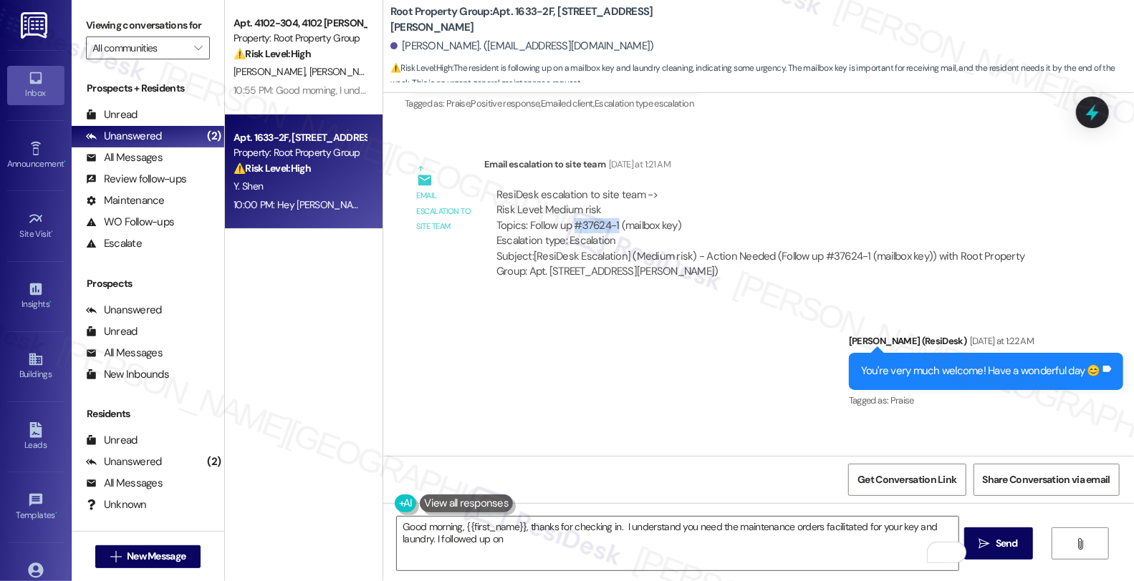
drag, startPoint x: 564, startPoint y: 223, endPoint x: 606, endPoint y: 225, distance: 42.3
click at [606, 225] on div "ResiDesk escalation to site team -> Risk Level: Medium risk Topics: Follow up #…" at bounding box center [771, 219] width 550 height 62
copy div "#37624-1"
click at [480, 538] on textarea "Good morning, {{first_name}}, thanks for checking in. I understand you need the…" at bounding box center [677, 544] width 561 height 54
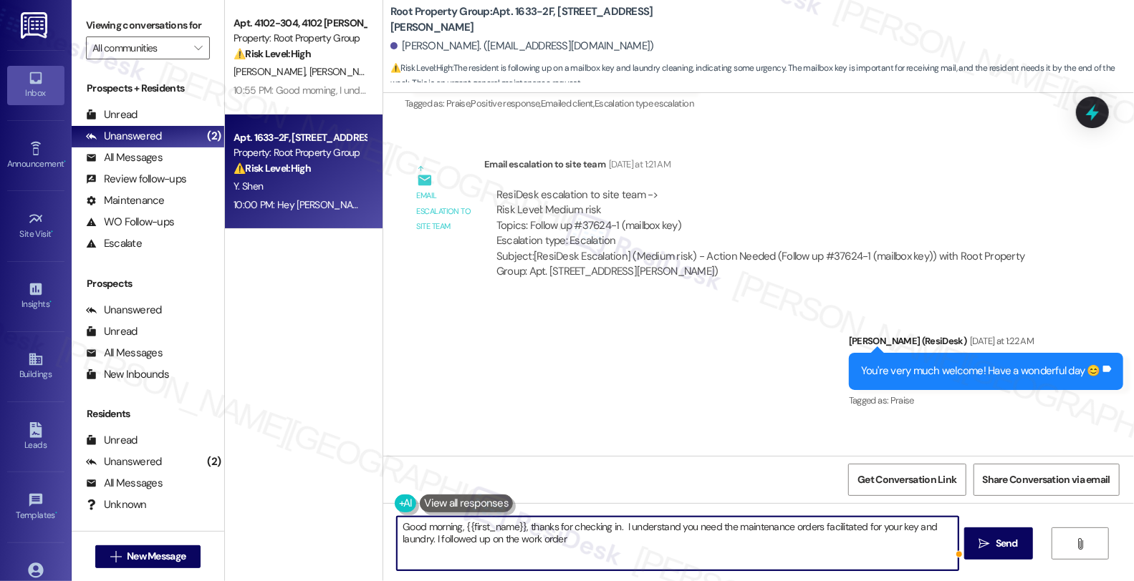
paste textarea "#37624-1"
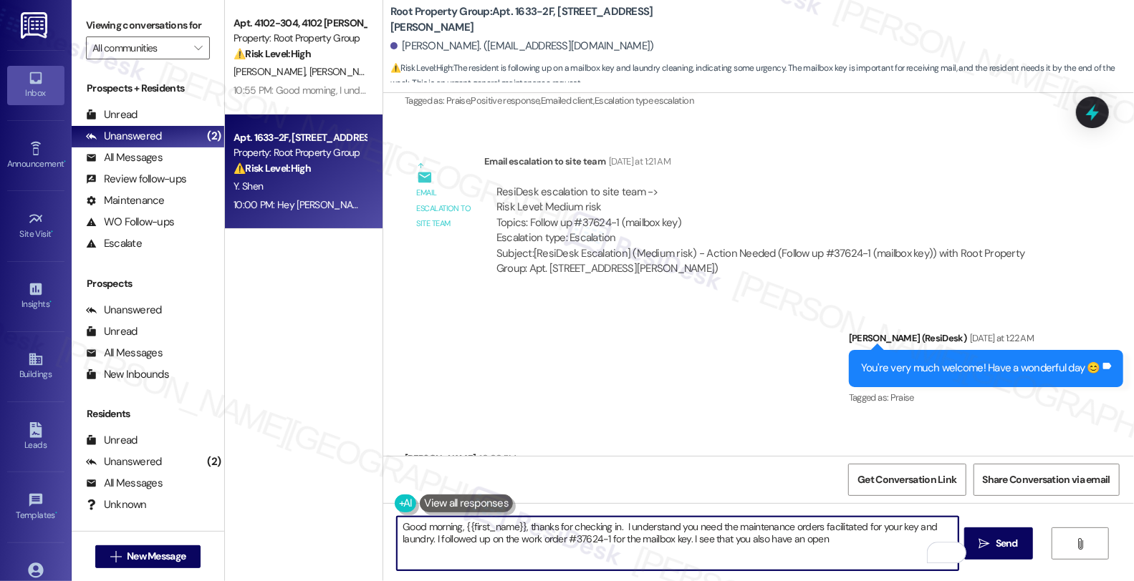
scroll to position [1368, 0]
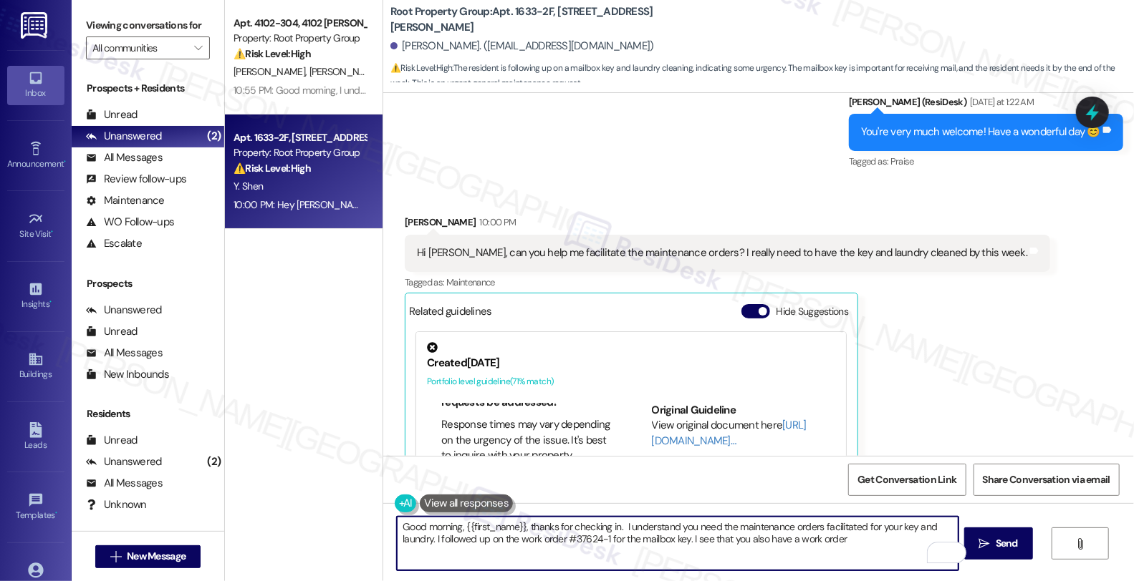
paste textarea "#37623-1"
type textarea "Good morning, {{first_name}}, thanks for checking in. I understand you need the…"
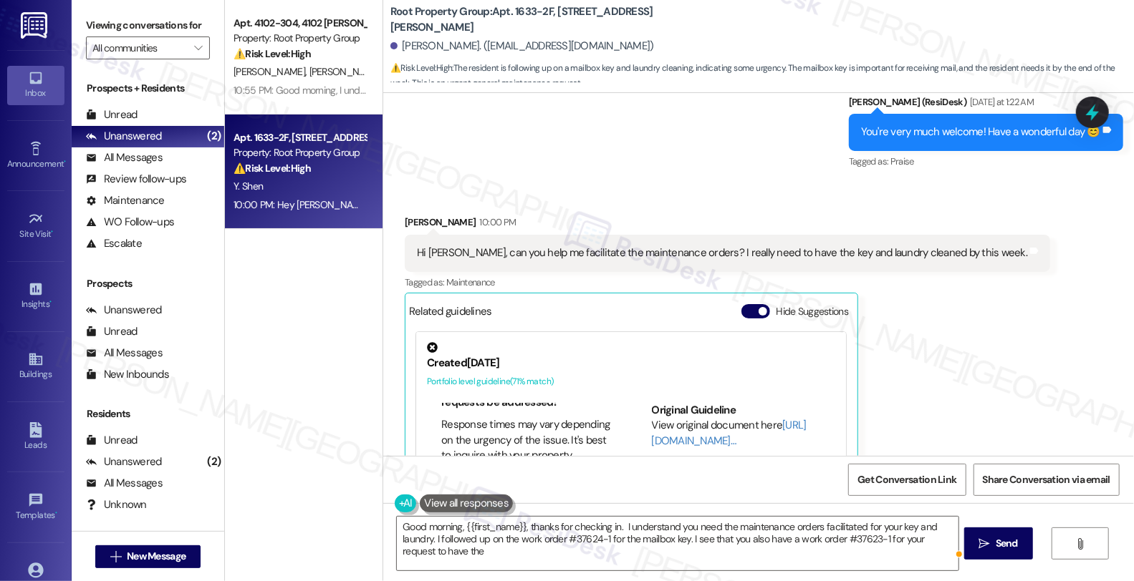
click at [395, 495] on button at bounding box center [406, 504] width 22 height 18
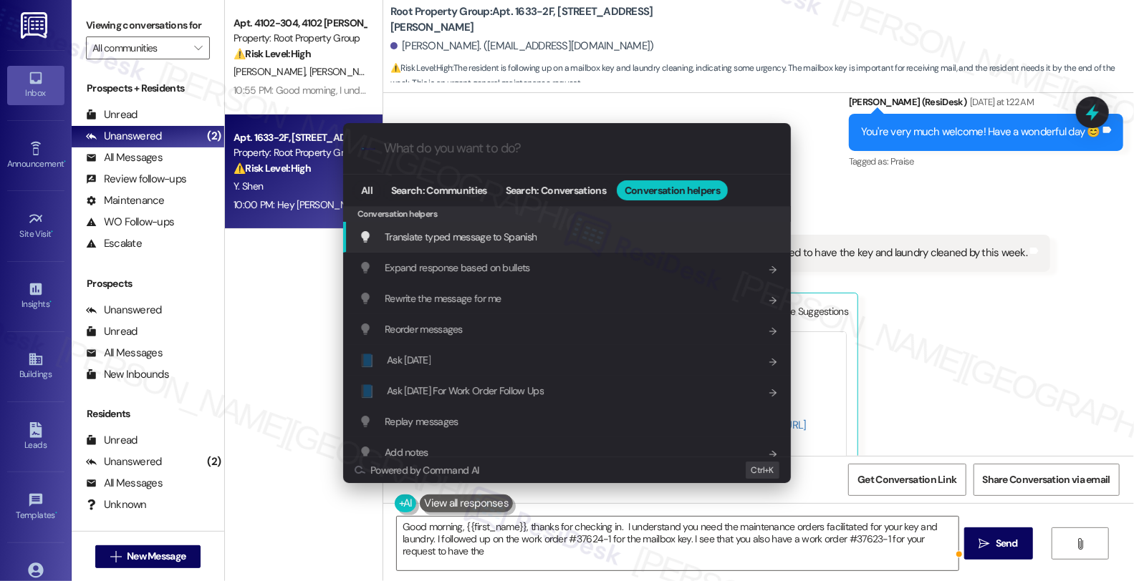
click at [942, 536] on div ".cls-1{fill:#0a055f;}.cls-2{fill:#0cc4c4;} resideskLogoBlueOrange All Search: C…" at bounding box center [567, 290] width 1134 height 581
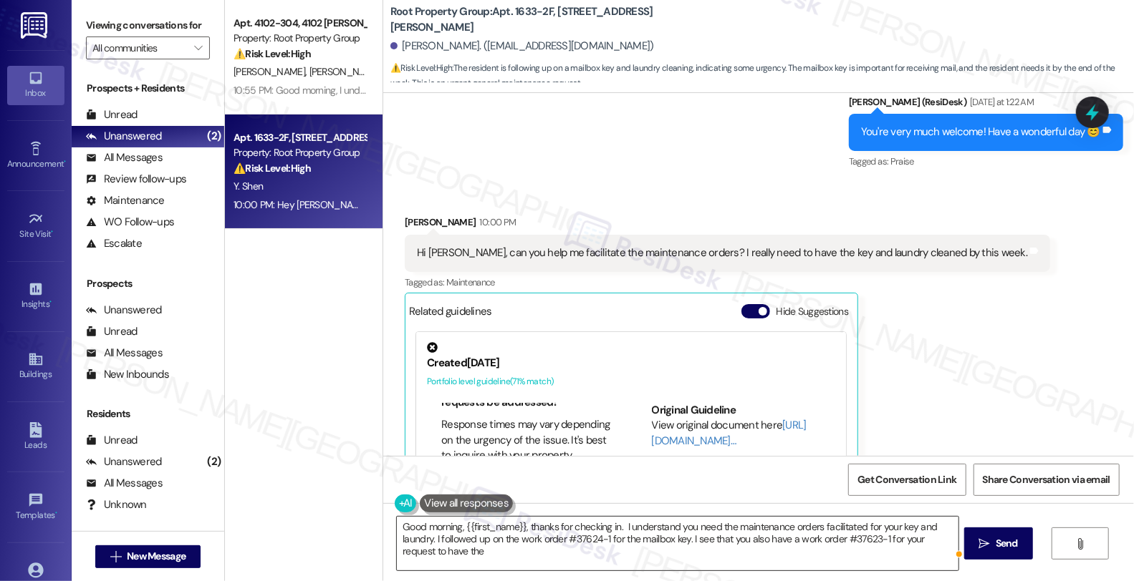
click at [958, 536] on textarea "Good morning, {{first_name}}, thanks for checking in. I understand you need the…" at bounding box center [677, 544] width 561 height 54
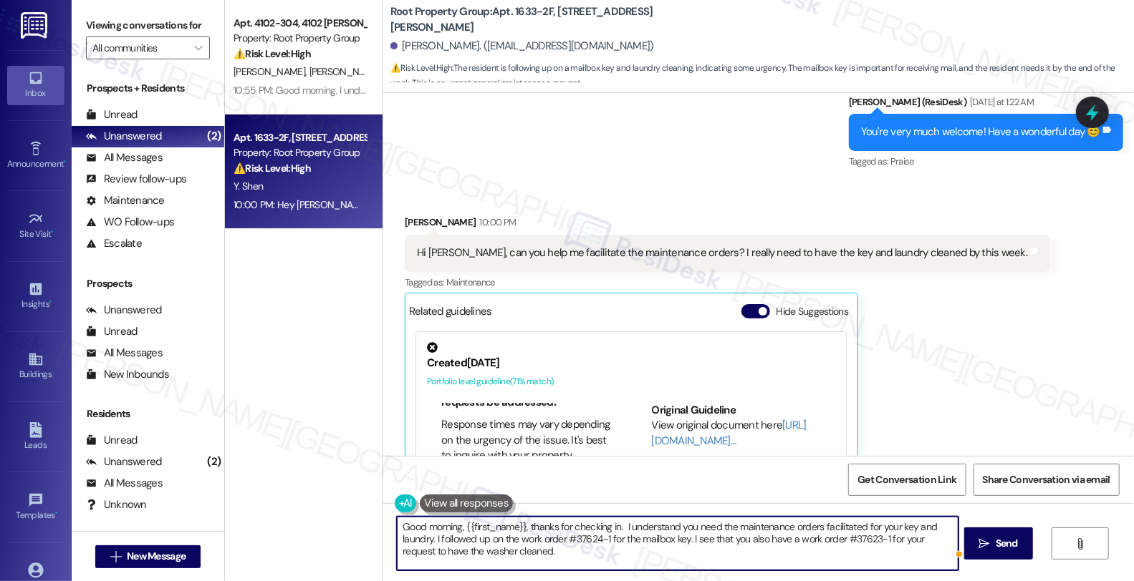
click at [475, 547] on textarea "Good morning, {{first_name}}, thanks for checking in. I understand you need the…" at bounding box center [677, 544] width 561 height 54
click at [610, 555] on textarea "Good morning, {{first_name}}, thanks for checking in. I understand you need the…" at bounding box center [677, 544] width 561 height 54
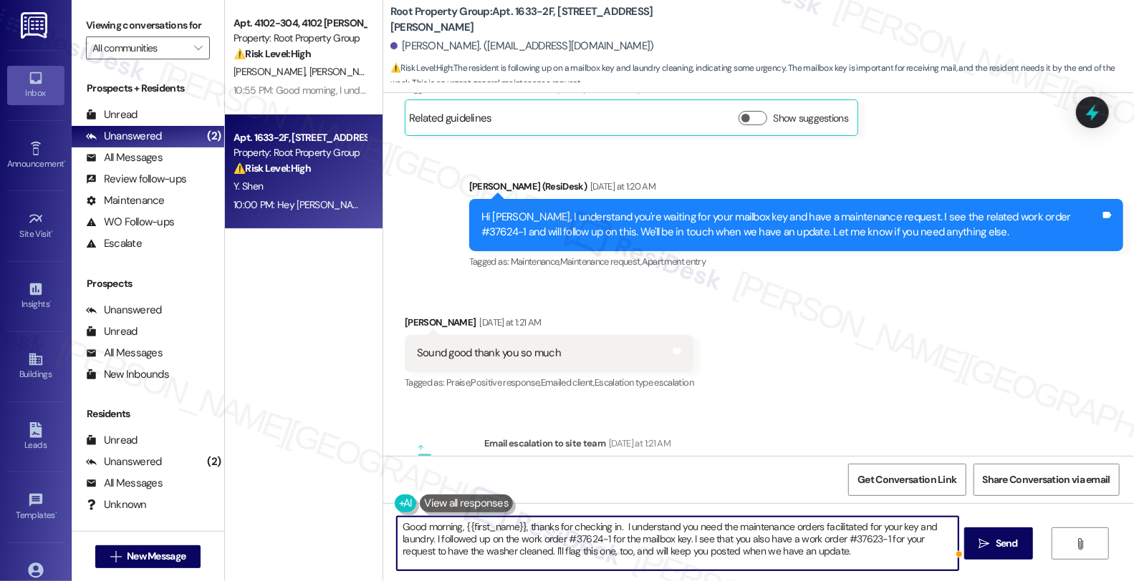
scroll to position [811, 0]
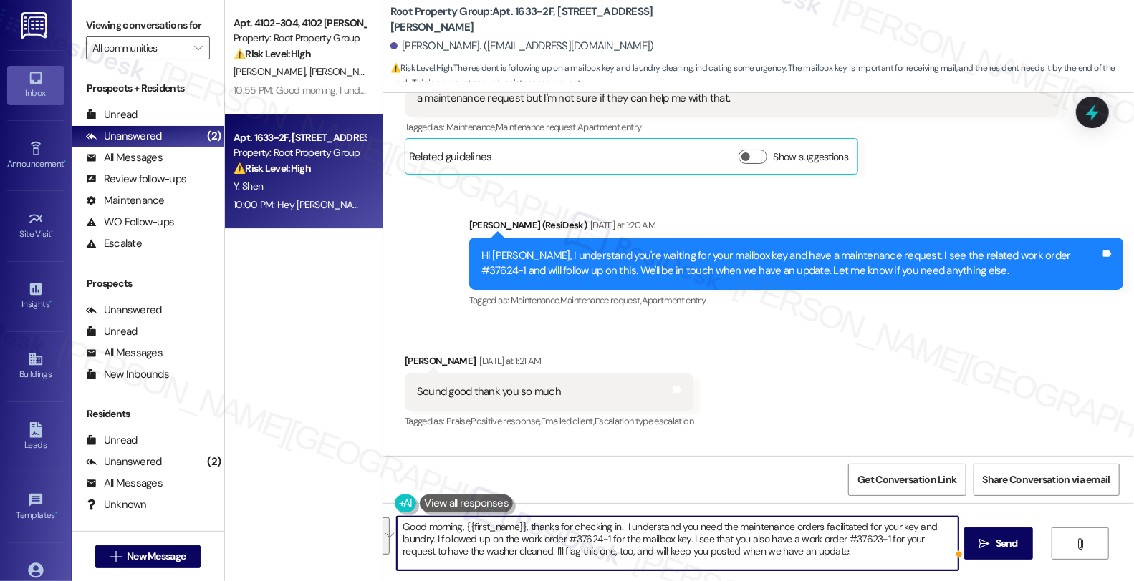
drag, startPoint x: 778, startPoint y: 553, endPoint x: 224, endPoint y: 485, distance: 558.3
click at [225, 485] on div "Apt. 4102-304, 4102 N. Sheridan Property: Root Property Group ⚠️ Risk Level: Hi…" at bounding box center [679, 290] width 909 height 581
type textarea "Good morning, {{first_name}}, thanks for checking in. I understand you need the…"
click at [793, 554] on textarea "Good morning, {{first_name}}, thanks for checking in. I understand you need the…" at bounding box center [677, 544] width 561 height 54
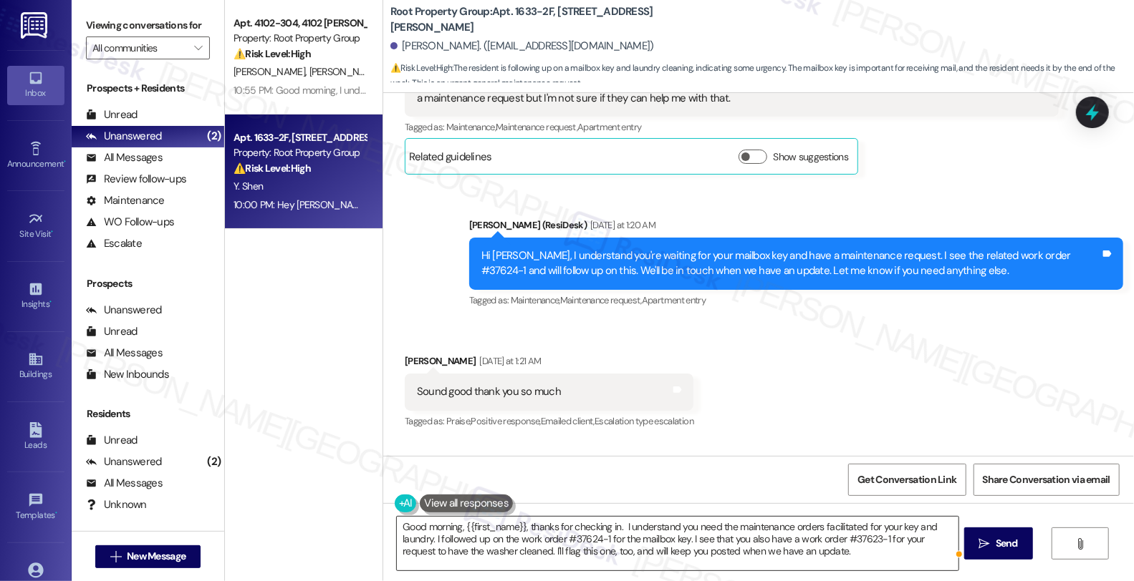
click at [841, 556] on textarea "Good morning, {{first_name}}, thanks for checking in. I understand you need the…" at bounding box center [677, 544] width 561 height 54
click at [1020, 549] on span "Send" at bounding box center [1006, 543] width 28 height 15
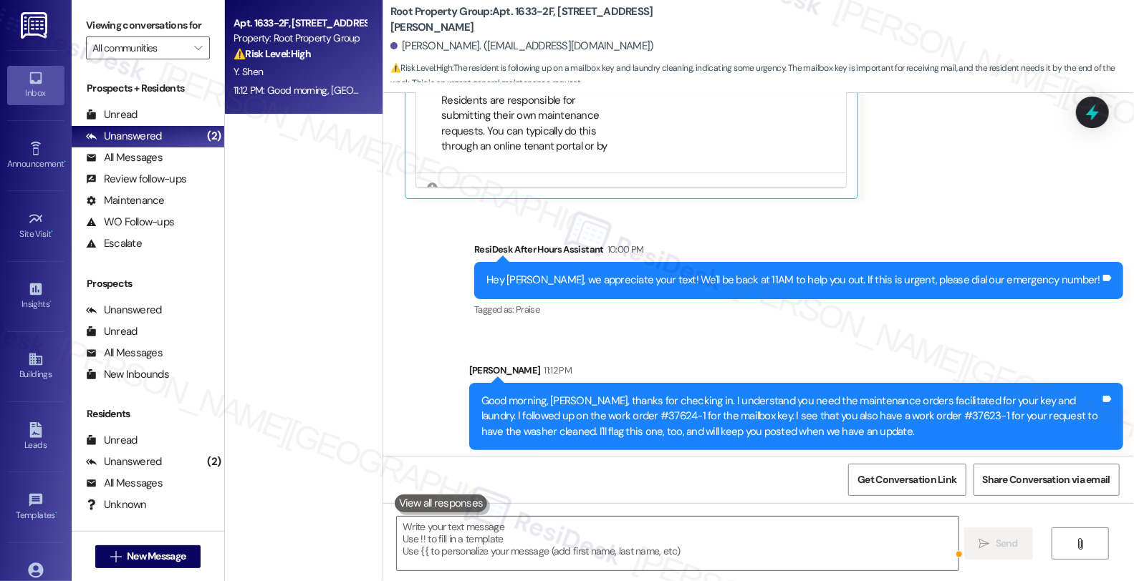
scroll to position [1736, 0]
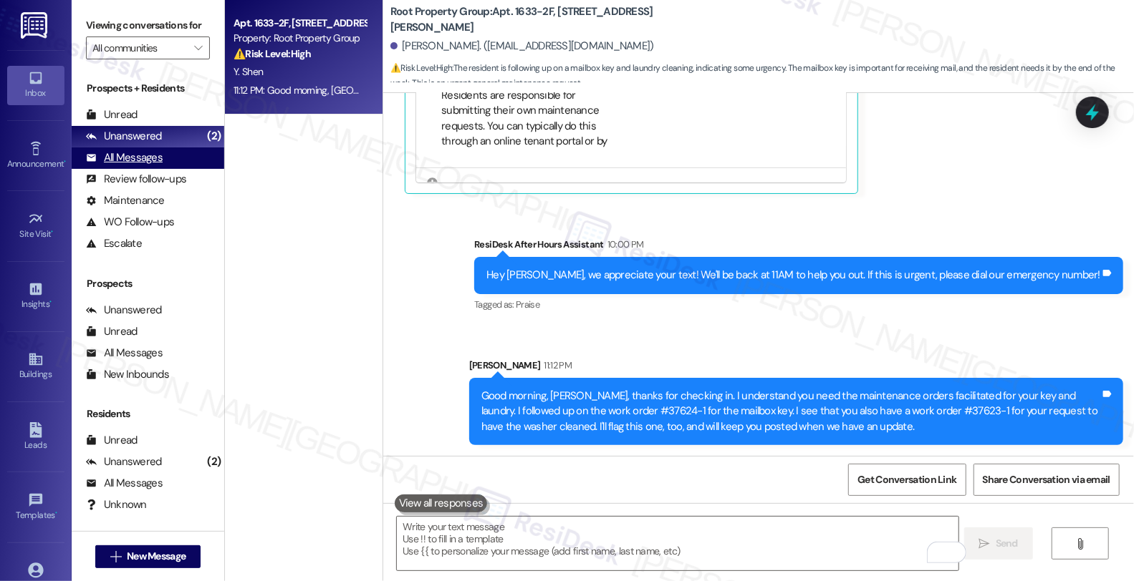
click at [126, 165] on div "All Messages" at bounding box center [124, 157] width 77 height 15
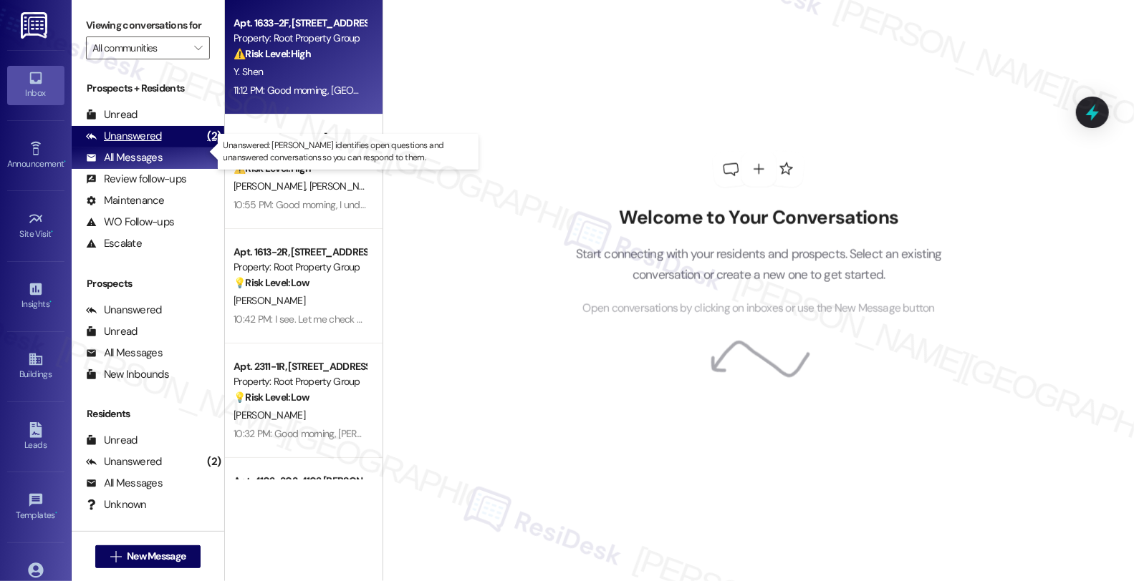
click at [130, 144] on div "Unanswered" at bounding box center [124, 136] width 76 height 15
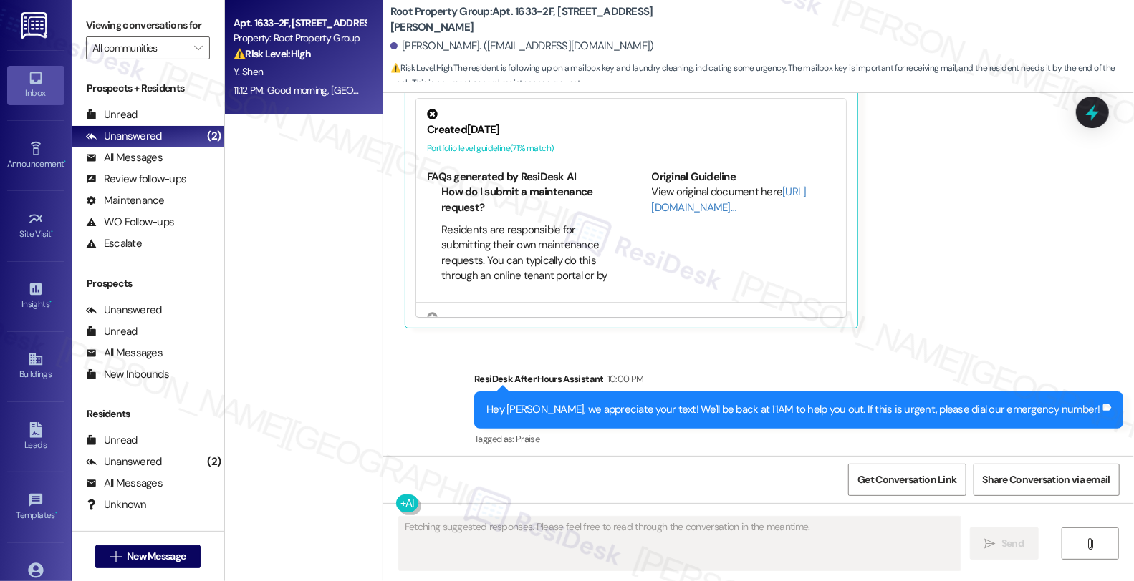
scroll to position [1757, 0]
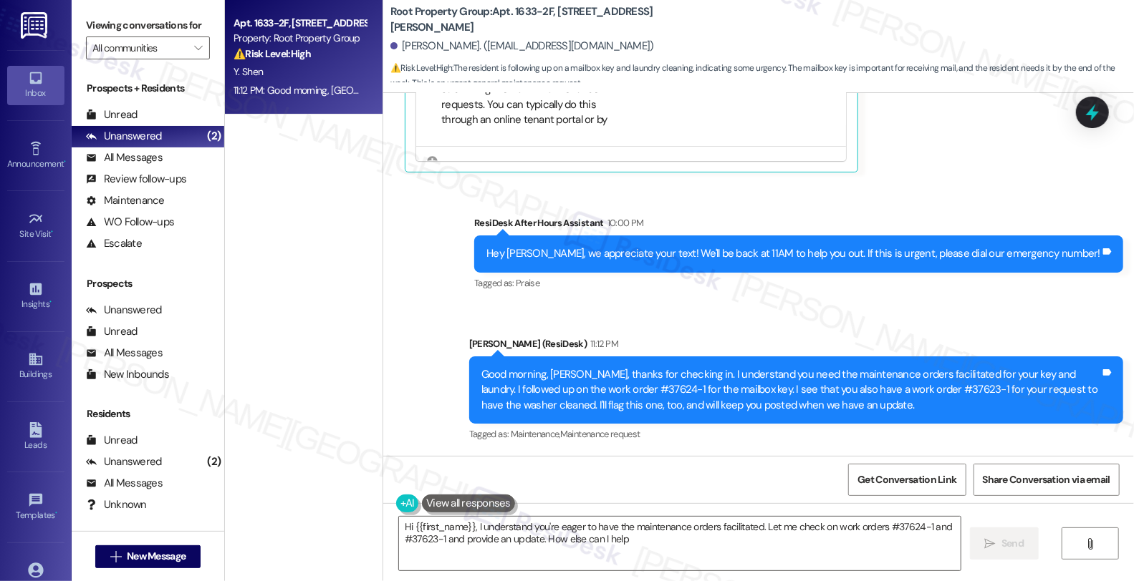
type textarea "Hi {{first_name}}, I understand you're eager to have the maintenance orders fac…"
drag, startPoint x: 550, startPoint y: 389, endPoint x: 899, endPoint y: 392, distance: 348.7
click at [899, 392] on div "Good morning, Yitong, thanks for checking in. I understand you need the mainten…" at bounding box center [790, 390] width 619 height 46
copy div "#37624-1 for the mailbox key. I see that you also have a work order #37623-1"
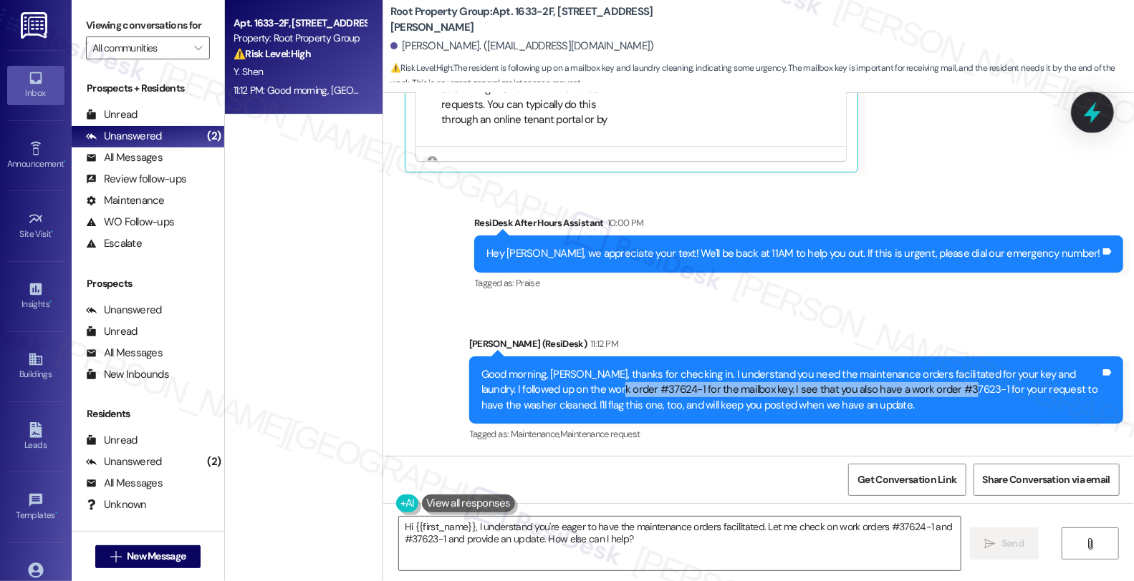
click at [1083, 110] on icon at bounding box center [1092, 112] width 24 height 24
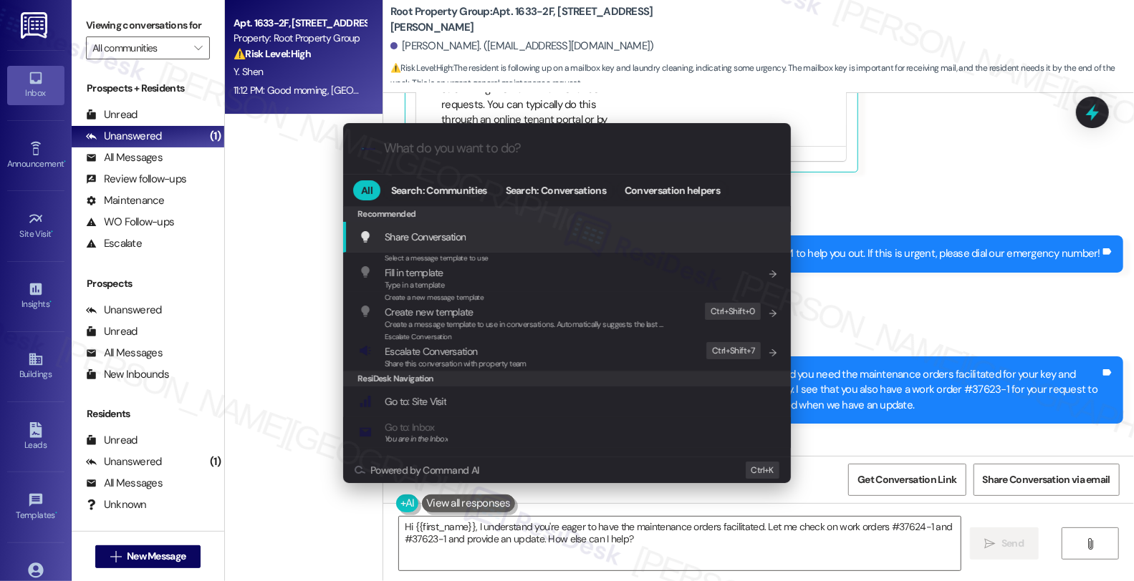
click at [512, 153] on input "What do you want to do?" at bounding box center [578, 148] width 389 height 15
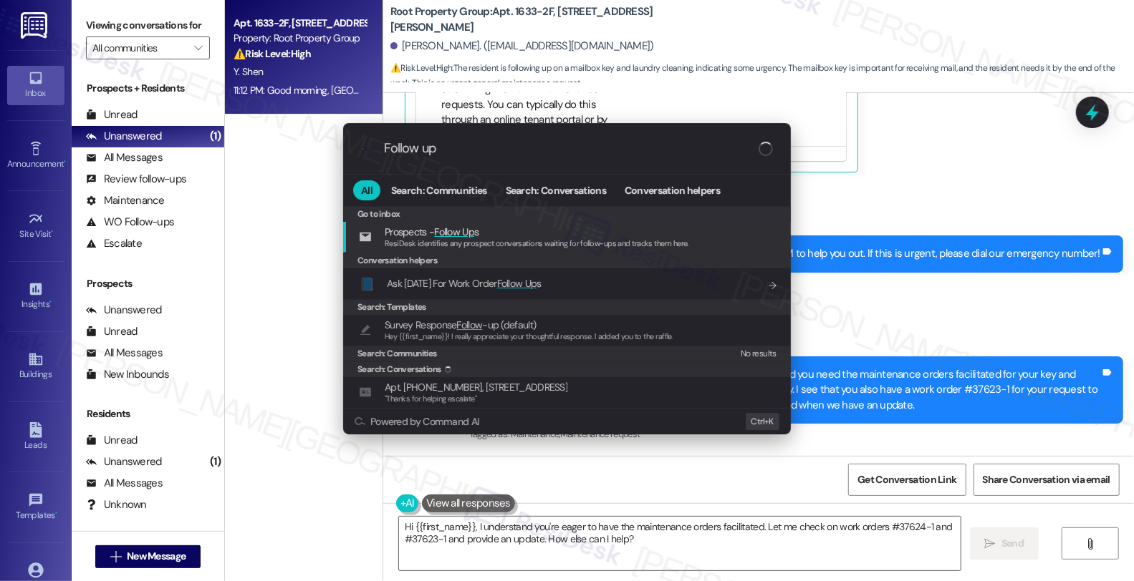
paste input "#37624-1 for the mailbox key. I see that you also have a work order #37623-1"
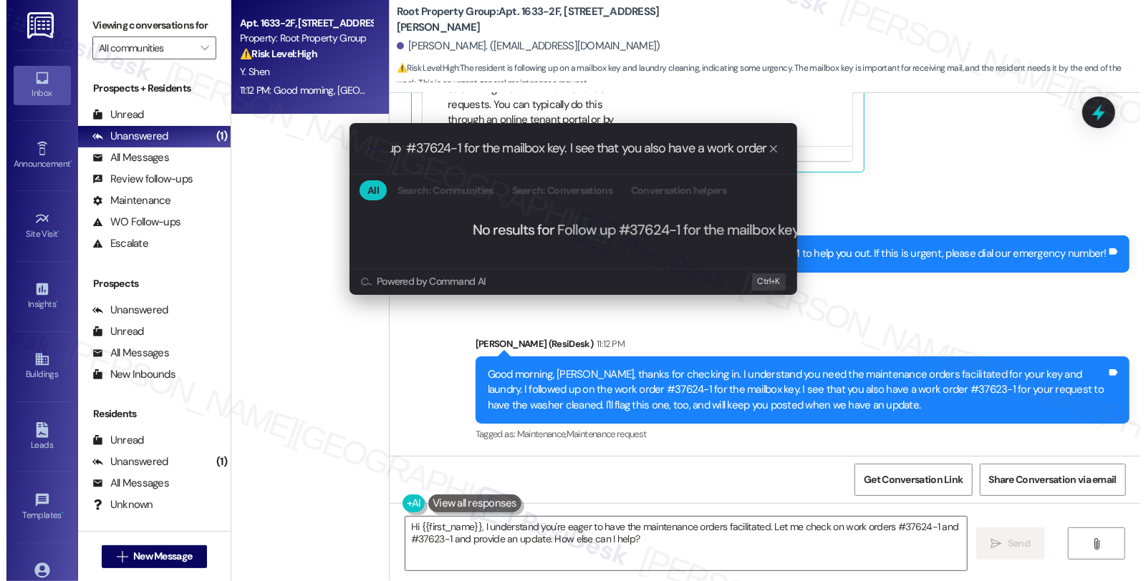
scroll to position [0, 0]
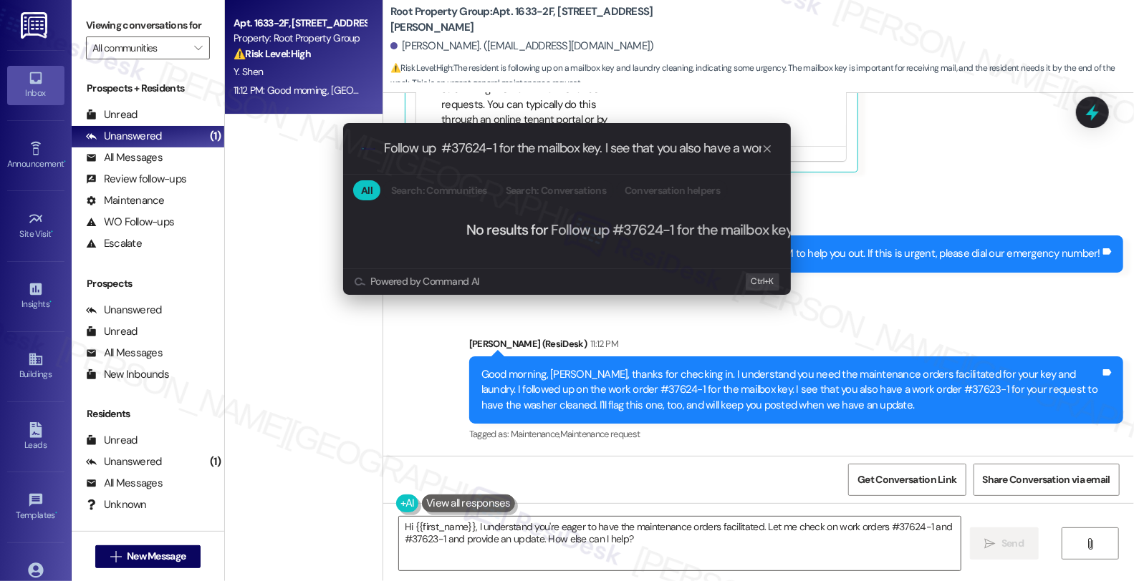
drag, startPoint x: 506, startPoint y: 145, endPoint x: 445, endPoint y: 151, distance: 61.1
click at [445, 151] on input "Follow up #37624-1 for the mailbox key. I see that you also have a work order #…" at bounding box center [572, 148] width 377 height 15
drag, startPoint x: 530, startPoint y: 153, endPoint x: 344, endPoint y: 153, distance: 185.5
click at [344, 153] on div ".cls-1{fill:#0a055f;}.cls-2{fill:#0cc4c4;} resideskLogoBlueOrange Follow up WO …" at bounding box center [567, 148] width 448 height 51
type input "Follow up WO #37623-1"
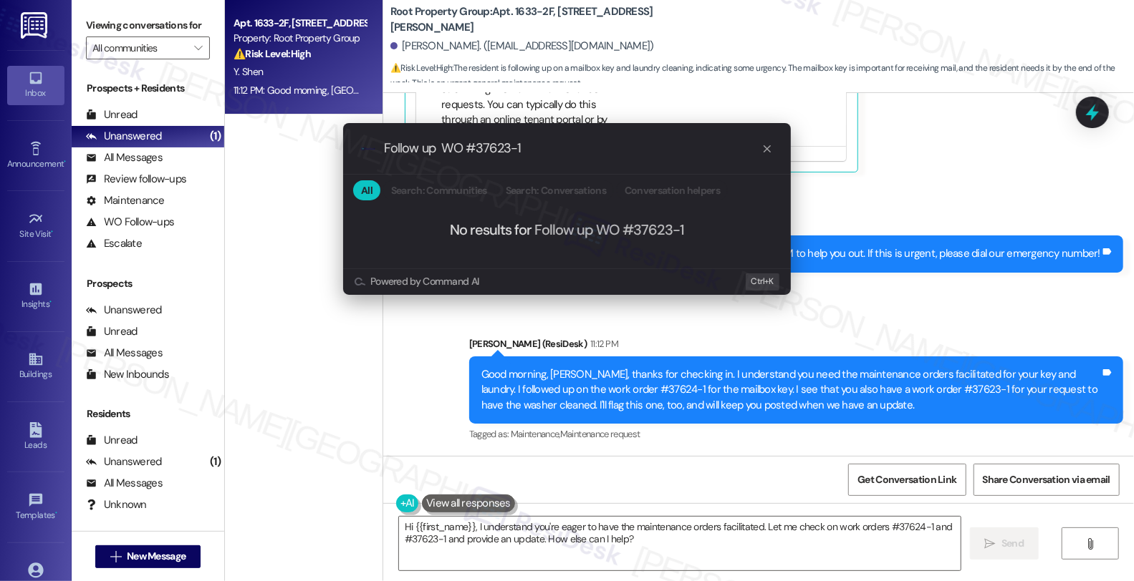
click at [975, 211] on div ".cls-1{fill:#0a055f;}.cls-2{fill:#0cc4c4;} resideskLogoBlueOrange Follow up WO …" at bounding box center [567, 290] width 1134 height 581
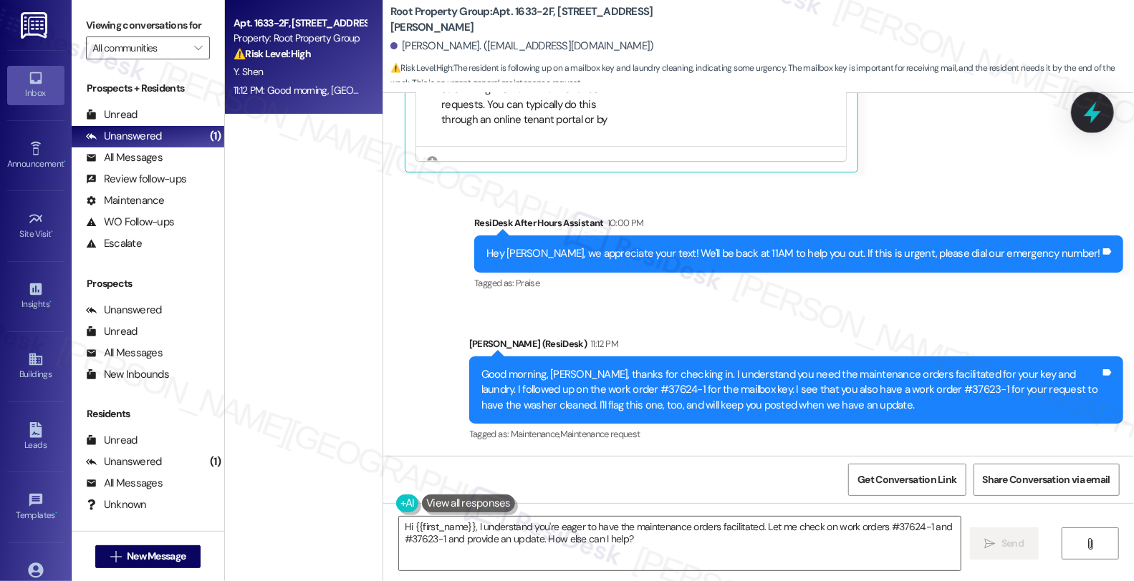
click at [1094, 117] on icon at bounding box center [1091, 113] width 17 height 22
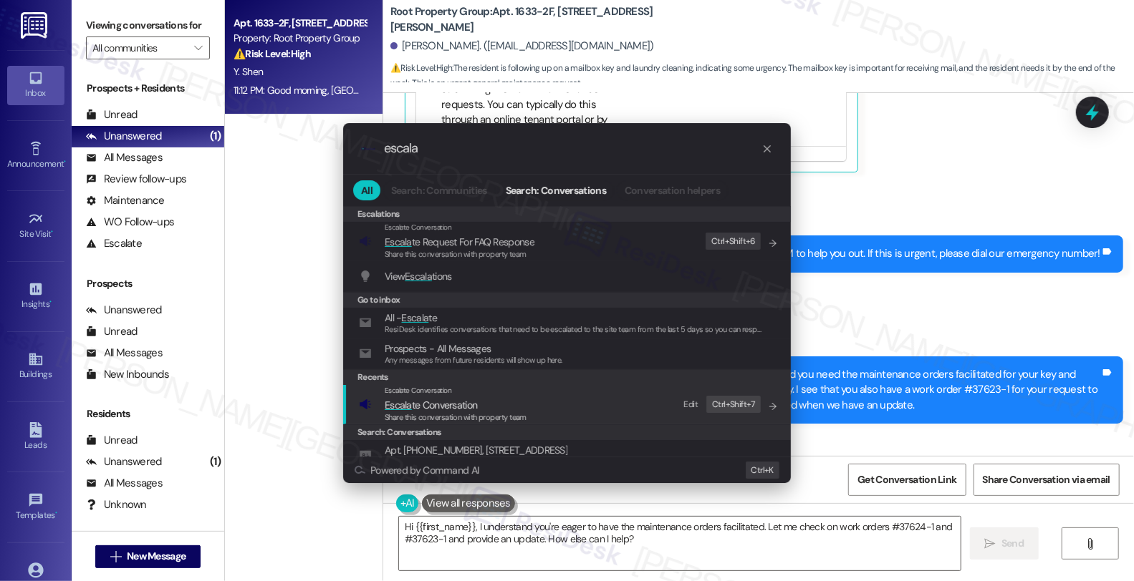
type input "escala"
click at [510, 415] on span "Share this conversation with property team" at bounding box center [456, 417] width 142 height 10
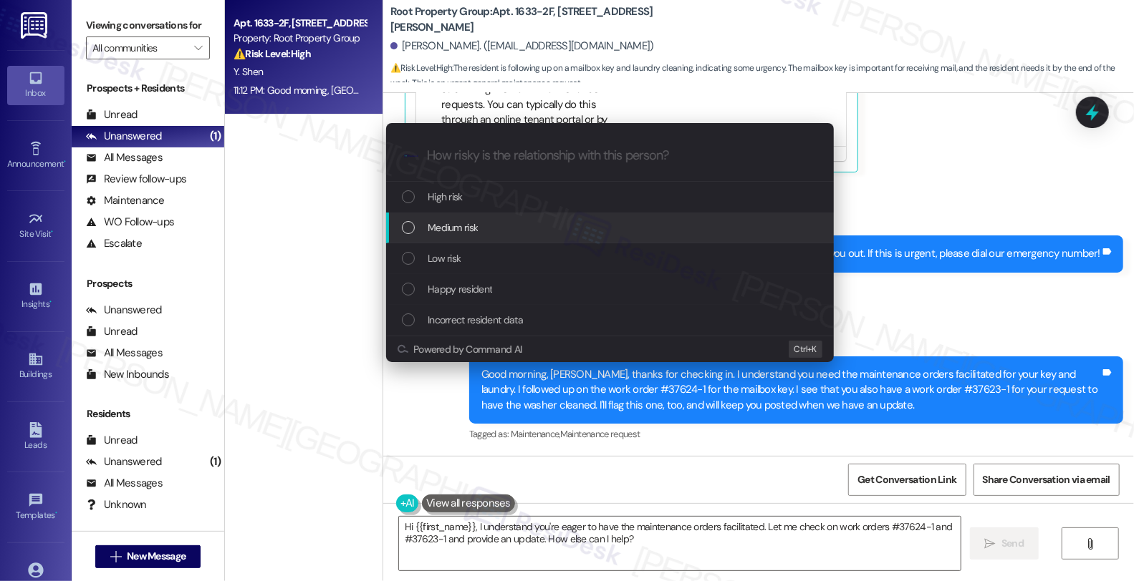
click at [492, 223] on div "Medium risk" at bounding box center [611, 228] width 419 height 16
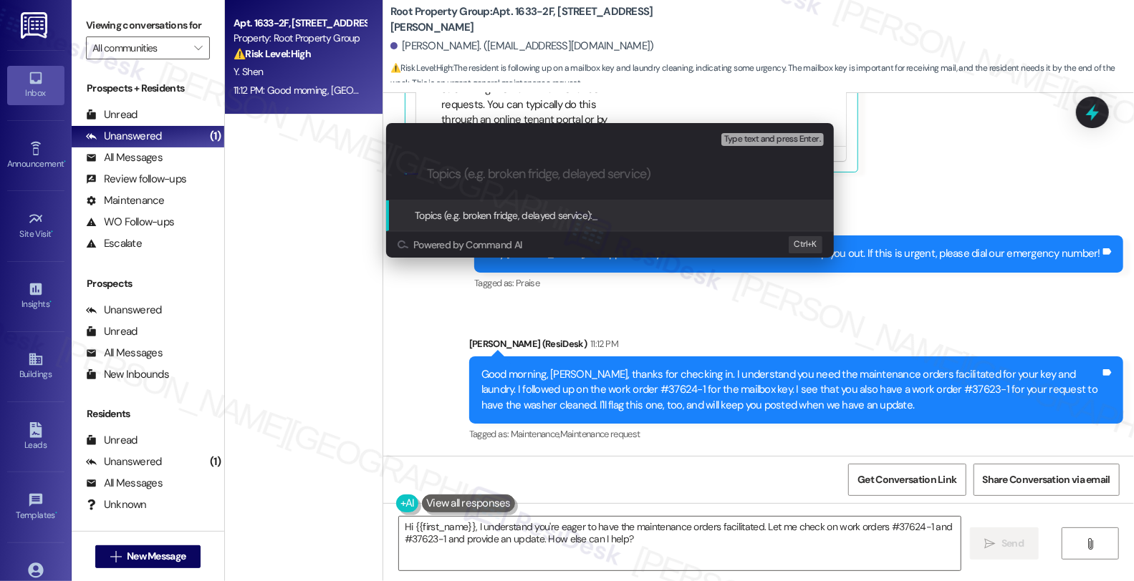
paste input "Follow up WO #37623-1"
type input "Follow up WO #37623-1 (laundry unit)"
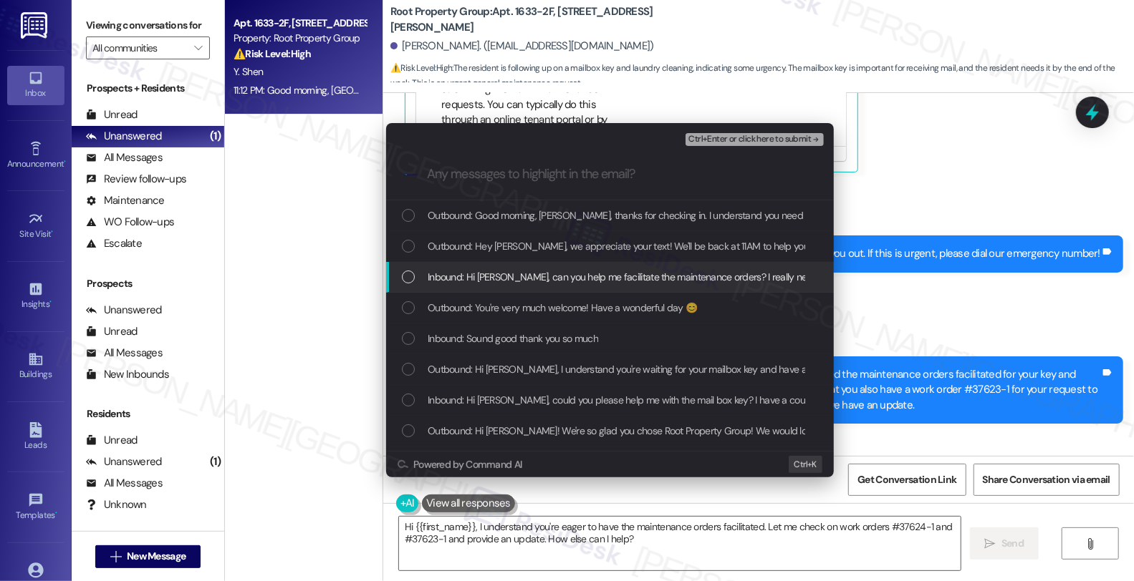
click at [551, 273] on span "Inbound: Hi Sarah, can you help me facilitate the maintenance orders? I really …" at bounding box center [727, 277] width 601 height 16
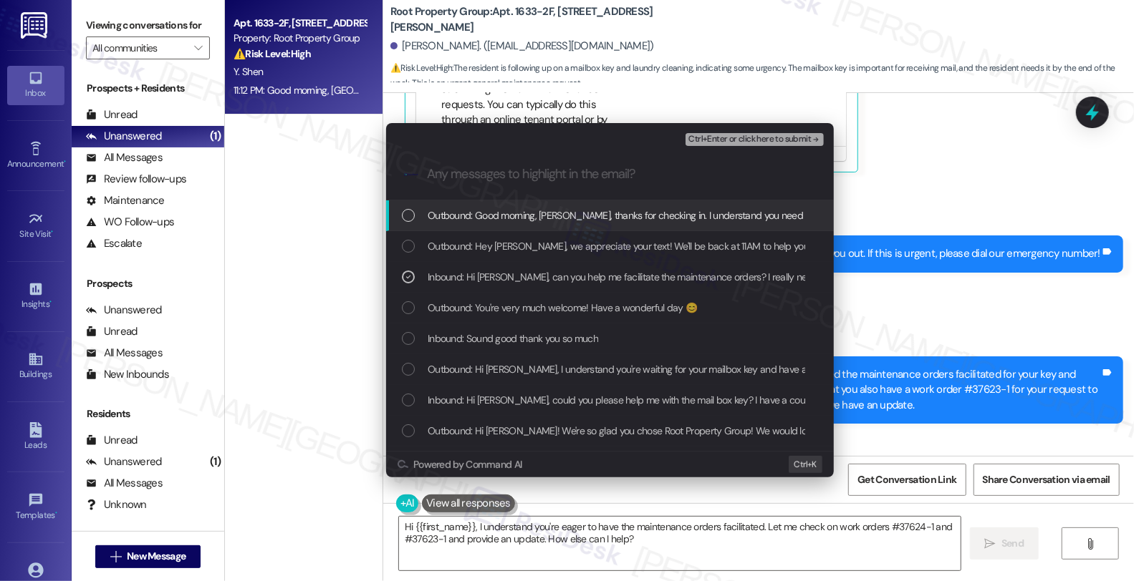
click at [782, 139] on span "Ctrl+Enter or click here to submit" at bounding box center [749, 140] width 122 height 10
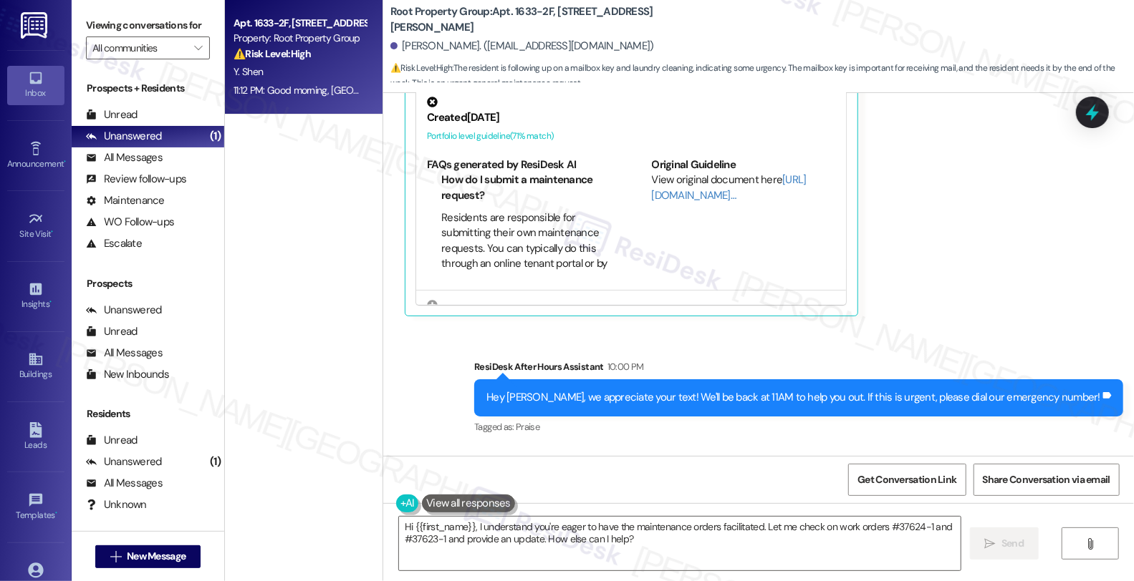
scroll to position [1757, 0]
